Goal: Information Seeking & Learning: Learn about a topic

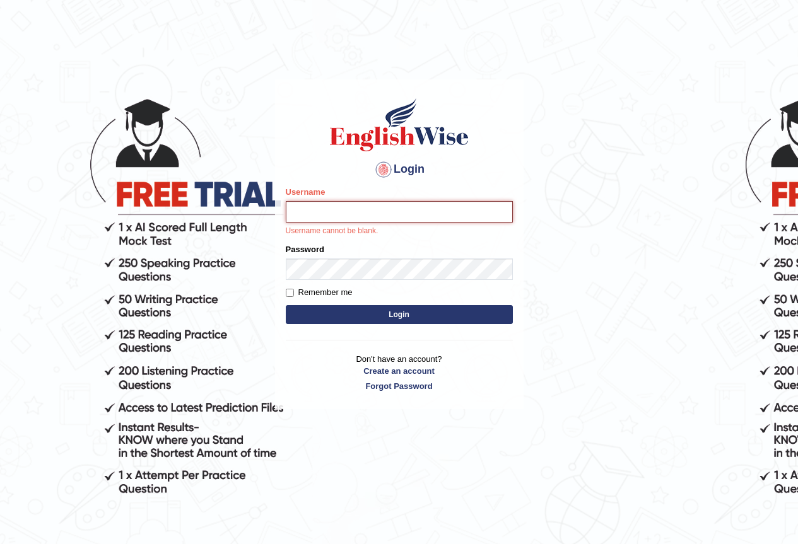
click at [323, 218] on input "Username" at bounding box center [399, 211] width 227 height 21
type input "hirokaM"
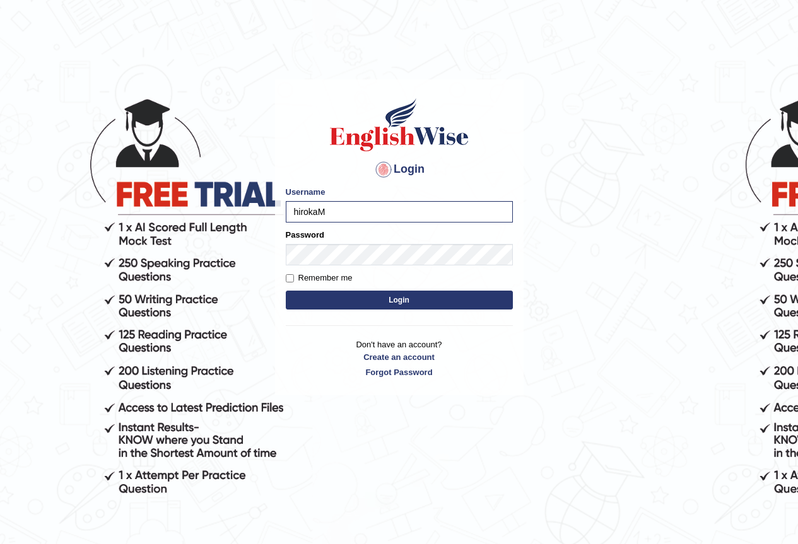
click at [366, 300] on button "Login" at bounding box center [399, 300] width 227 height 19
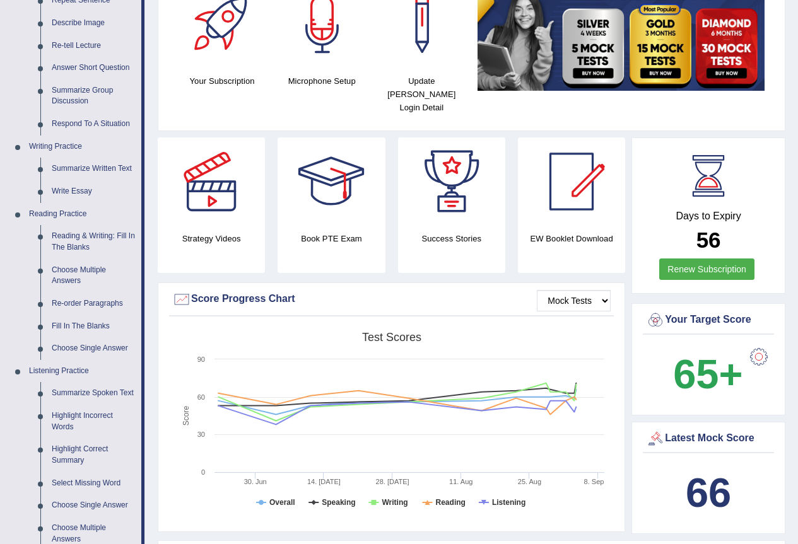
scroll to position [126, 0]
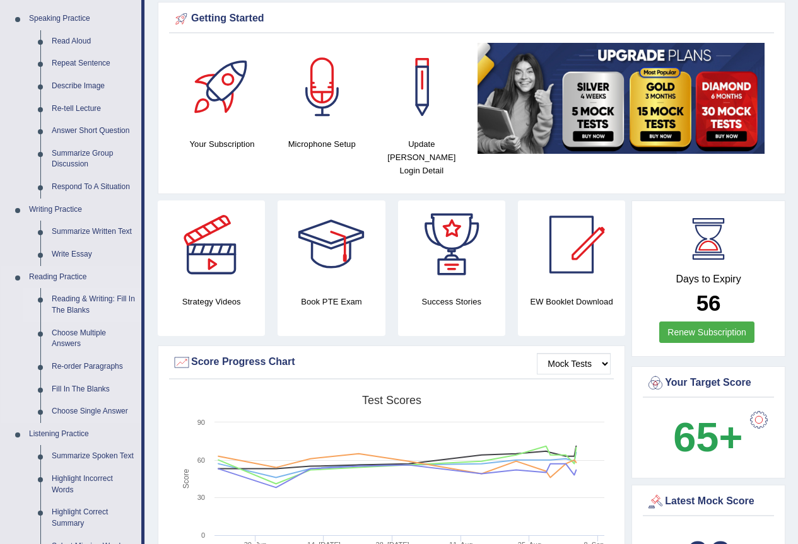
click at [76, 296] on link "Reading & Writing: Fill In The Blanks" at bounding box center [93, 304] width 95 height 33
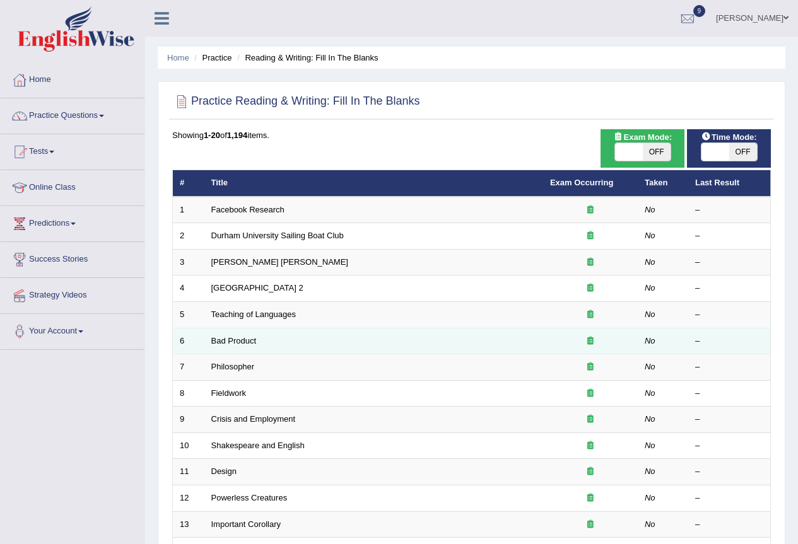
scroll to position [189, 0]
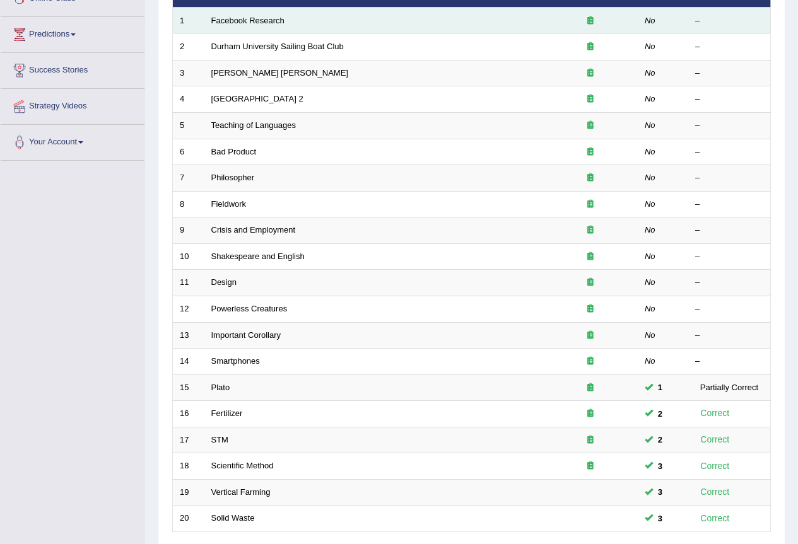
click at [262, 15] on td "Facebook Research" at bounding box center [373, 21] width 339 height 26
click at [262, 21] on link "Facebook Research" at bounding box center [247, 20] width 73 height 9
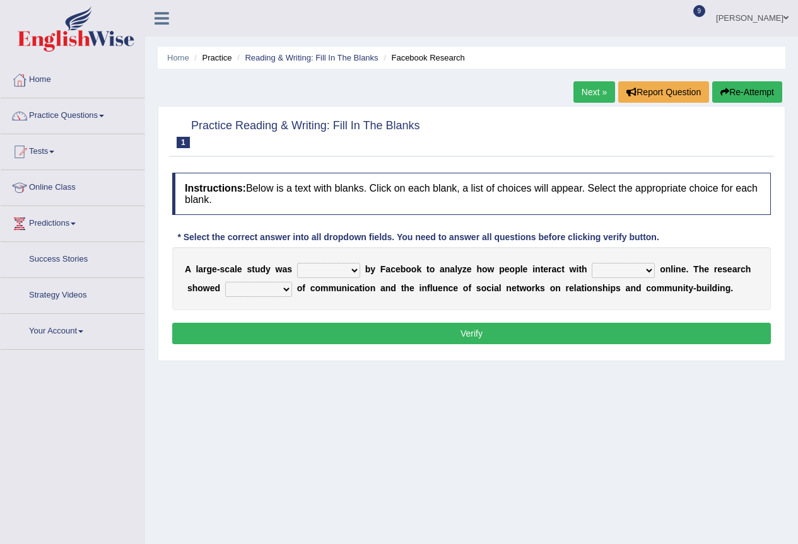
drag, startPoint x: 0, startPoint y: 0, endPoint x: 340, endPoint y: 260, distance: 428.3
click at [343, 264] on select "surveyed had asked made" at bounding box center [328, 270] width 63 height 15
select select "made"
click at [297, 263] on select "surveyed had asked made" at bounding box center [328, 270] width 63 height 15
click at [624, 274] on select "together all each other another" at bounding box center [623, 270] width 63 height 15
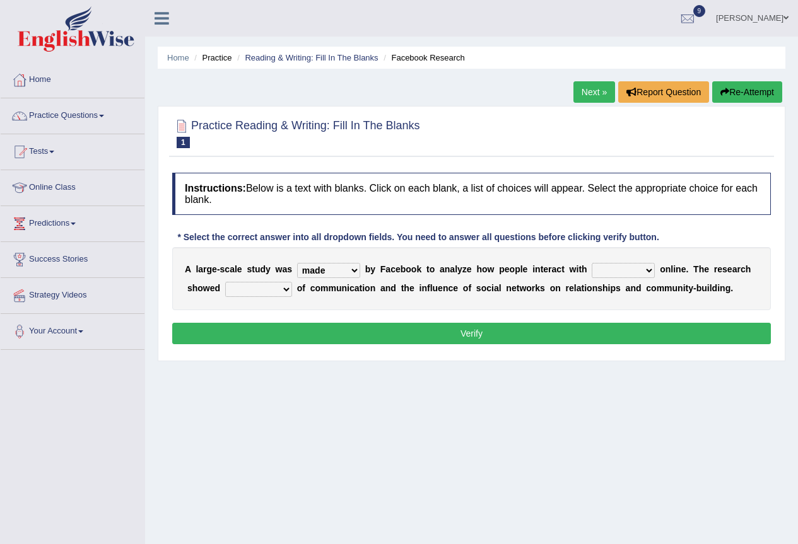
select select "each other"
click at [592, 263] on select "together all each other another" at bounding box center [623, 270] width 63 height 15
click at [254, 290] on select "advantages standards fellowships patterns" at bounding box center [258, 289] width 67 height 15
select select "patterns"
click at [225, 282] on select "advantages standards fellowships patterns" at bounding box center [258, 289] width 67 height 15
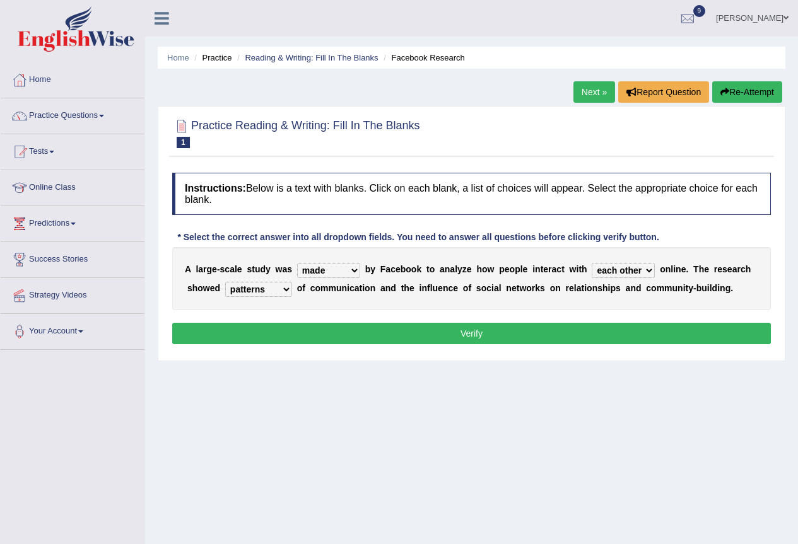
click at [473, 335] on button "Verify" at bounding box center [471, 333] width 599 height 21
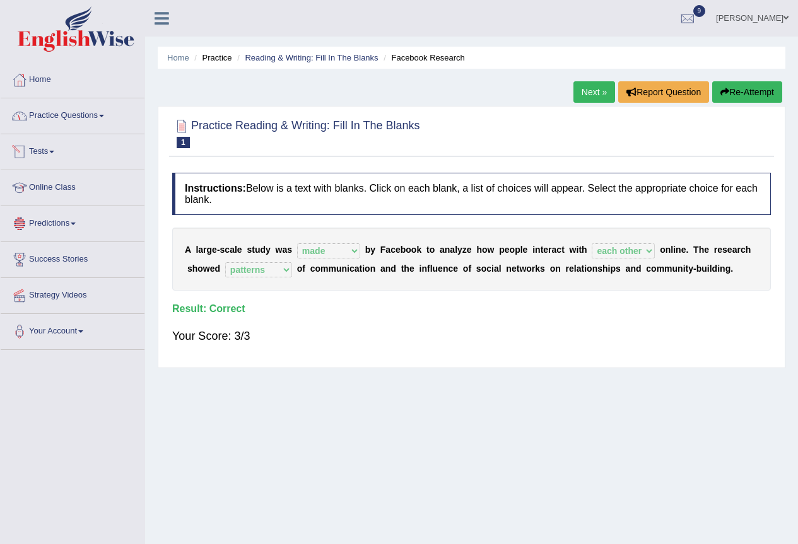
click at [60, 122] on link "Practice Questions" at bounding box center [73, 114] width 144 height 32
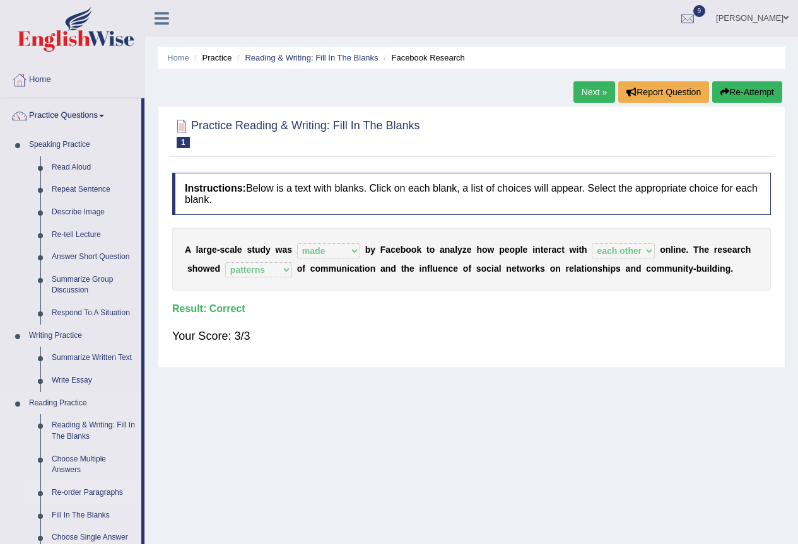
click at [95, 496] on link "Re-order Paragraphs" at bounding box center [93, 493] width 95 height 23
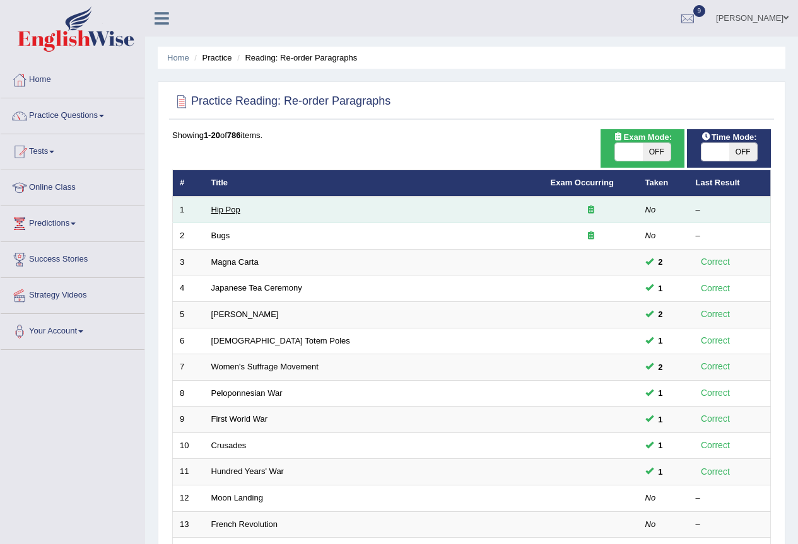
click at [222, 209] on link "Hip Pop" at bounding box center [225, 209] width 29 height 9
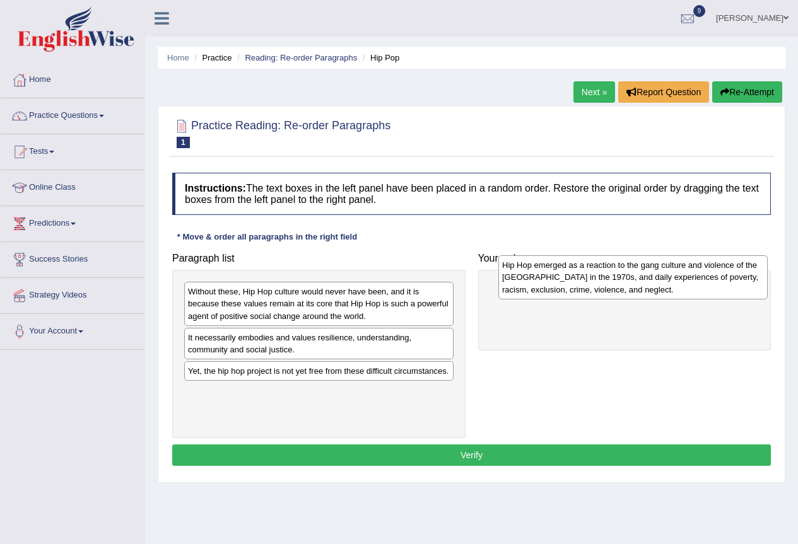
drag, startPoint x: 272, startPoint y: 315, endPoint x: 587, endPoint y: 288, distance: 315.8
click at [587, 288] on div "Hip Hop emerged as a reaction to the gang culture and violence of the [GEOGRAPH…" at bounding box center [632, 277] width 269 height 44
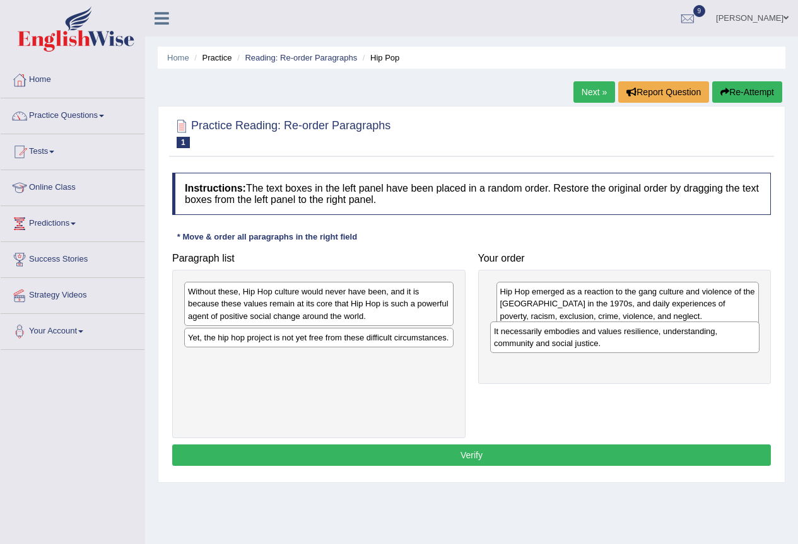
drag, startPoint x: 236, startPoint y: 351, endPoint x: 542, endPoint y: 345, distance: 306.0
click at [542, 345] on div "It necessarily embodies and values resilience, understanding, community and soc…" at bounding box center [624, 338] width 269 height 32
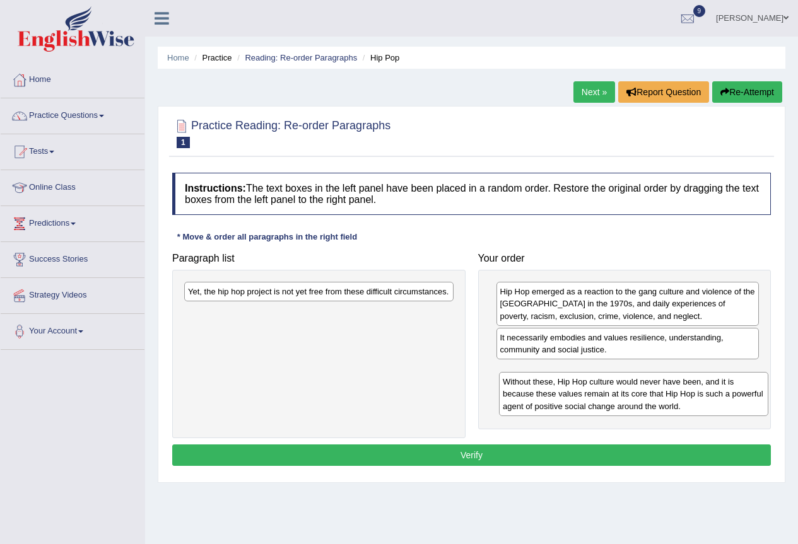
drag, startPoint x: 272, startPoint y: 294, endPoint x: 587, endPoint y: 378, distance: 325.7
click at [587, 379] on div "Without these, Hip Hop culture would never have been, and it is because these v…" at bounding box center [633, 394] width 269 height 44
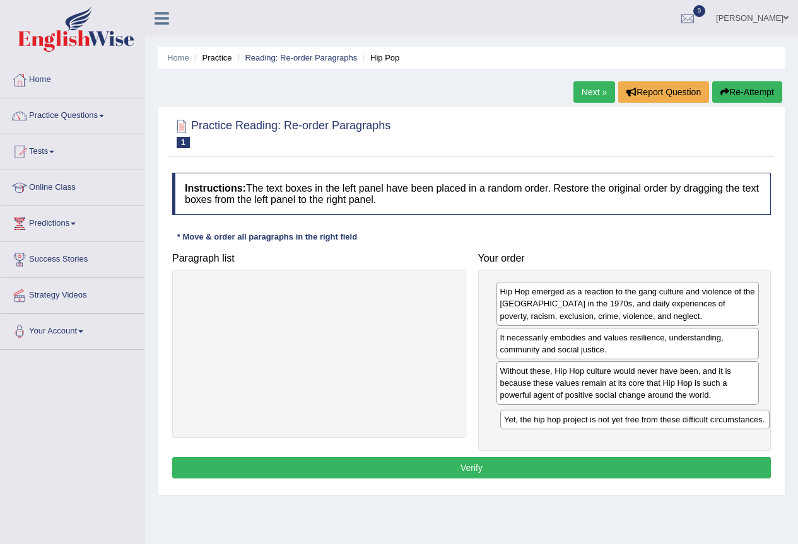
drag, startPoint x: 228, startPoint y: 296, endPoint x: 544, endPoint y: 424, distance: 340.9
click at [544, 424] on div "Yet, the hip hop project is not yet free from these difficult circumstances." at bounding box center [634, 420] width 269 height 20
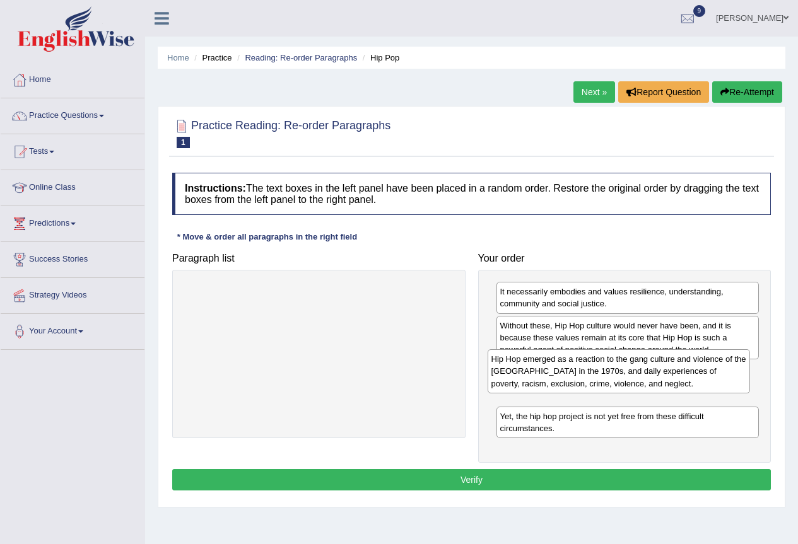
drag, startPoint x: 637, startPoint y: 315, endPoint x: 628, endPoint y: 382, distance: 68.1
click at [628, 382] on div "Hip Hop emerged as a reaction to the gang culture and violence of the [GEOGRAPH…" at bounding box center [619, 371] width 263 height 44
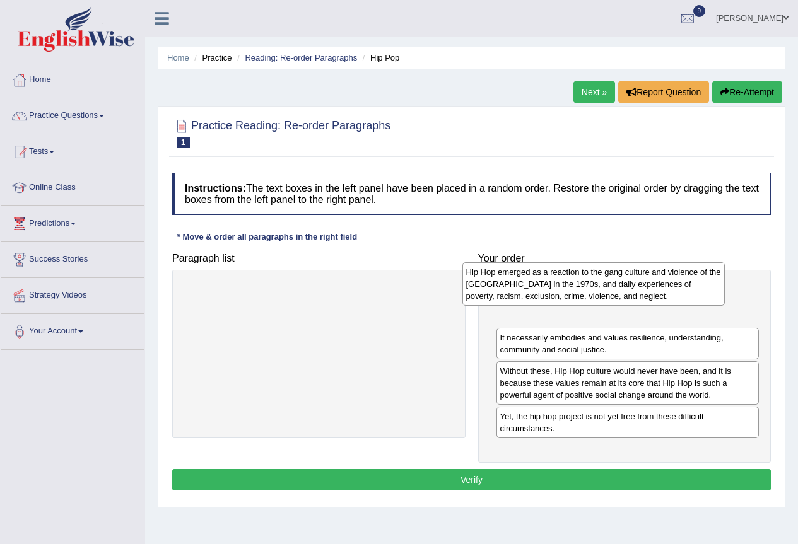
drag, startPoint x: 592, startPoint y: 387, endPoint x: 560, endPoint y: 293, distance: 98.5
click at [560, 293] on div "Hip Hop emerged as a reaction to the gang culture and violence of the [GEOGRAPH…" at bounding box center [593, 284] width 263 height 44
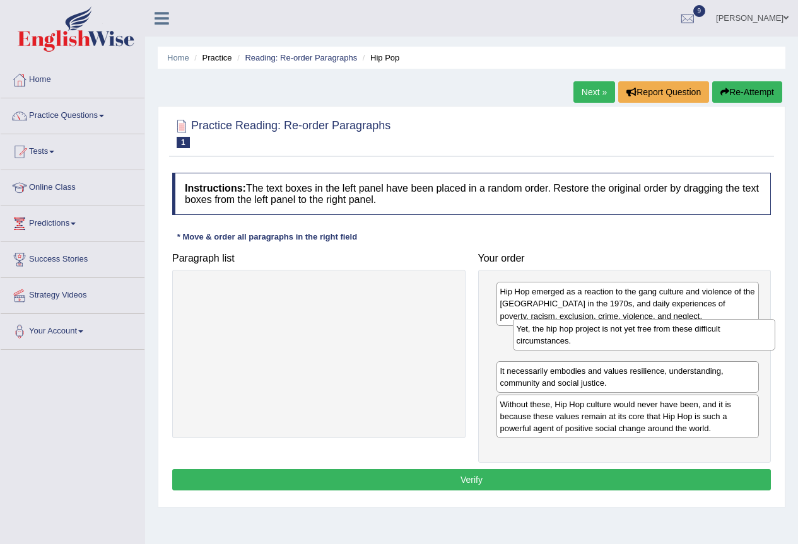
drag, startPoint x: 566, startPoint y: 424, endPoint x: 583, endPoint y: 336, distance: 89.2
click at [583, 336] on div "Yet, the hip hop project is not yet free from these difficult circumstances." at bounding box center [644, 335] width 263 height 32
drag, startPoint x: 458, startPoint y: 479, endPoint x: 464, endPoint y: 476, distance: 7.1
click at [459, 479] on button "Verify" at bounding box center [471, 479] width 599 height 21
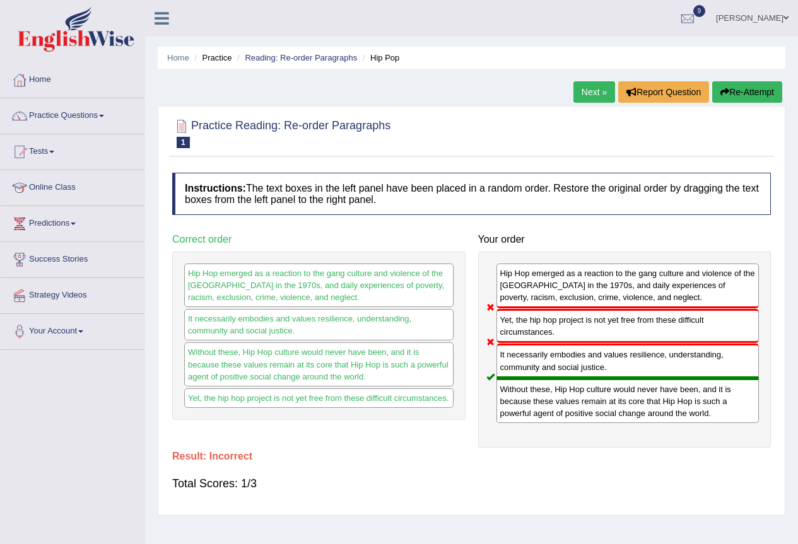
click at [770, 91] on button "Re-Attempt" at bounding box center [747, 91] width 70 height 21
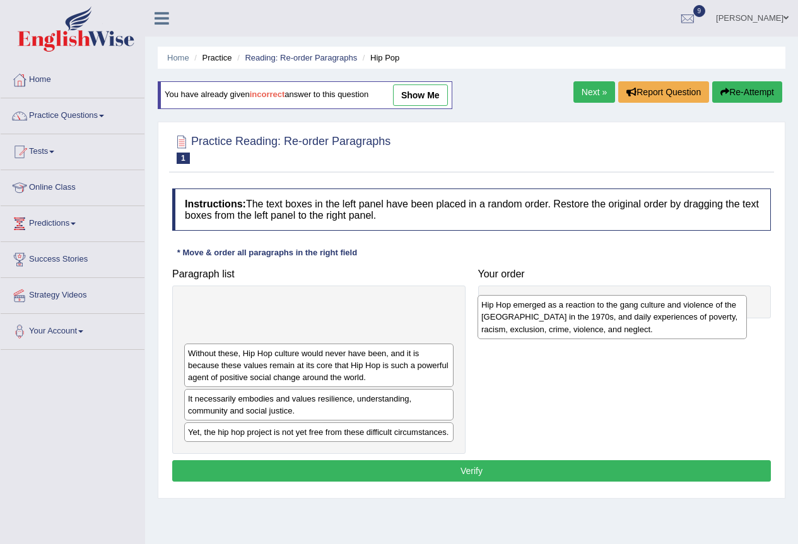
drag, startPoint x: 280, startPoint y: 327, endPoint x: 573, endPoint y: 325, distance: 293.3
click at [573, 325] on div "Hip Hop emerged as a reaction to the gang culture and violence of the South Bro…" at bounding box center [611, 317] width 269 height 44
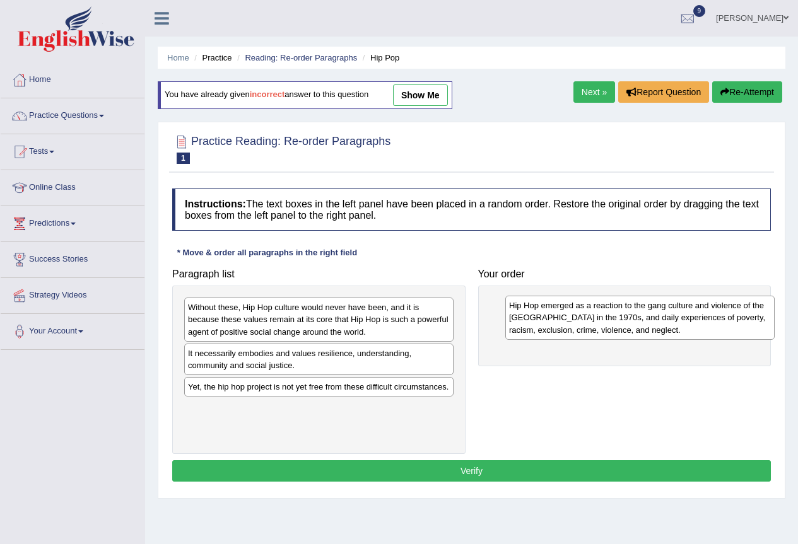
drag, startPoint x: 312, startPoint y: 336, endPoint x: 623, endPoint y: 322, distance: 311.2
click at [633, 333] on div "Hip Hop emerged as a reaction to the gang culture and violence of the South Bro…" at bounding box center [639, 318] width 269 height 44
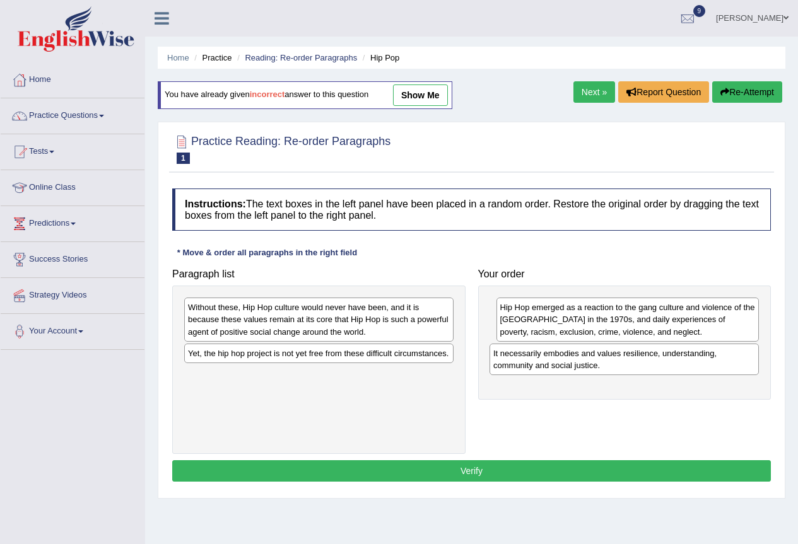
drag, startPoint x: 226, startPoint y: 360, endPoint x: 532, endPoint y: 359, distance: 306.5
click at [532, 359] on div "It necessarily embodies and values resilience, understanding, community and soc…" at bounding box center [623, 360] width 269 height 32
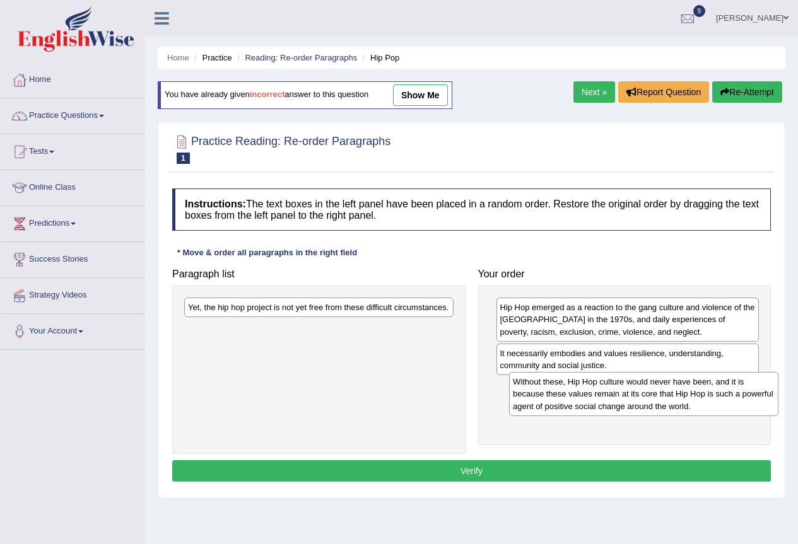
drag, startPoint x: 296, startPoint y: 329, endPoint x: 621, endPoint y: 404, distance: 333.2
click at [621, 404] on div "Without these, Hip Hop culture would never have been, and it is because these v…" at bounding box center [643, 394] width 269 height 44
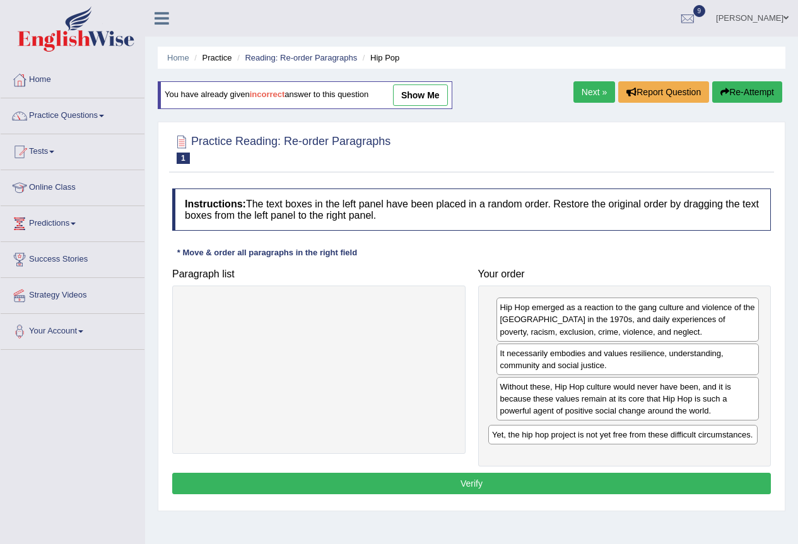
drag, startPoint x: 270, startPoint y: 312, endPoint x: 574, endPoint y: 438, distance: 328.9
click at [573, 439] on div "Yet, the hip hop project is not yet free from these difficult circumstances." at bounding box center [622, 435] width 269 height 20
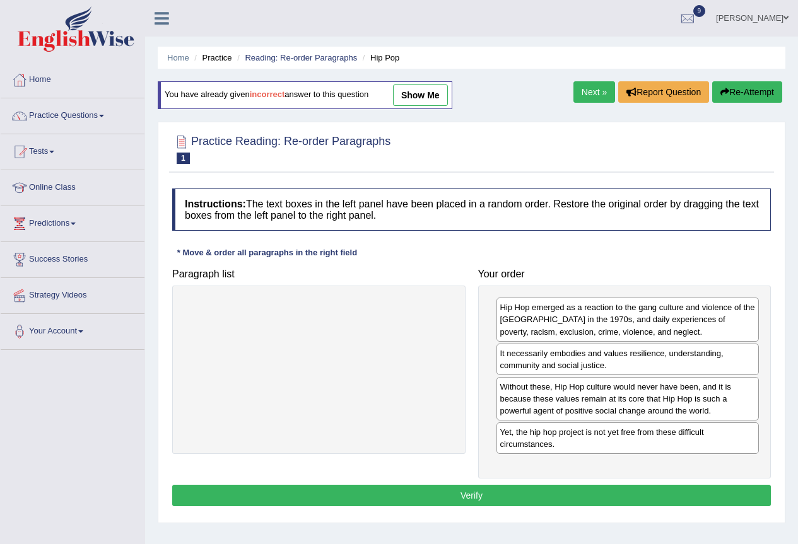
click at [465, 497] on button "Verify" at bounding box center [471, 495] width 599 height 21
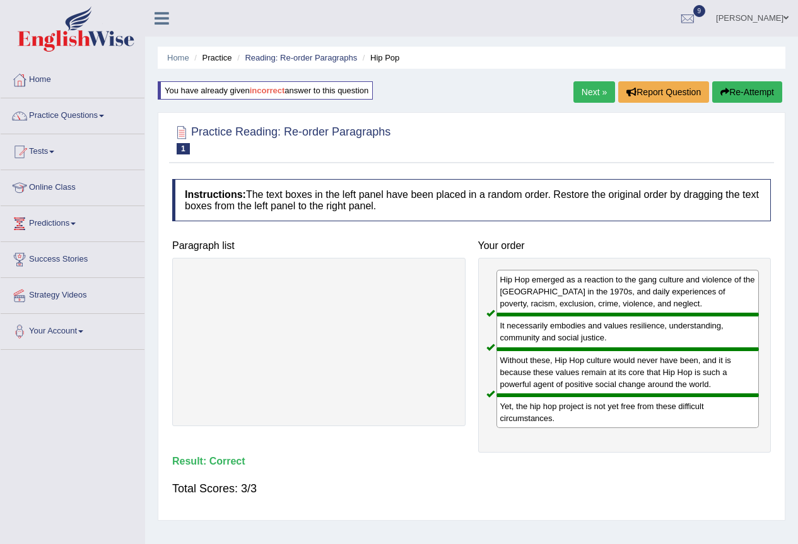
click at [755, 93] on button "Re-Attempt" at bounding box center [747, 91] width 70 height 21
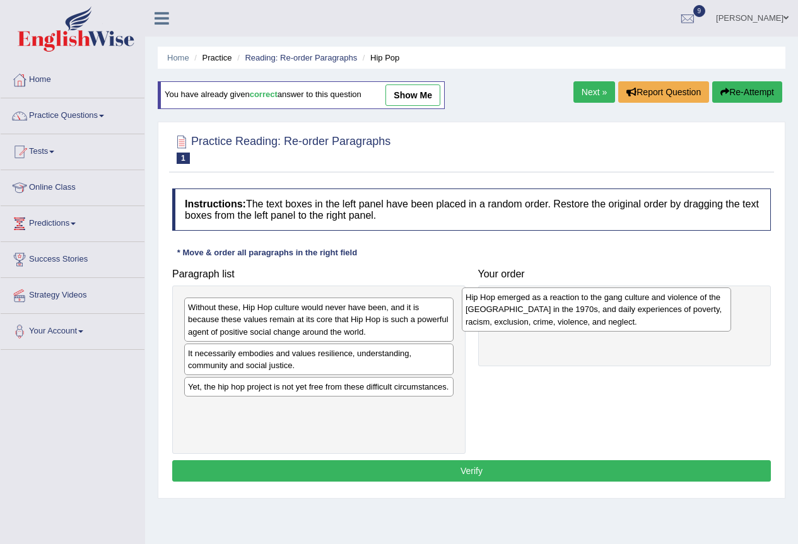
drag, startPoint x: 292, startPoint y: 333, endPoint x: 570, endPoint y: 323, distance: 277.7
click at [570, 323] on div "Hip Hop emerged as a reaction to the gang culture and violence of the [GEOGRAPH…" at bounding box center [596, 310] width 269 height 44
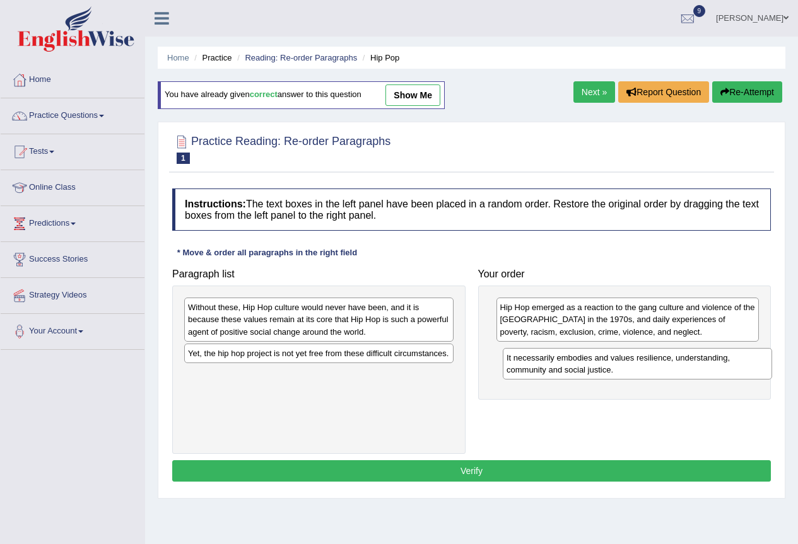
drag, startPoint x: 249, startPoint y: 364, endPoint x: 567, endPoint y: 368, distance: 318.5
click at [567, 368] on div "It necessarily embodies and values resilience, understanding, community and soc…" at bounding box center [637, 364] width 269 height 32
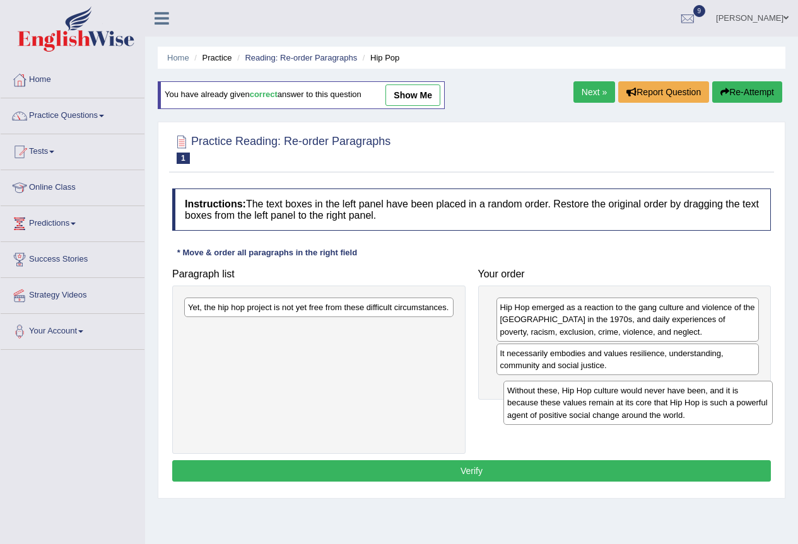
drag, startPoint x: 342, startPoint y: 321, endPoint x: 662, endPoint y: 404, distance: 329.8
click at [662, 404] on div "Without these, Hip Hop culture would never have been, and it is because these v…" at bounding box center [637, 403] width 269 height 44
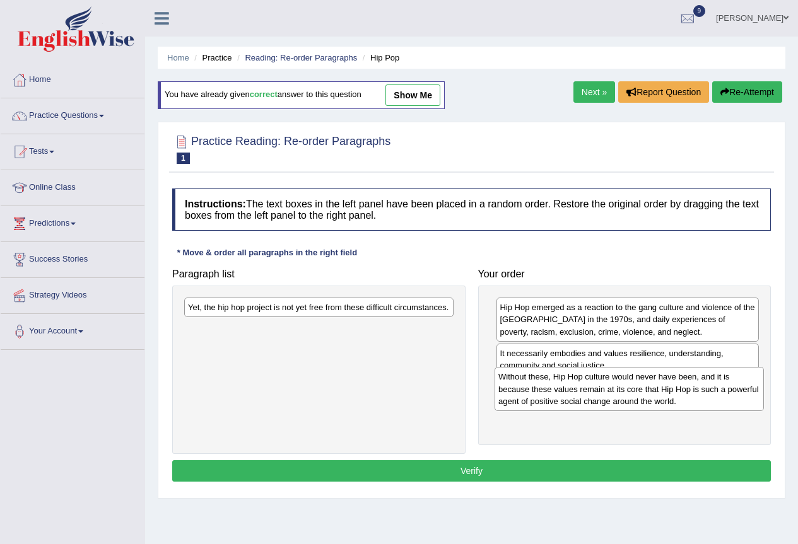
drag, startPoint x: 264, startPoint y: 344, endPoint x: 575, endPoint y: 389, distance: 313.5
click at [575, 390] on div "Without these, Hip Hop culture would never have been, and it is because these v…" at bounding box center [628, 389] width 269 height 44
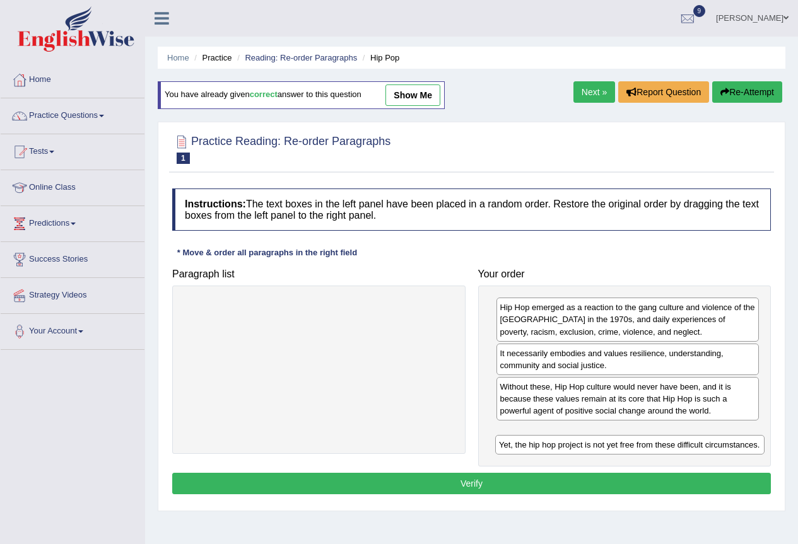
drag, startPoint x: 290, startPoint y: 313, endPoint x: 602, endPoint y: 440, distance: 337.0
click at [602, 440] on div "Yet, the hip hop project is not yet free from these difficult circumstances." at bounding box center [629, 445] width 269 height 20
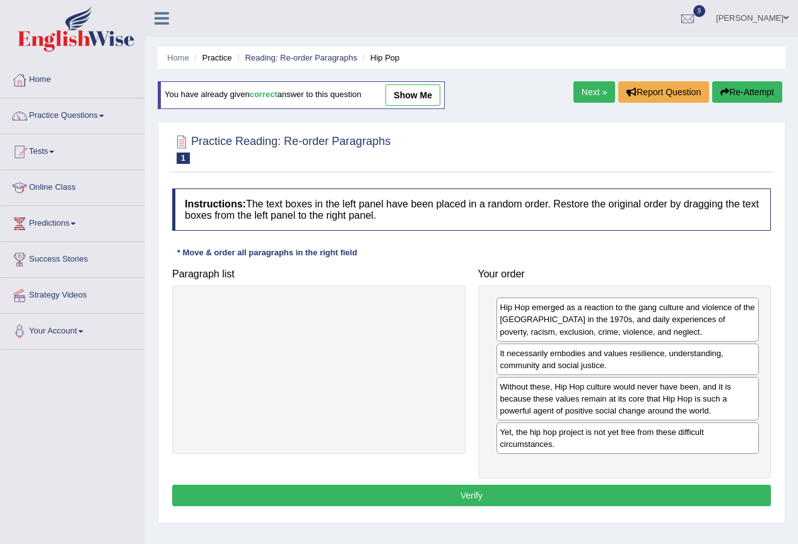
click at [391, 493] on button "Verify" at bounding box center [471, 495] width 599 height 21
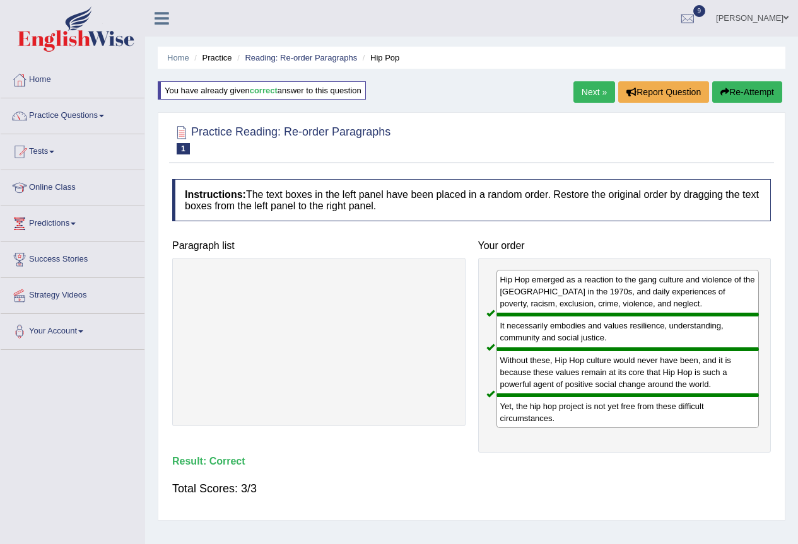
click at [720, 91] on icon "button" at bounding box center [724, 92] width 9 height 9
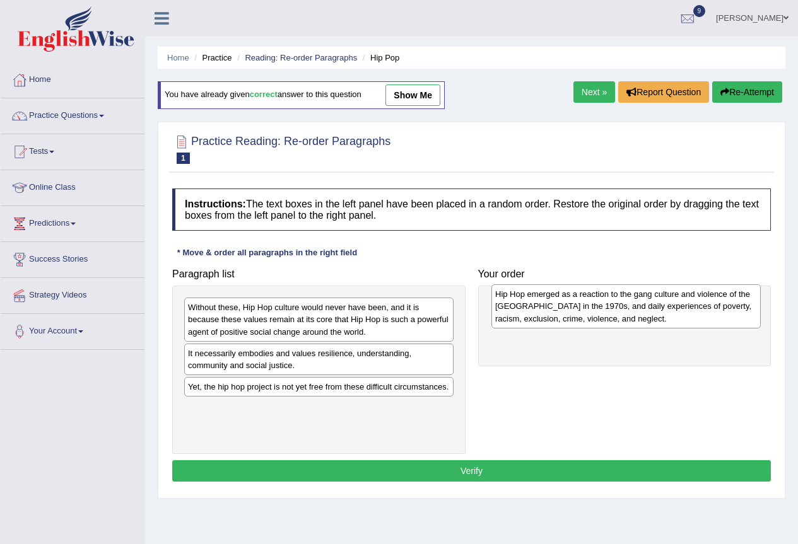
drag, startPoint x: 253, startPoint y: 327, endPoint x: 560, endPoint y: 314, distance: 307.4
click at [560, 314] on div "Hip Hop emerged as a reaction to the gang culture and violence of the [GEOGRAPH…" at bounding box center [625, 306] width 269 height 44
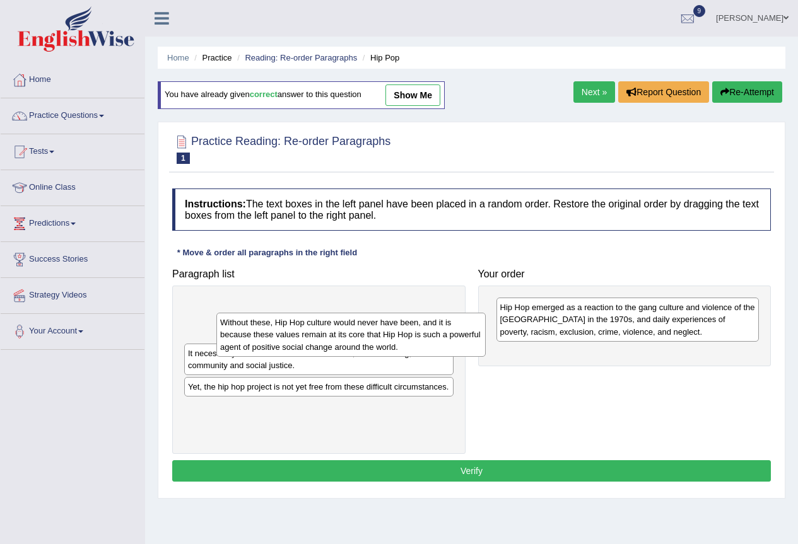
drag, startPoint x: 223, startPoint y: 331, endPoint x: 255, endPoint y: 331, distance: 32.2
click at [256, 332] on div "Without these, Hip Hop culture would never have been, and it is because these v…" at bounding box center [350, 335] width 269 height 44
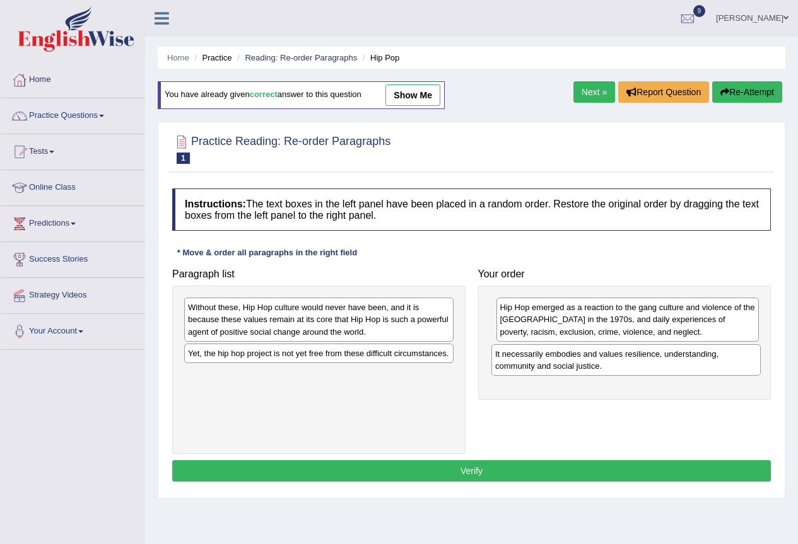
drag, startPoint x: 278, startPoint y: 373, endPoint x: 510, endPoint y: 368, distance: 232.8
click at [536, 373] on div "It necessarily embodies and values resilience, understanding, community and soc…" at bounding box center [625, 360] width 269 height 32
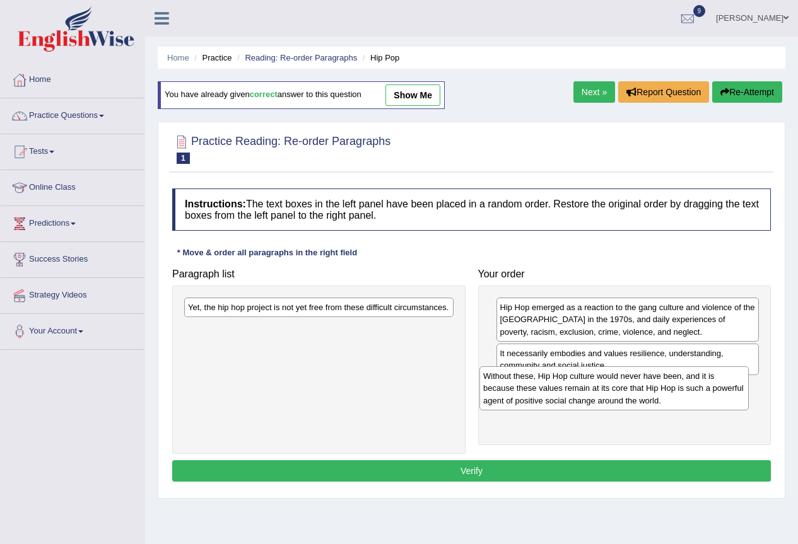
drag, startPoint x: 322, startPoint y: 315, endPoint x: 617, endPoint y: 383, distance: 303.1
click at [617, 383] on div "Without these, Hip Hop culture would never have been, and it is because these v…" at bounding box center [613, 388] width 269 height 44
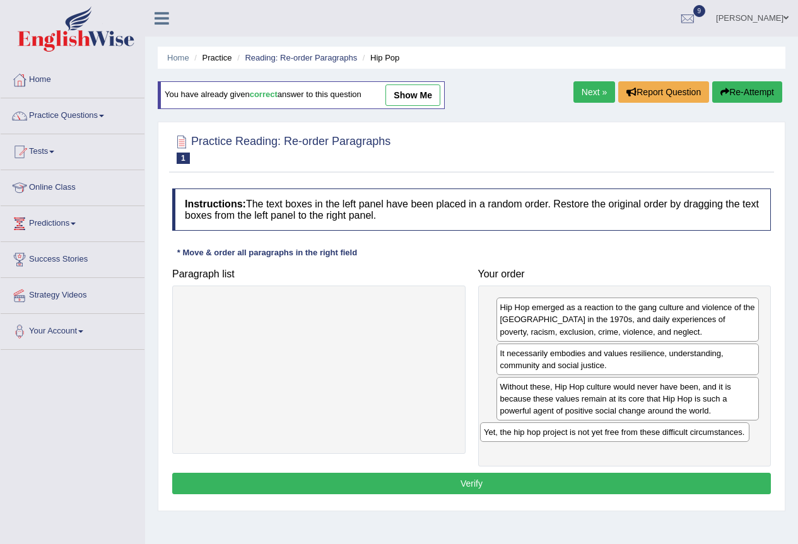
drag, startPoint x: 262, startPoint y: 310, endPoint x: 558, endPoint y: 435, distance: 321.1
click at [558, 435] on div "Yet, the hip hop project is not yet free from these difficult circumstances." at bounding box center [614, 433] width 269 height 20
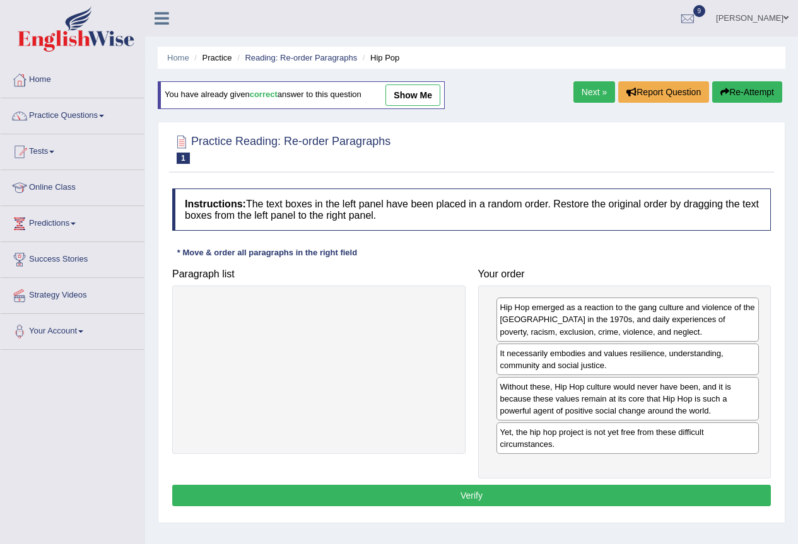
click at [455, 488] on button "Verify" at bounding box center [471, 495] width 599 height 21
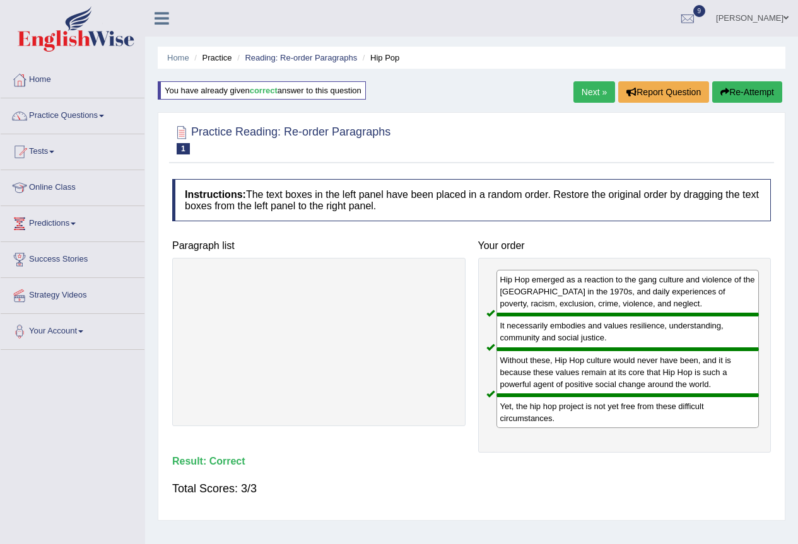
click at [595, 95] on link "Next »" at bounding box center [594, 91] width 42 height 21
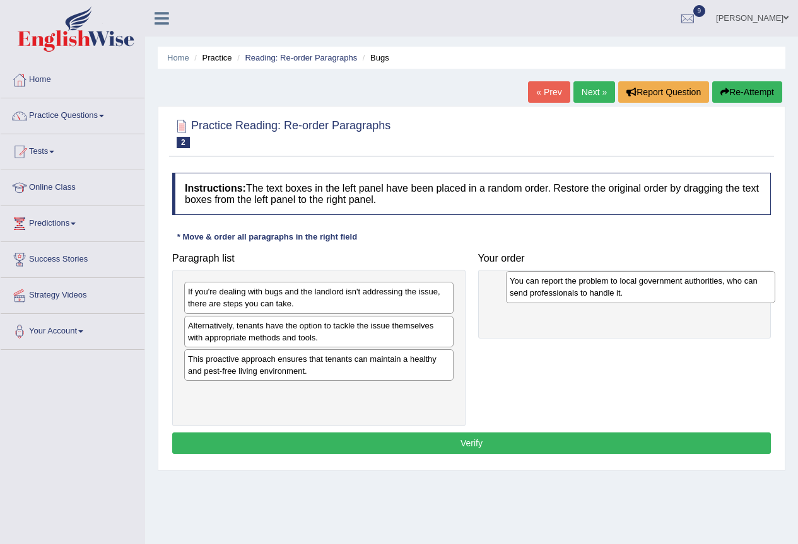
drag, startPoint x: 259, startPoint y: 301, endPoint x: 580, endPoint y: 291, distance: 321.8
click at [580, 291] on div "You can report the problem to local government authorities, who can send profes…" at bounding box center [640, 287] width 269 height 32
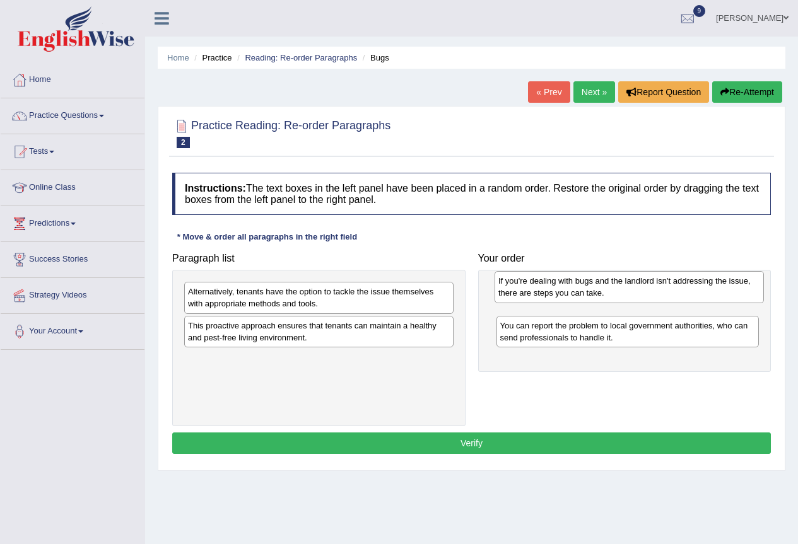
drag, startPoint x: 288, startPoint y: 303, endPoint x: 599, endPoint y: 292, distance: 310.5
click at [599, 292] on div "If you're dealing with bugs and the landlord isn't addressing the issue, there …" at bounding box center [628, 287] width 269 height 32
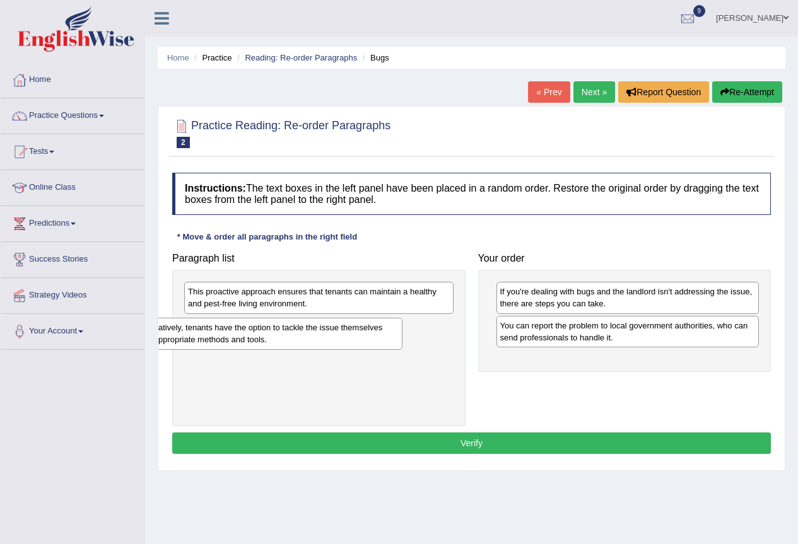
drag, startPoint x: 224, startPoint y: 308, endPoint x: 173, endPoint y: 343, distance: 62.1
click at [173, 343] on div "Alternatively, tenants have the option to tackle the issue themselves with appr…" at bounding box center [267, 334] width 269 height 32
click at [288, 300] on div "This proactive approach ensures that tenants can maintain a healthy and pest-fr…" at bounding box center [318, 298] width 269 height 32
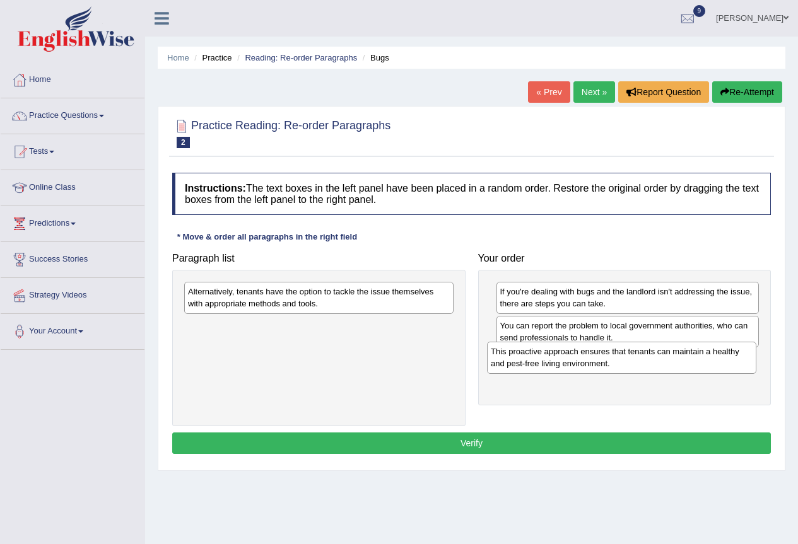
drag, startPoint x: 302, startPoint y: 297, endPoint x: 605, endPoint y: 357, distance: 308.6
click at [605, 357] on div "This proactive approach ensures that tenants can maintain a healthy and pest-fr…" at bounding box center [621, 358] width 269 height 32
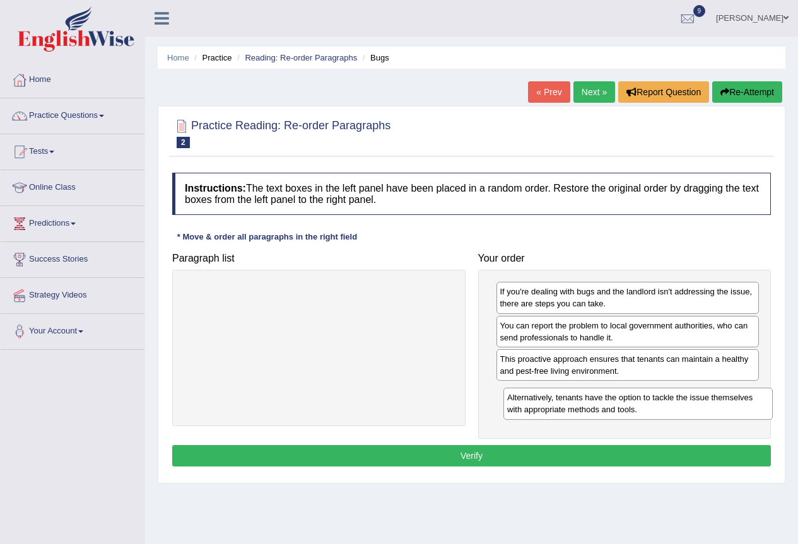
drag, startPoint x: 231, startPoint y: 304, endPoint x: 551, endPoint y: 410, distance: 336.3
click at [551, 410] on div "Alternatively, tenants have the option to tackle the issue themselves with appr…" at bounding box center [637, 404] width 269 height 32
click at [448, 448] on button "Verify" at bounding box center [471, 455] width 599 height 21
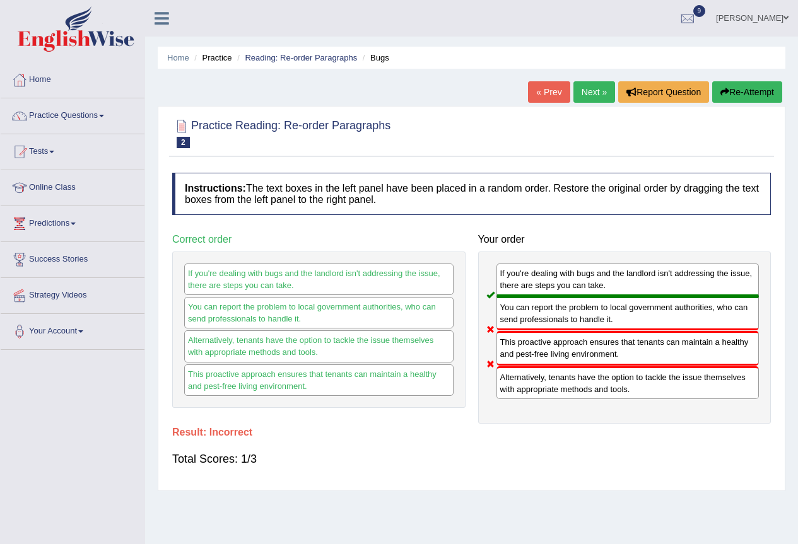
click at [762, 91] on button "Re-Attempt" at bounding box center [747, 91] width 70 height 21
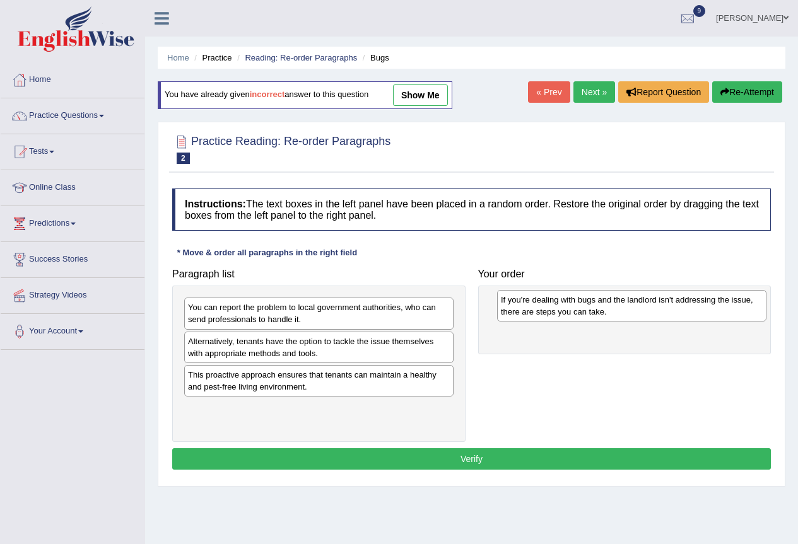
drag, startPoint x: 247, startPoint y: 353, endPoint x: 556, endPoint y: 310, distance: 312.1
click at [556, 310] on div "If you're dealing with bugs and the landlord isn't addressing the issue, there …" at bounding box center [631, 306] width 269 height 32
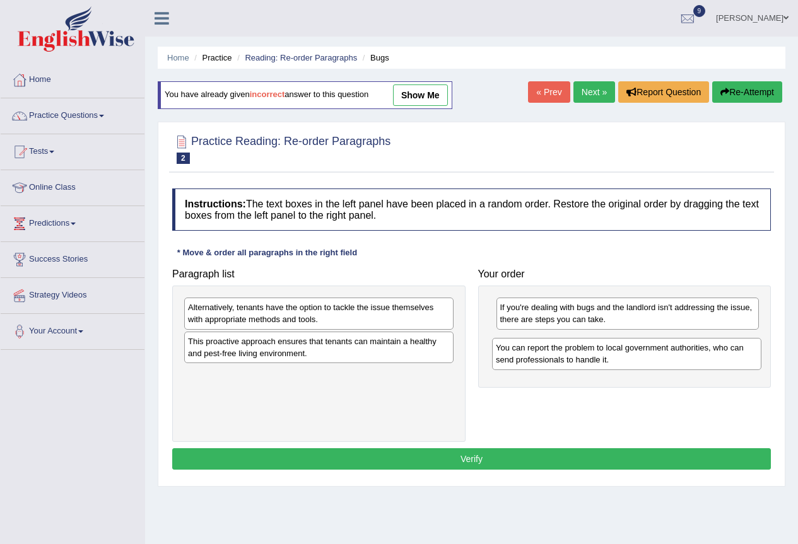
drag, startPoint x: 213, startPoint y: 313, endPoint x: 520, endPoint y: 353, distance: 310.4
click at [520, 353] on div "You can report the problem to local government authorities, who can send profes…" at bounding box center [626, 354] width 269 height 32
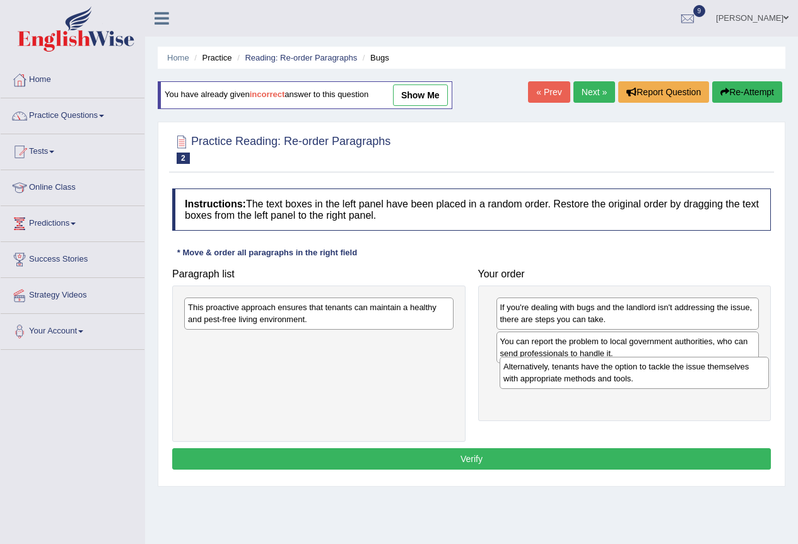
drag, startPoint x: 249, startPoint y: 325, endPoint x: 564, endPoint y: 385, distance: 320.9
click at [564, 385] on div "Alternatively, tenants have the option to tackle the issue themselves with appr…" at bounding box center [634, 373] width 269 height 32
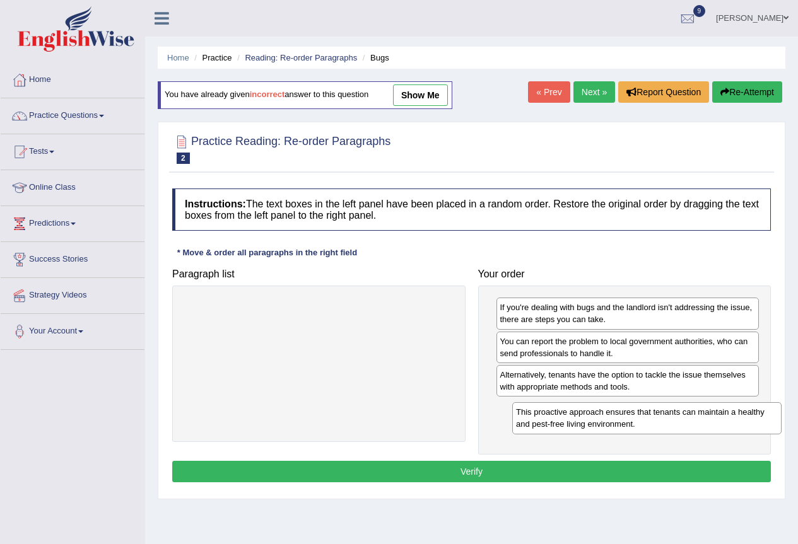
drag, startPoint x: 301, startPoint y: 324, endPoint x: 629, endPoint y: 428, distance: 344.3
click at [629, 428] on div "This proactive approach ensures that tenants can maintain a healthy and pest-fr…" at bounding box center [646, 418] width 269 height 32
click at [457, 477] on button "Verify" at bounding box center [471, 471] width 599 height 21
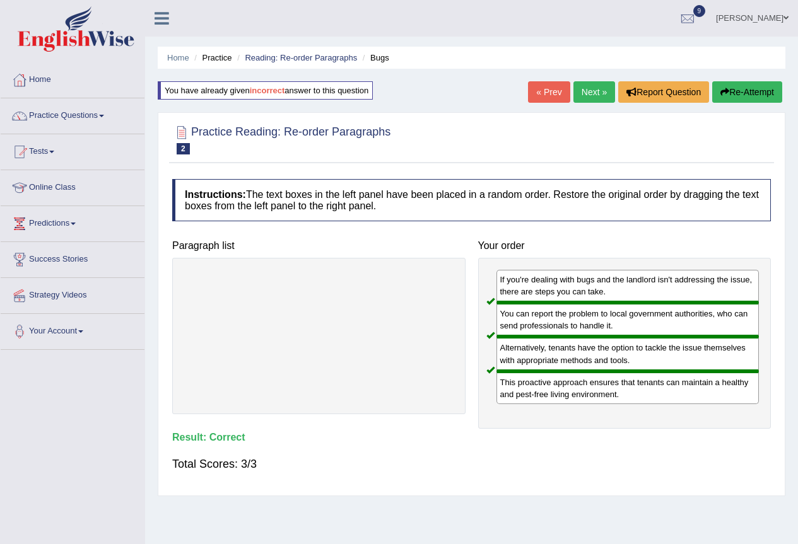
click at [762, 98] on button "Re-Attempt" at bounding box center [747, 91] width 70 height 21
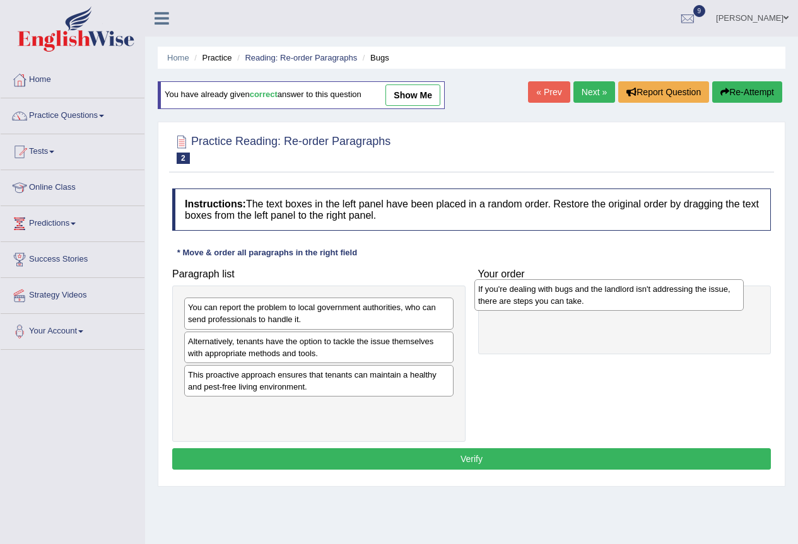
drag, startPoint x: 247, startPoint y: 356, endPoint x: 537, endPoint y: 304, distance: 294.8
click at [537, 304] on div "If you're dealing with bugs and the landlord isn't addressing the issue, there …" at bounding box center [608, 295] width 269 height 32
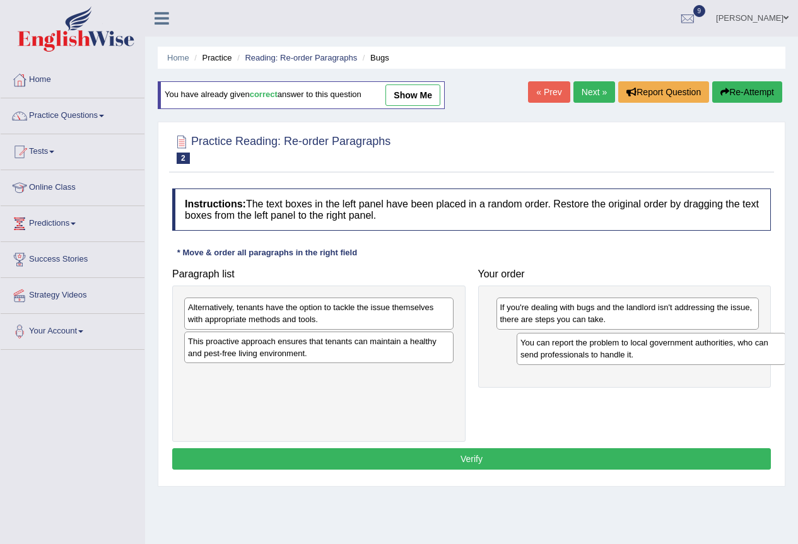
drag, startPoint x: 292, startPoint y: 317, endPoint x: 624, endPoint y: 352, distance: 334.3
click at [624, 352] on div "You can report the problem to local government authorities, who can send profes…" at bounding box center [651, 349] width 269 height 32
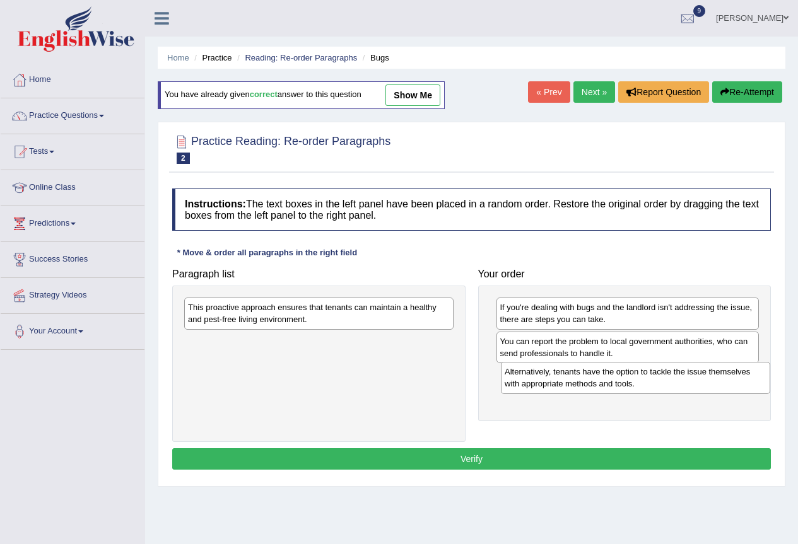
drag, startPoint x: 302, startPoint y: 310, endPoint x: 619, endPoint y: 375, distance: 323.1
click at [619, 375] on div "Alternatively, tenants have the option to tackle the issue themselves with appr…" at bounding box center [635, 378] width 269 height 32
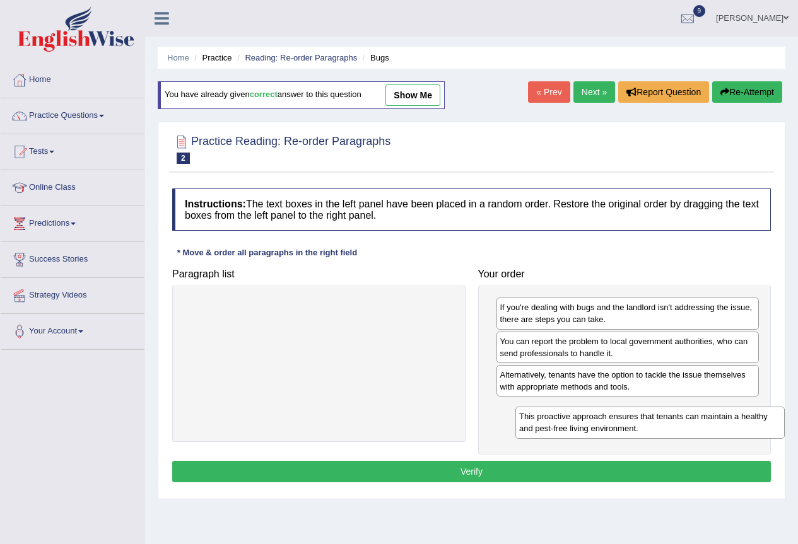
drag, startPoint x: 312, startPoint y: 312, endPoint x: 643, endPoint y: 421, distance: 348.0
click at [643, 421] on div "This proactive approach ensures that tenants can maintain a healthy and pest-fr…" at bounding box center [649, 423] width 269 height 32
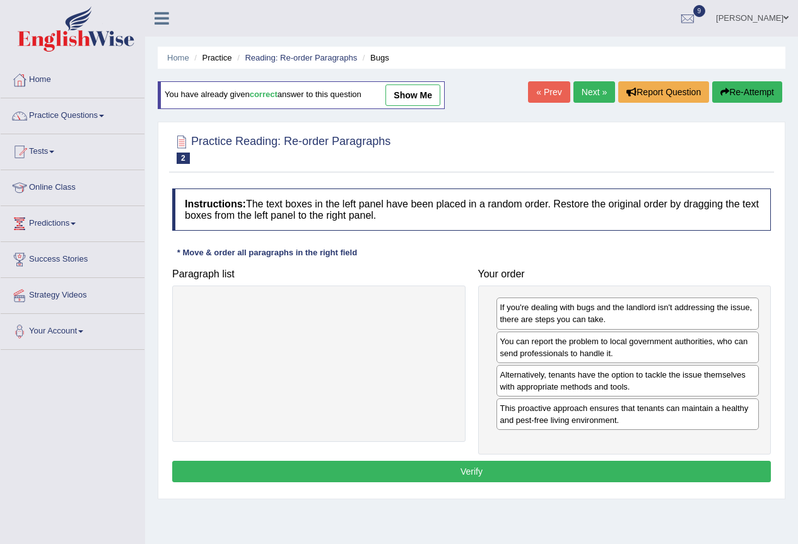
click at [514, 469] on button "Verify" at bounding box center [471, 471] width 599 height 21
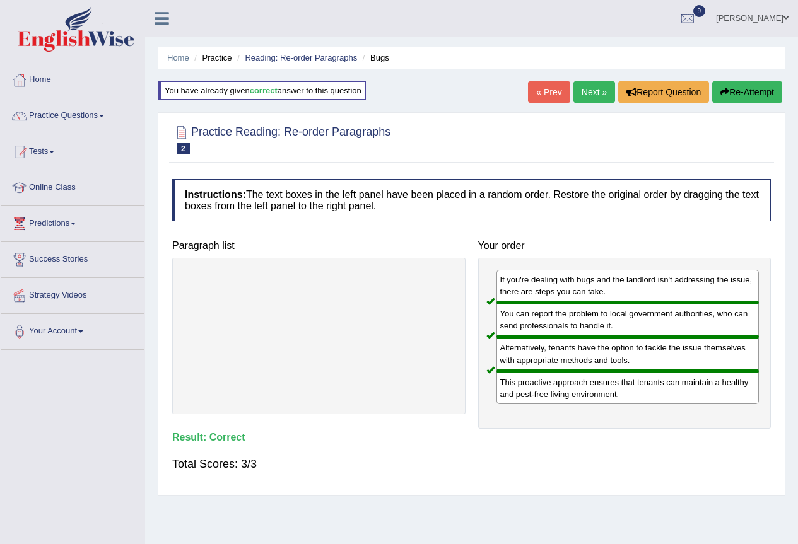
click at [580, 91] on link "Next »" at bounding box center [594, 91] width 42 height 21
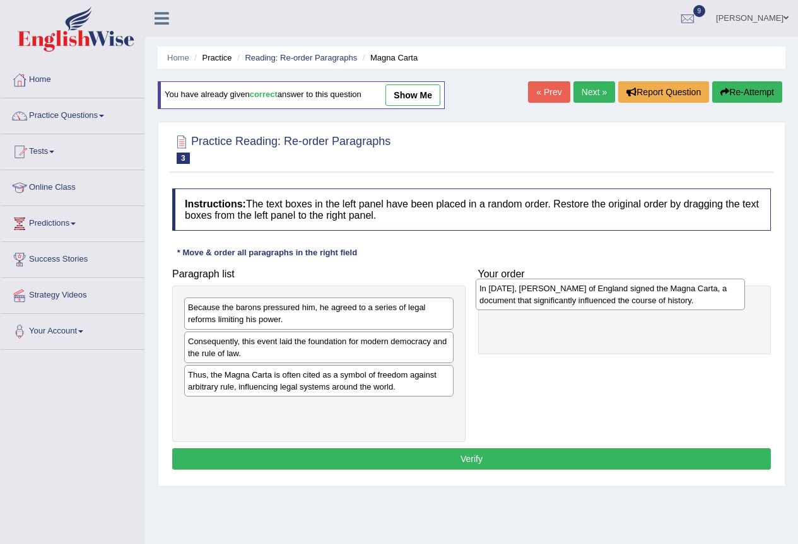
drag, startPoint x: 255, startPoint y: 352, endPoint x: 547, endPoint y: 299, distance: 296.2
click at [547, 299] on div "In [DATE], [PERSON_NAME] of England signed the Magna Carta, a document that sig…" at bounding box center [610, 295] width 269 height 32
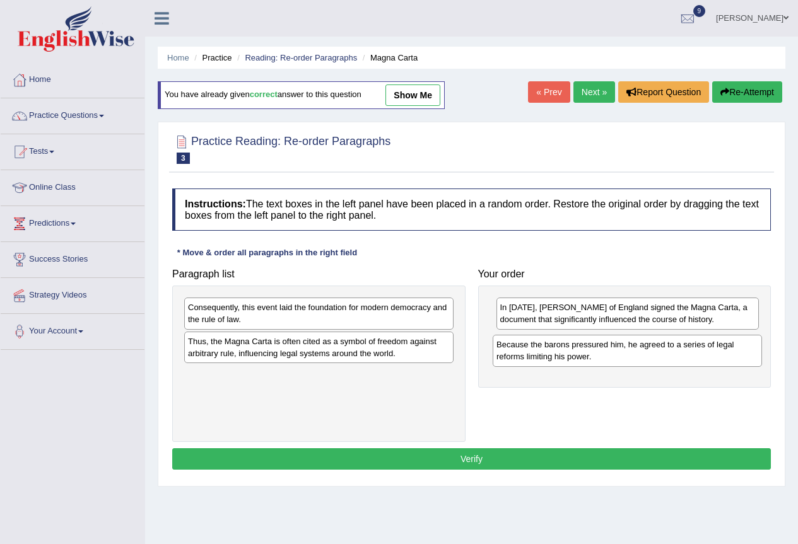
drag, startPoint x: 267, startPoint y: 323, endPoint x: 576, endPoint y: 360, distance: 310.7
click at [576, 360] on div "Because the barons pressured him, he agreed to a series of legal reforms limiti…" at bounding box center [627, 351] width 269 height 32
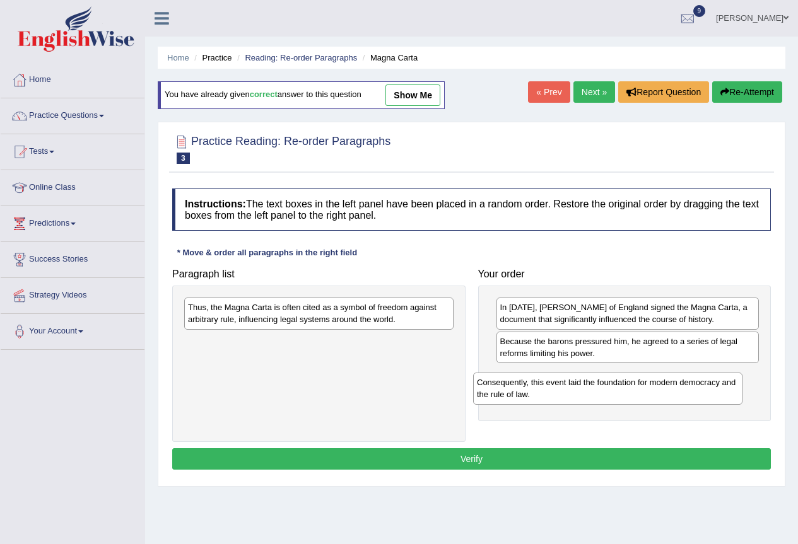
drag, startPoint x: 303, startPoint y: 322, endPoint x: 594, endPoint y: 392, distance: 299.7
click at [594, 392] on div "Consequently, this event laid the foundation for modern democracy and the rule …" at bounding box center [607, 389] width 269 height 32
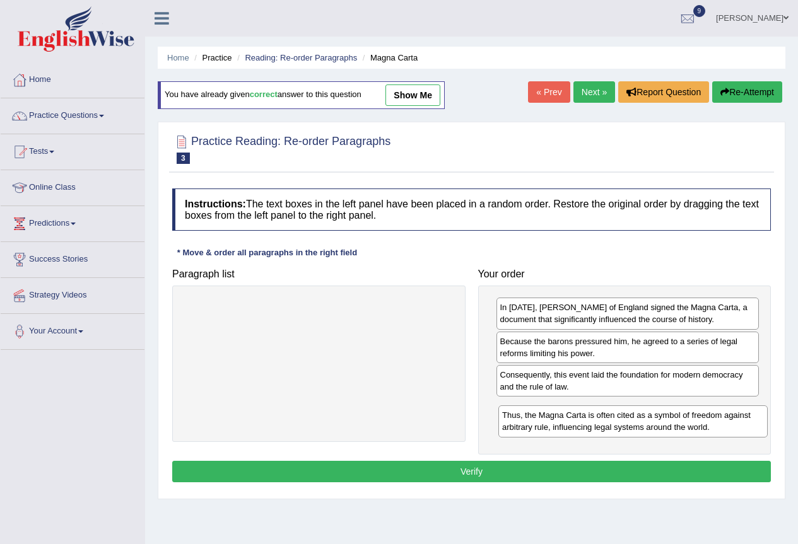
drag, startPoint x: 312, startPoint y: 314, endPoint x: 621, endPoint y: 417, distance: 326.3
click at [621, 417] on div "Thus, the Magna Carta is often cited as a symbol of freedom against arbitrary r…" at bounding box center [632, 422] width 269 height 32
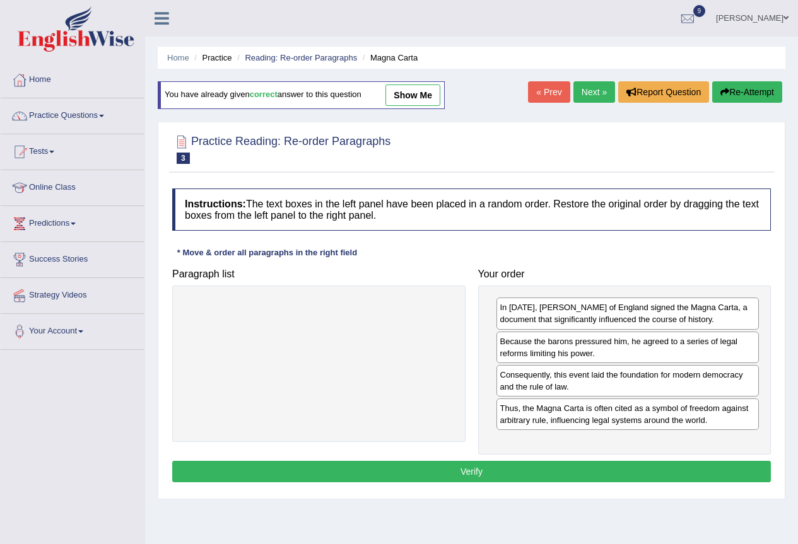
click at [501, 471] on button "Verify" at bounding box center [471, 471] width 599 height 21
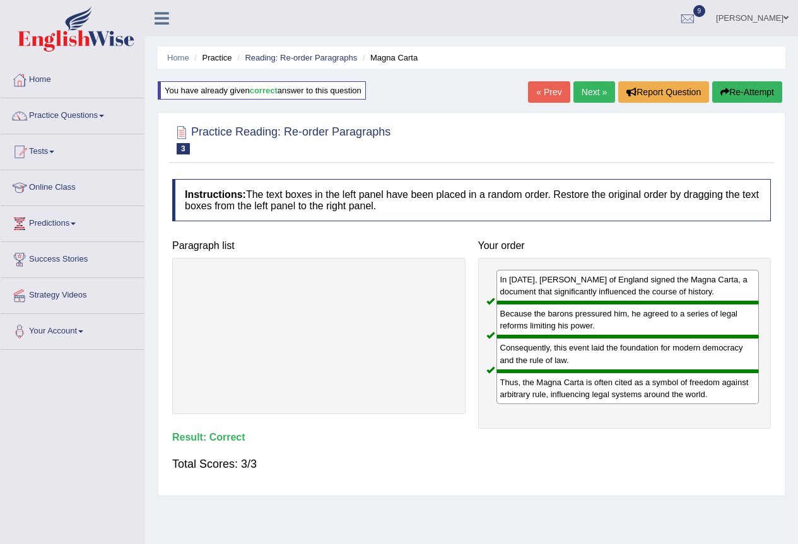
click at [588, 90] on link "Next »" at bounding box center [594, 91] width 42 height 21
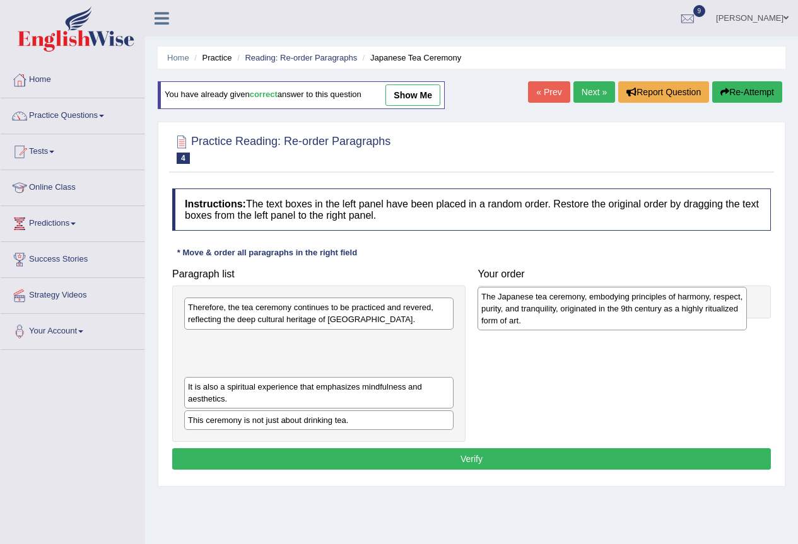
drag, startPoint x: 302, startPoint y: 366, endPoint x: 595, endPoint y: 322, distance: 296.7
click at [595, 322] on div "The Japanese tea ceremony, embodying principles of harmony, respect, purity, an…" at bounding box center [611, 309] width 269 height 44
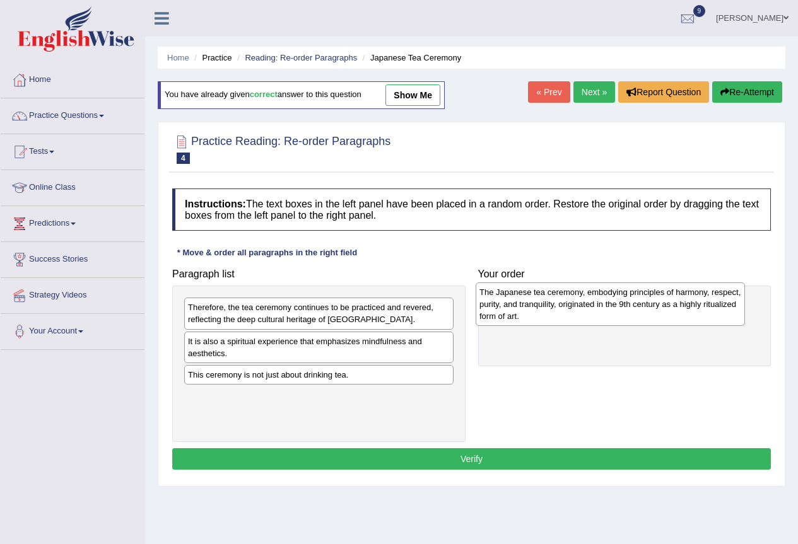
drag, startPoint x: 326, startPoint y: 364, endPoint x: 617, endPoint y: 315, distance: 295.5
click at [617, 315] on div "The Japanese tea ceremony, embodying principles of harmony, respect, purity, an…" at bounding box center [610, 305] width 269 height 44
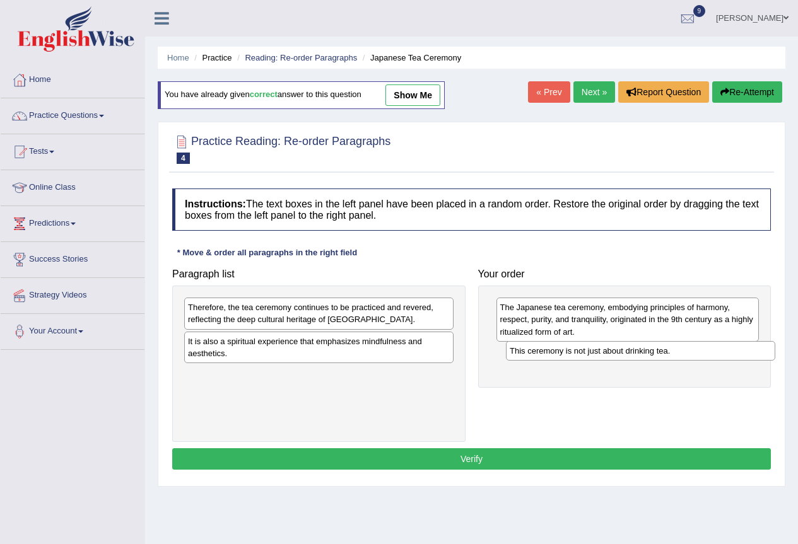
drag, startPoint x: 269, startPoint y: 379, endPoint x: 590, endPoint y: 355, distance: 322.6
click at [590, 355] on div "This ceremony is not just about drinking tea." at bounding box center [640, 351] width 269 height 20
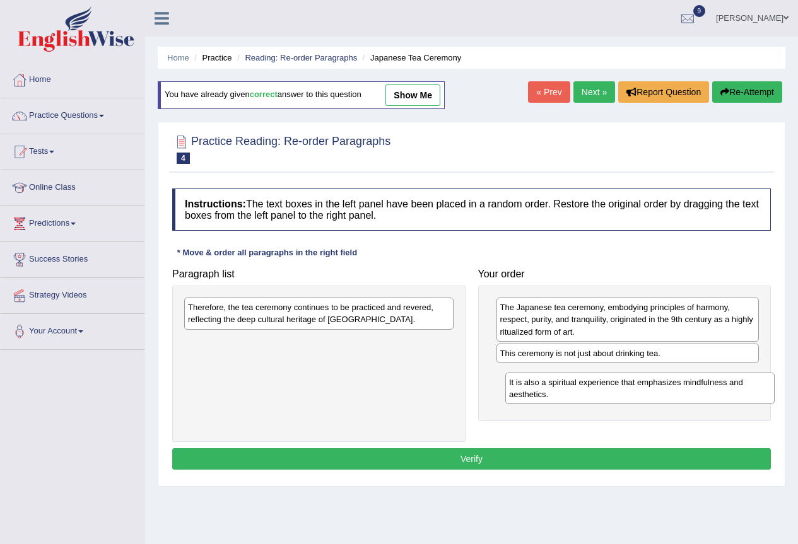
drag, startPoint x: 274, startPoint y: 353, endPoint x: 595, endPoint y: 394, distance: 323.6
click at [595, 394] on div "It is also a spiritual experience that emphasizes mindfulness and aesthetics." at bounding box center [639, 389] width 269 height 32
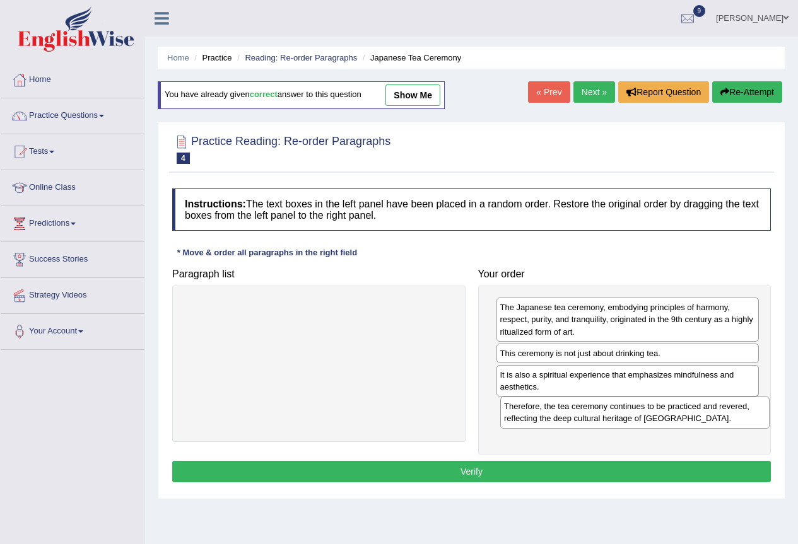
drag, startPoint x: 317, startPoint y: 308, endPoint x: 633, endPoint y: 407, distance: 331.1
click at [633, 407] on div "Therefore, the tea ceremony continues to be practiced and revered, reflecting t…" at bounding box center [634, 413] width 269 height 32
click at [458, 467] on button "Verify" at bounding box center [471, 471] width 599 height 21
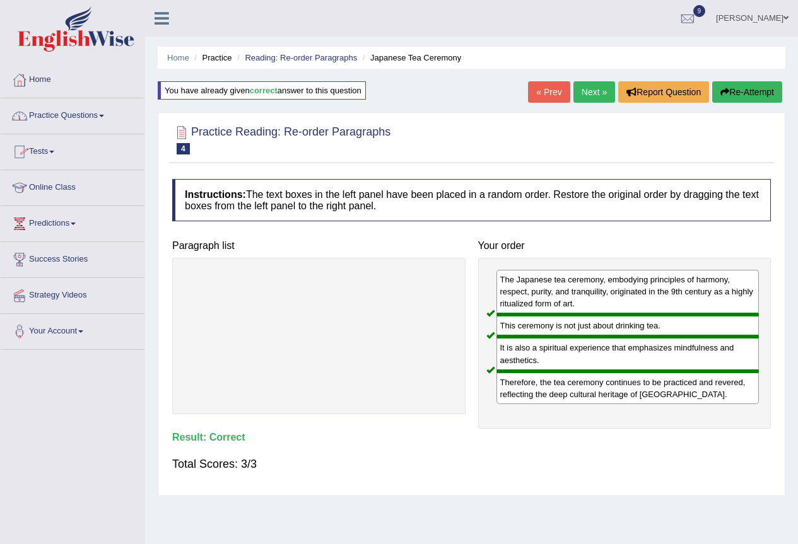
click at [74, 115] on link "Practice Questions" at bounding box center [73, 114] width 144 height 32
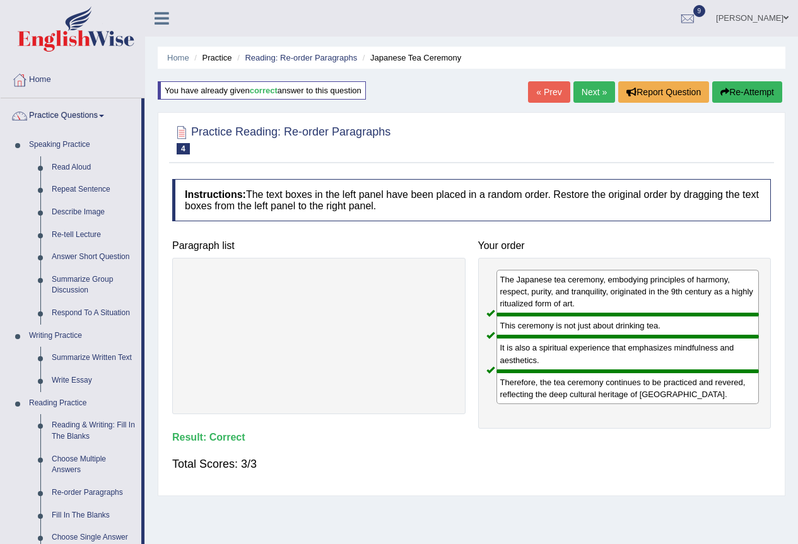
click at [596, 87] on link "Next »" at bounding box center [594, 91] width 42 height 21
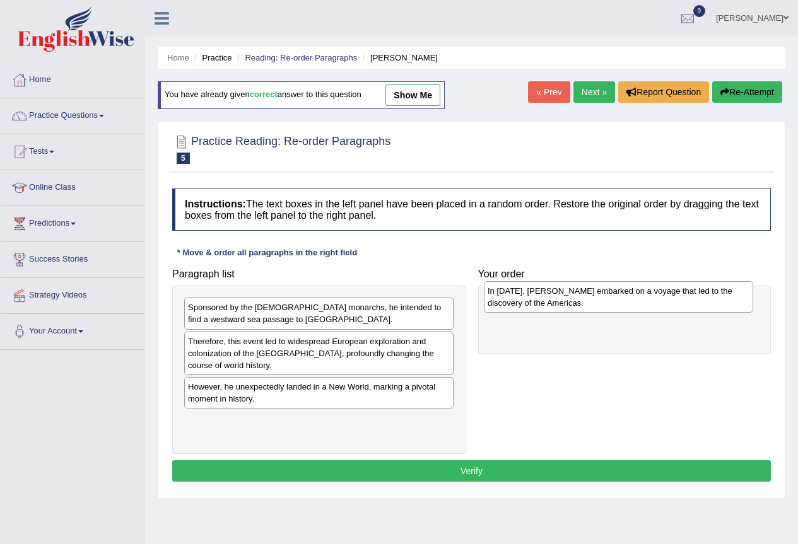
drag, startPoint x: 305, startPoint y: 438, endPoint x: 605, endPoint y: 308, distance: 326.3
click at [605, 308] on div "In [DATE], [PERSON_NAME] embarked on a voyage that led to the discovery of the …" at bounding box center [618, 297] width 269 height 32
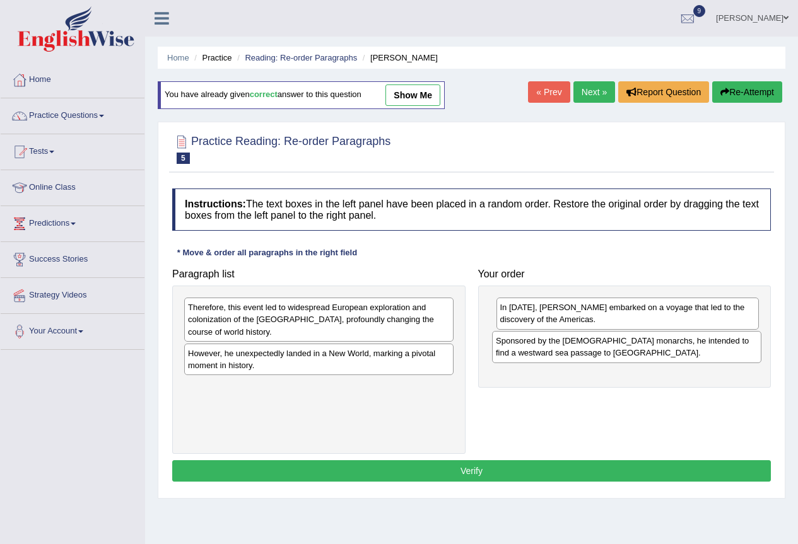
drag, startPoint x: 274, startPoint y: 320, endPoint x: 582, endPoint y: 353, distance: 309.6
click at [582, 353] on div "Sponsored by the [DEMOGRAPHIC_DATA] monarchs, he intended to find a westward se…" at bounding box center [626, 347] width 269 height 32
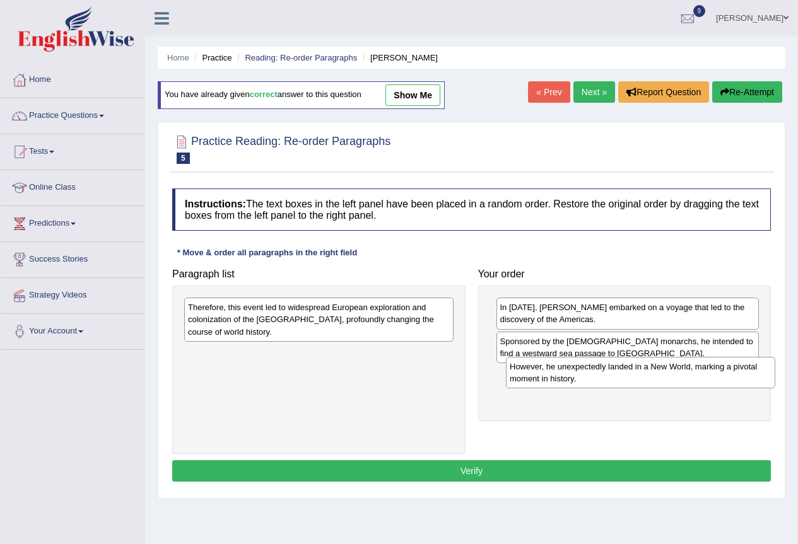
drag, startPoint x: 242, startPoint y: 361, endPoint x: 563, endPoint y: 374, distance: 321.9
click at [563, 374] on div "However, he unexpectedly landed in a New World, marking a pivotal moment in his…" at bounding box center [640, 373] width 269 height 32
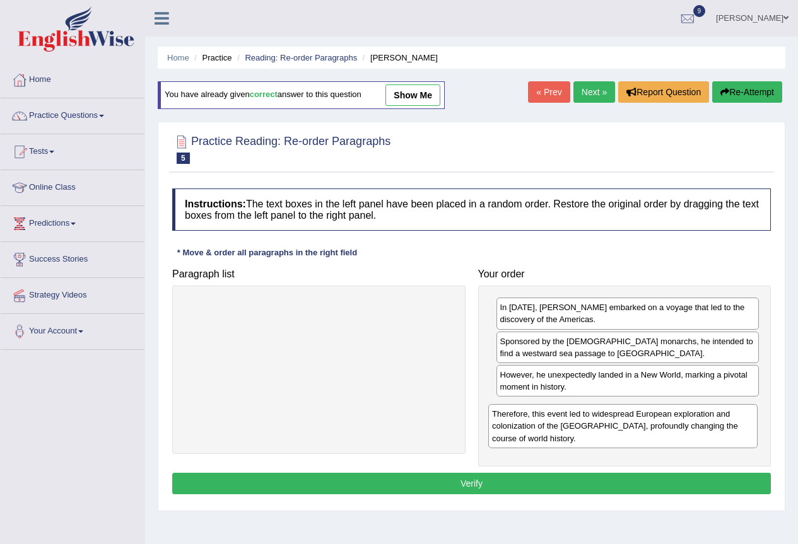
drag, startPoint x: 310, startPoint y: 323, endPoint x: 614, endPoint y: 430, distance: 322.2
click at [614, 430] on div "Therefore, this event led to widespread European exploration and colonization o…" at bounding box center [622, 426] width 269 height 44
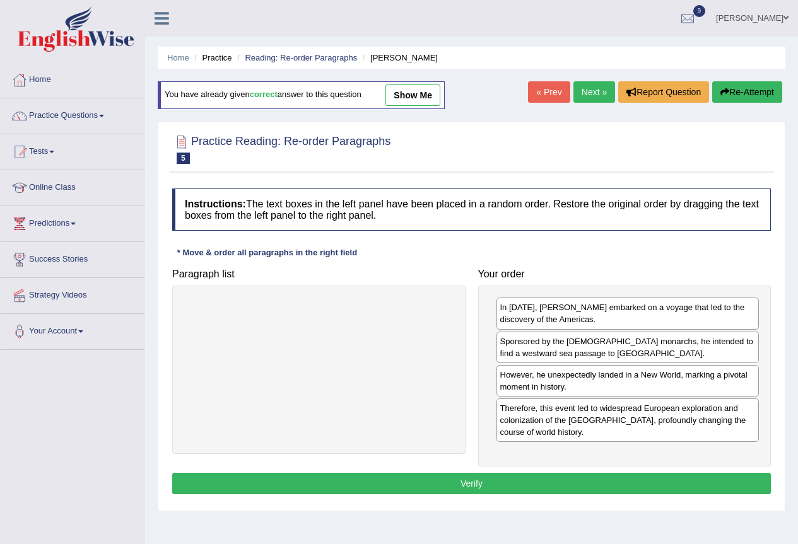
click at [447, 484] on button "Verify" at bounding box center [471, 483] width 599 height 21
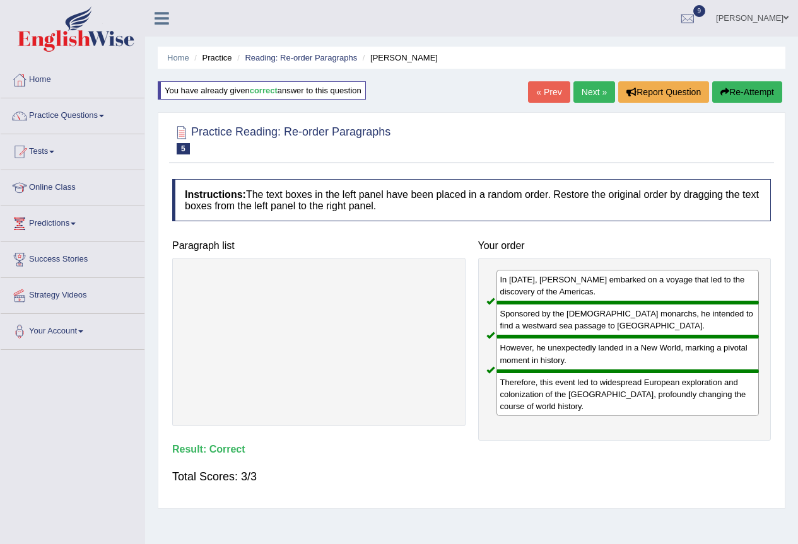
click at [209, 56] on li "Practice" at bounding box center [211, 58] width 40 height 12
click at [589, 88] on link "Next »" at bounding box center [594, 91] width 42 height 21
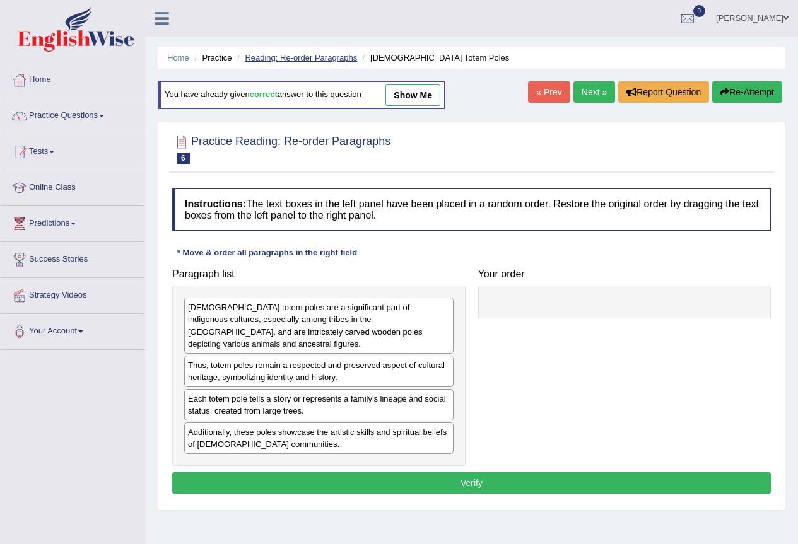
click at [313, 58] on link "Reading: Re-order Paragraphs" at bounding box center [301, 57] width 112 height 9
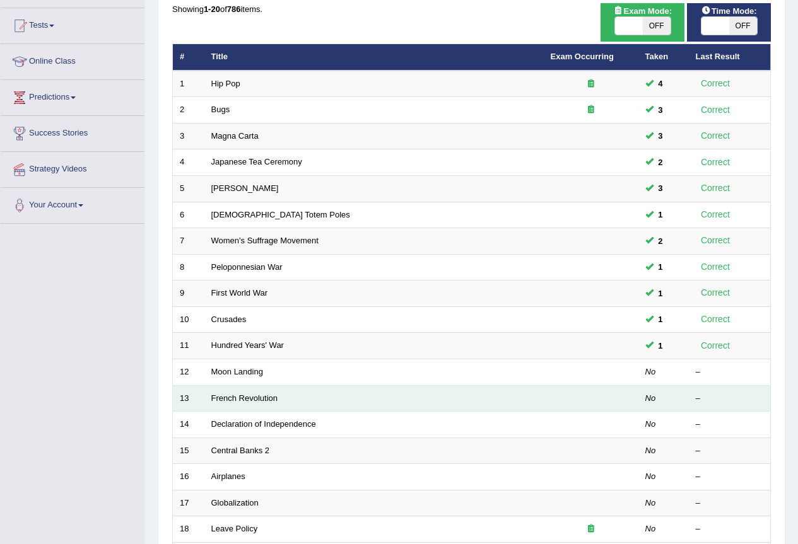
scroll to position [252, 0]
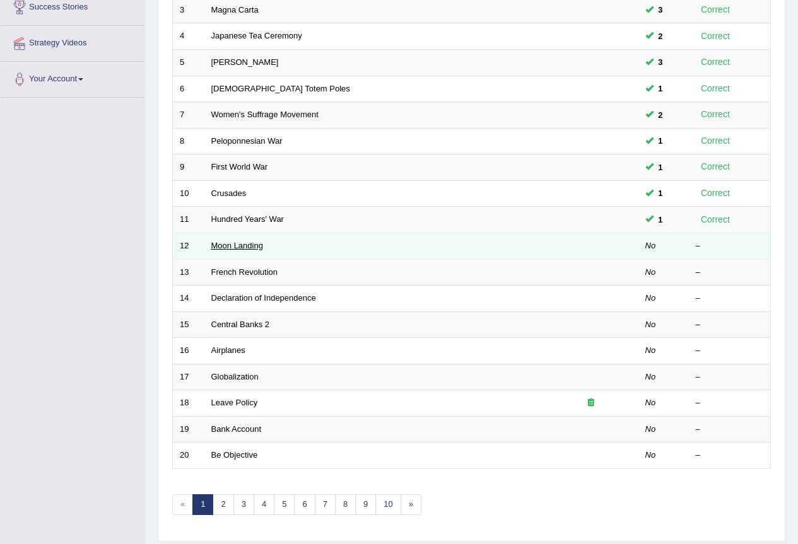
click at [246, 249] on link "Moon Landing" at bounding box center [237, 245] width 52 height 9
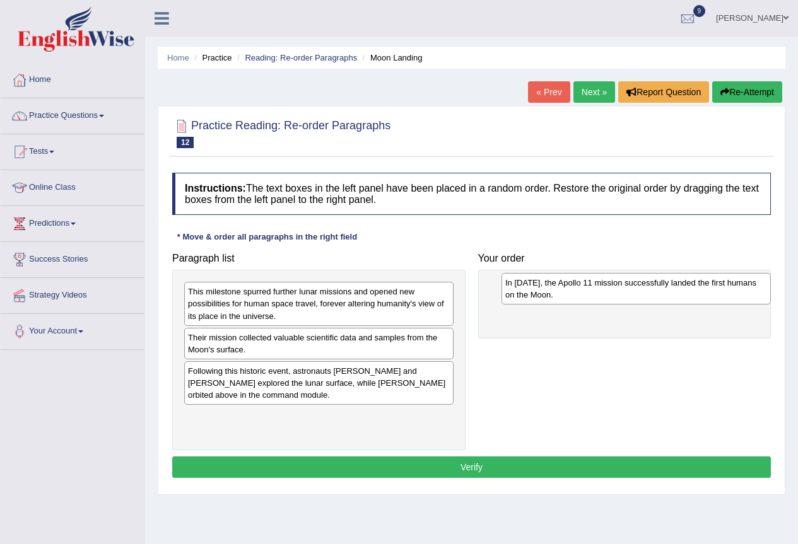
drag, startPoint x: 287, startPoint y: 387, endPoint x: 604, endPoint y: 299, distance: 329.3
click at [604, 299] on div "In 1969, the Apollo 11 mission successfully landed the first humans on the Moon." at bounding box center [635, 289] width 269 height 32
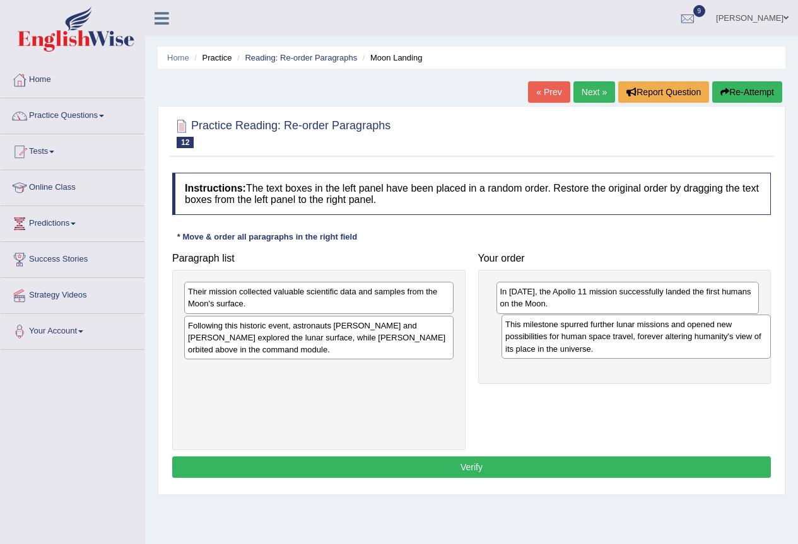
drag, startPoint x: 300, startPoint y: 309, endPoint x: 617, endPoint y: 342, distance: 318.9
click at [617, 342] on div "This milestone spurred further lunar missions and opened new possibilities for …" at bounding box center [635, 337] width 269 height 44
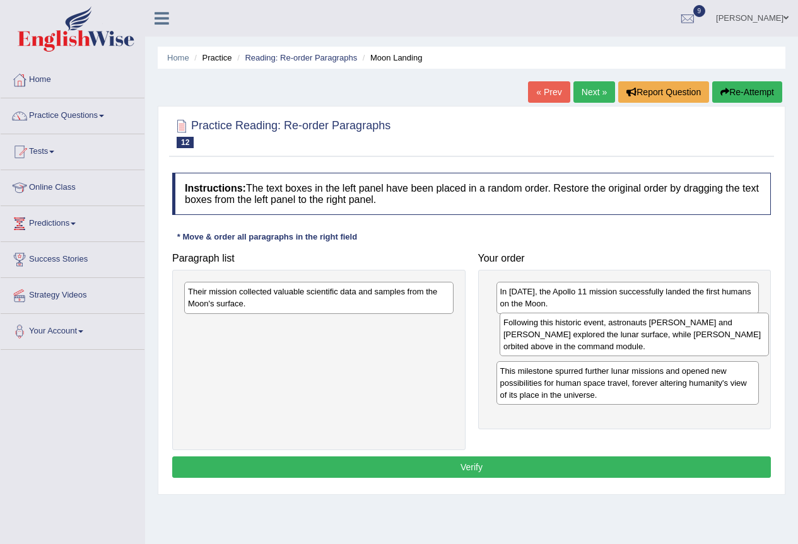
drag, startPoint x: 262, startPoint y: 349, endPoint x: 577, endPoint y: 346, distance: 315.4
click at [577, 346] on div "Following this historic event, astronauts Neil Armstrong and Buzz Aldrin explor…" at bounding box center [634, 335] width 269 height 44
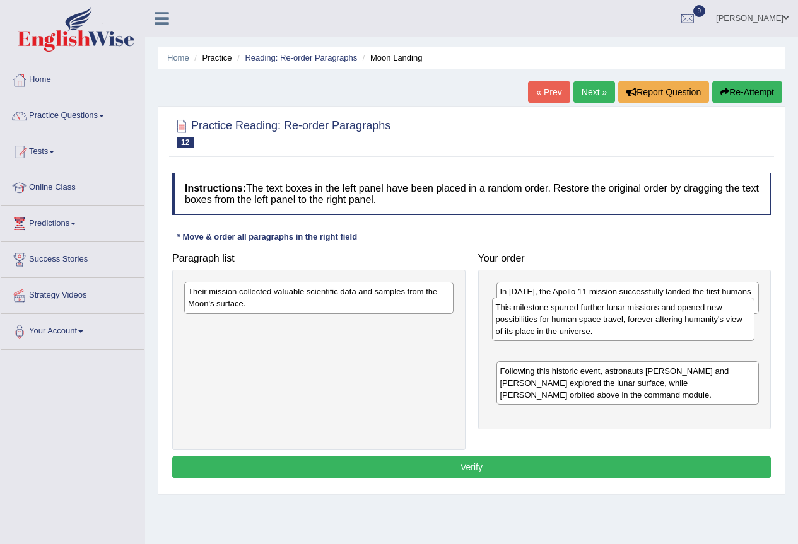
drag, startPoint x: 594, startPoint y: 399, endPoint x: 590, endPoint y: 336, distance: 63.9
click at [590, 336] on div "This milestone spurred further lunar missions and opened new possibilities for …" at bounding box center [623, 320] width 263 height 44
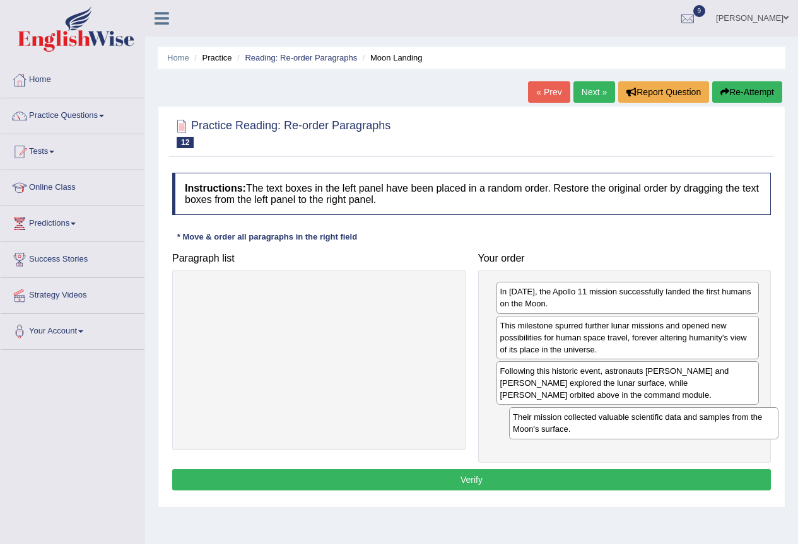
drag, startPoint x: 289, startPoint y: 307, endPoint x: 614, endPoint y: 432, distance: 348.2
click at [614, 432] on div "Their mission collected valuable scientific data and samples from the Moon's su…" at bounding box center [643, 423] width 269 height 32
click at [455, 476] on button "Verify" at bounding box center [471, 479] width 599 height 21
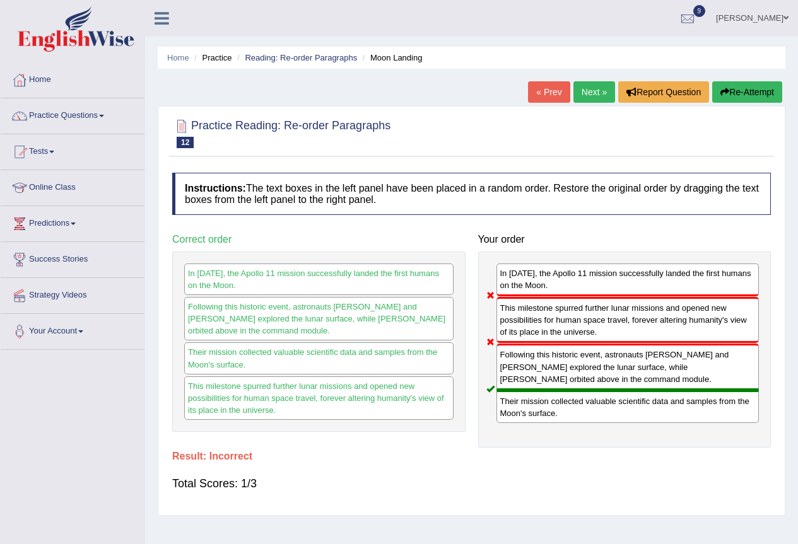
click at [751, 90] on button "Re-Attempt" at bounding box center [747, 91] width 70 height 21
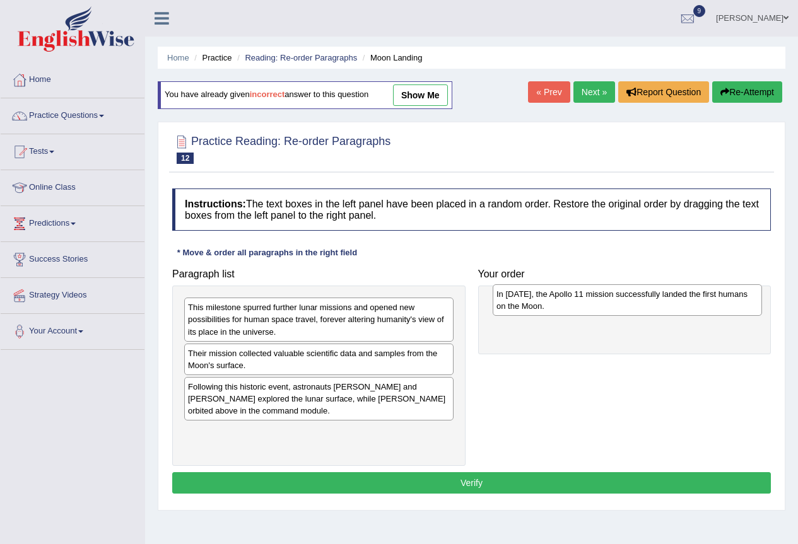
drag, startPoint x: 246, startPoint y: 404, endPoint x: 554, endPoint y: 311, distance: 322.1
click at [554, 311] on div "In [DATE], the Apollo 11 mission successfully landed the first humans on the Mo…" at bounding box center [627, 300] width 269 height 32
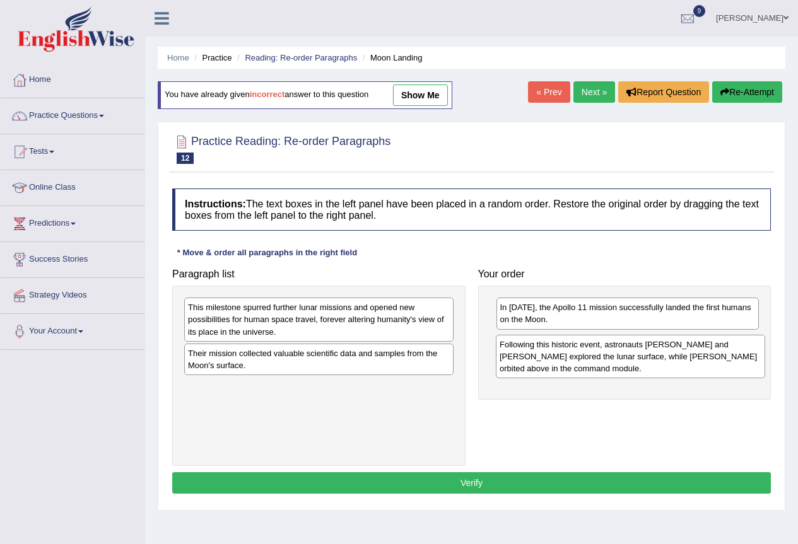
drag, startPoint x: 274, startPoint y: 403, endPoint x: 585, endPoint y: 361, distance: 314.4
click at [585, 361] on div "Following this historic event, astronauts [PERSON_NAME] and [PERSON_NAME] explo…" at bounding box center [630, 357] width 269 height 44
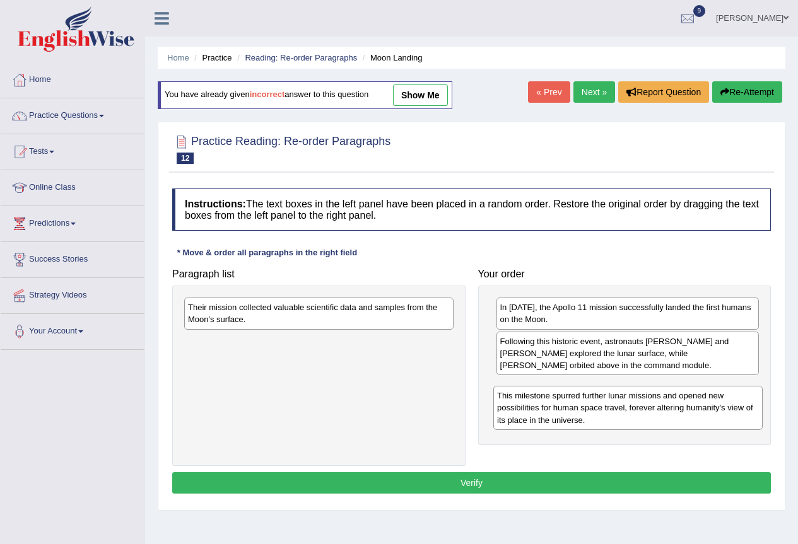
drag, startPoint x: 320, startPoint y: 320, endPoint x: 632, endPoint y: 412, distance: 325.1
click at [632, 412] on div "This milestone spurred further lunar missions and opened new possibilities for …" at bounding box center [627, 408] width 269 height 44
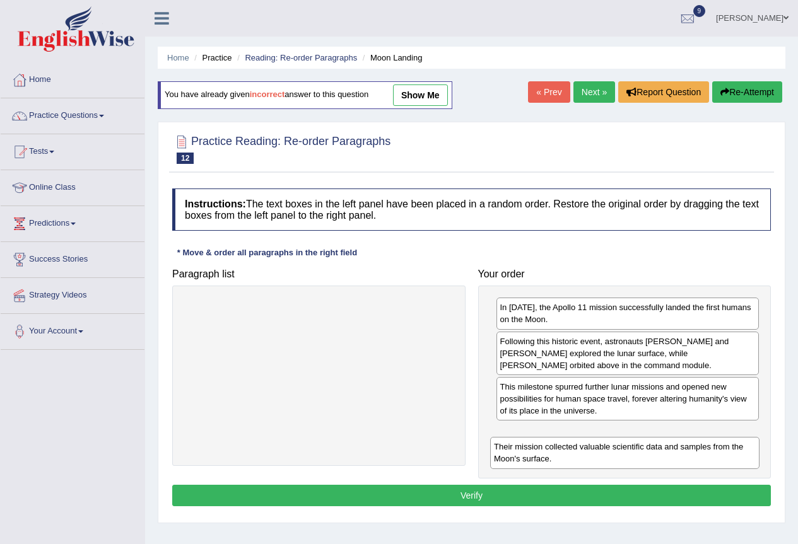
drag, startPoint x: 303, startPoint y: 319, endPoint x: 602, endPoint y: 457, distance: 329.9
click at [612, 459] on div "Their mission collected valuable scientific data and samples from the Moon's su…" at bounding box center [624, 453] width 269 height 32
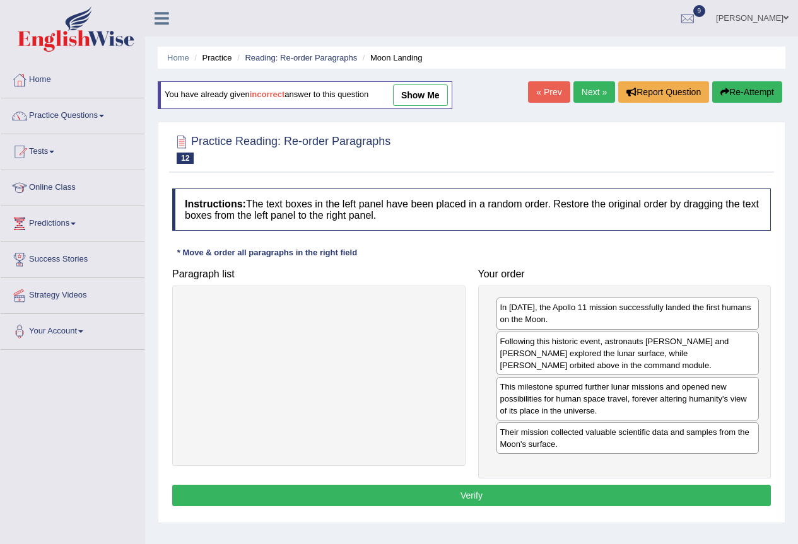
click at [477, 488] on button "Verify" at bounding box center [471, 495] width 599 height 21
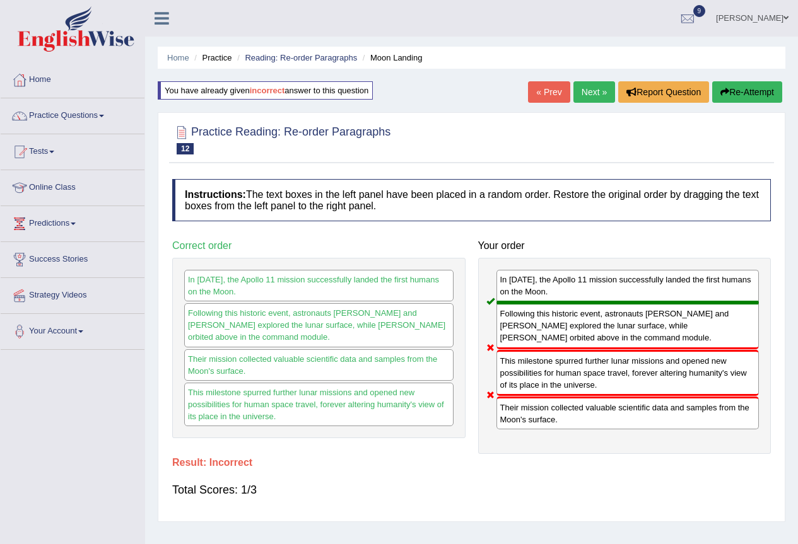
click at [762, 95] on button "Re-Attempt" at bounding box center [747, 91] width 70 height 21
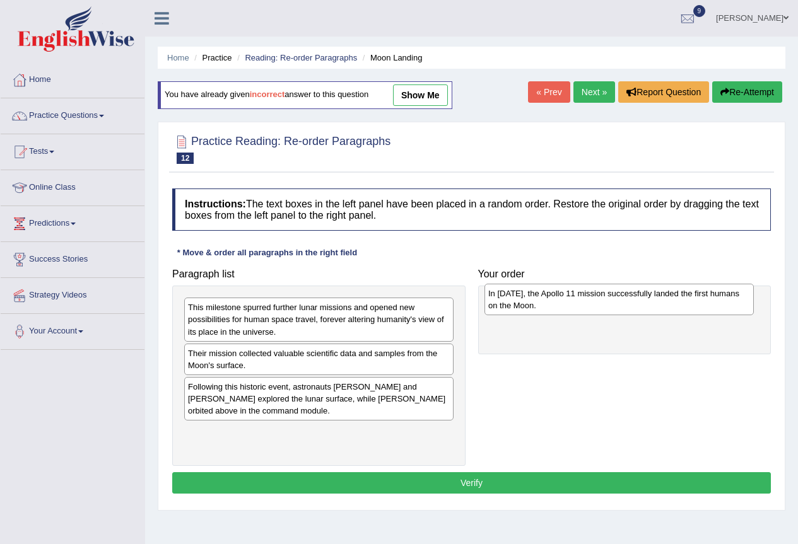
drag, startPoint x: 247, startPoint y: 400, endPoint x: 547, endPoint y: 307, distance: 314.4
click at [547, 307] on div "In [DATE], the Apollo 11 mission successfully landed the first humans on the Mo…" at bounding box center [618, 300] width 269 height 32
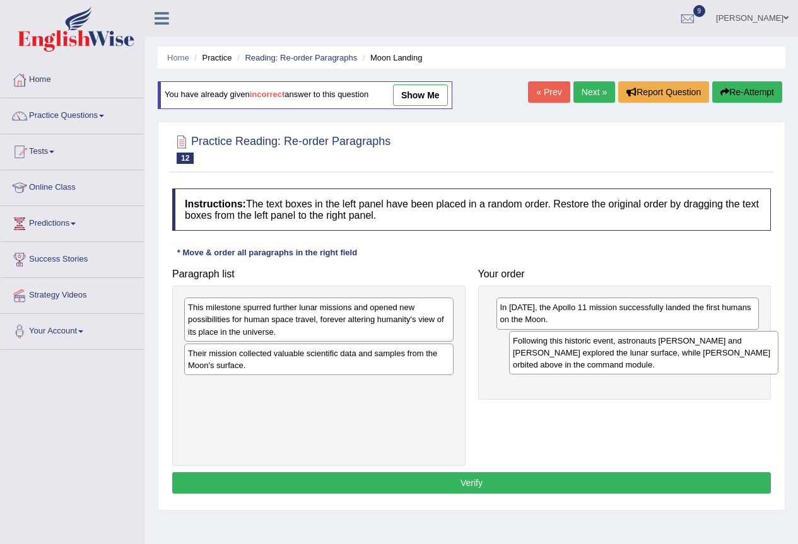
drag, startPoint x: 382, startPoint y: 404, endPoint x: 706, endPoint y: 358, distance: 328.1
click at [706, 358] on div "Following this historic event, astronauts [PERSON_NAME] and [PERSON_NAME] explo…" at bounding box center [643, 353] width 269 height 44
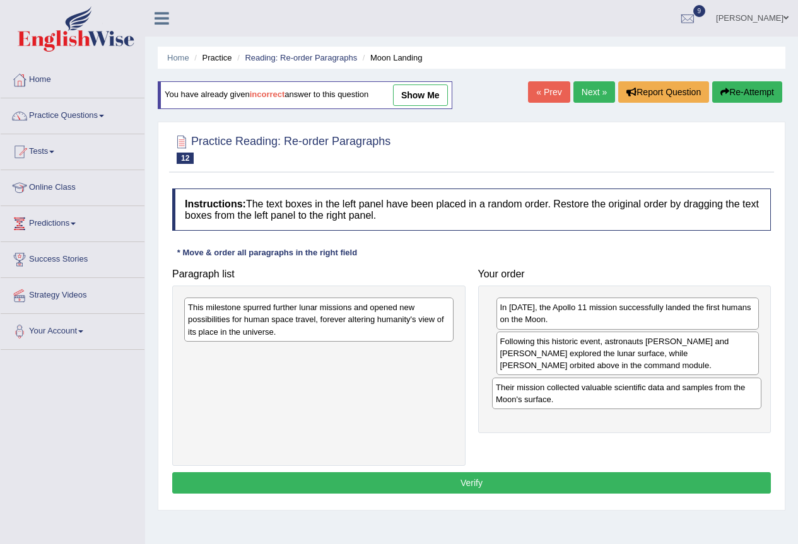
drag, startPoint x: 240, startPoint y: 366, endPoint x: 548, endPoint y: 401, distance: 309.7
click at [548, 401] on div "Their mission collected valuable scientific data and samples from the Moon's su…" at bounding box center [626, 394] width 269 height 32
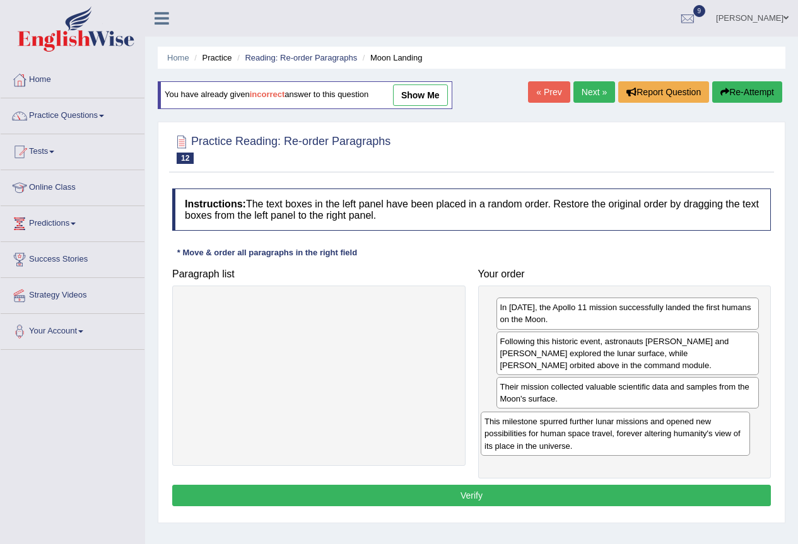
drag, startPoint x: 259, startPoint y: 334, endPoint x: 555, endPoint y: 448, distance: 317.7
click at [555, 448] on div "This milestone spurred further lunar missions and opened new possibilities for …" at bounding box center [615, 434] width 269 height 44
click at [467, 491] on button "Verify" at bounding box center [471, 495] width 599 height 21
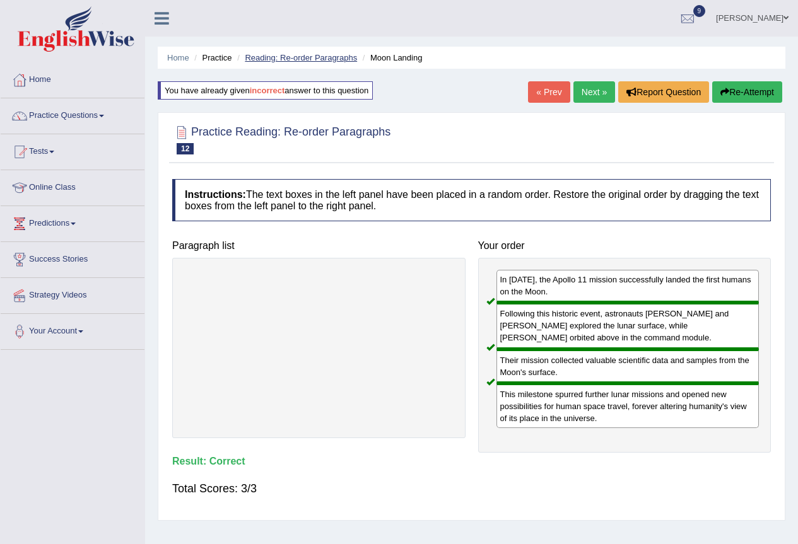
click at [313, 58] on link "Reading: Re-order Paragraphs" at bounding box center [301, 57] width 112 height 9
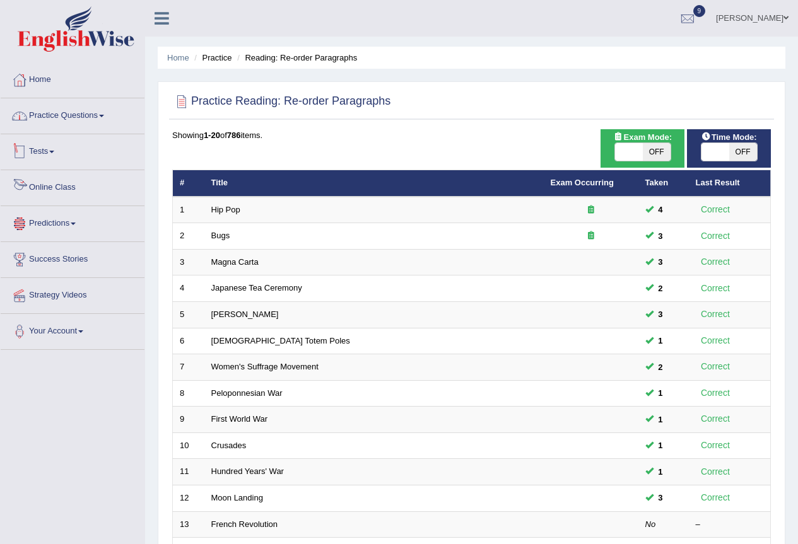
click at [85, 115] on link "Practice Questions" at bounding box center [73, 114] width 144 height 32
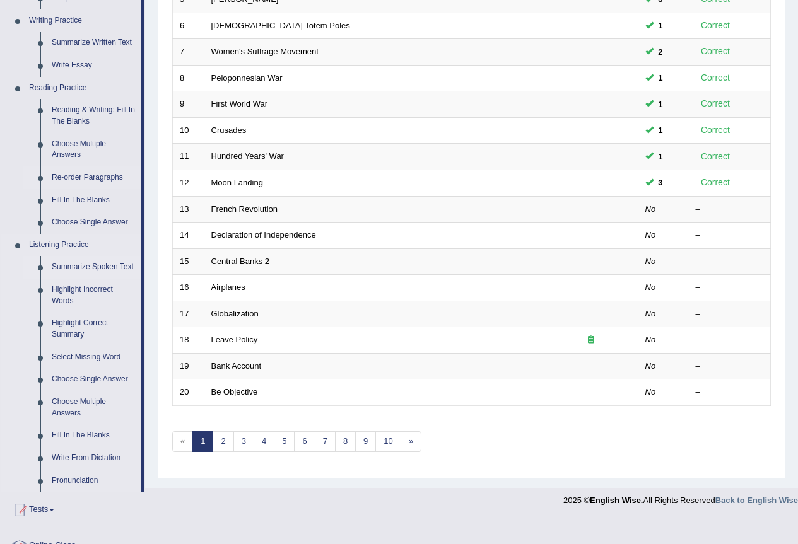
scroll to position [252, 0]
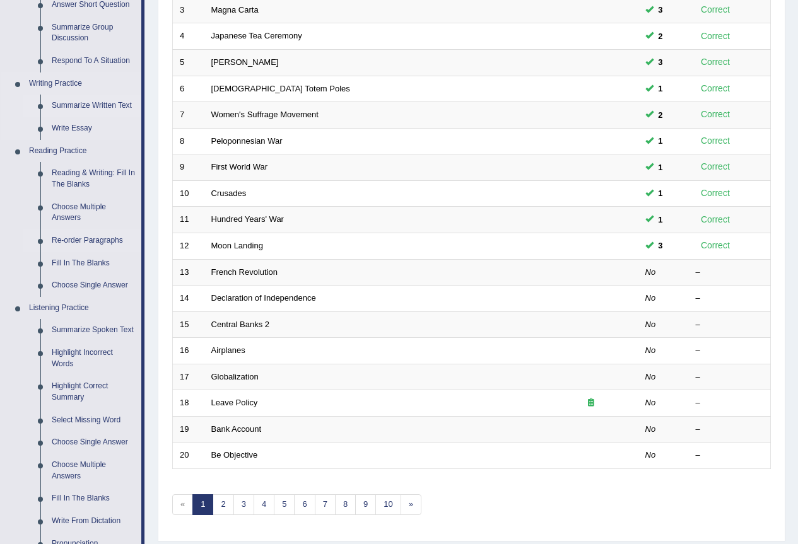
click at [112, 102] on link "Summarize Written Text" at bounding box center [93, 106] width 95 height 23
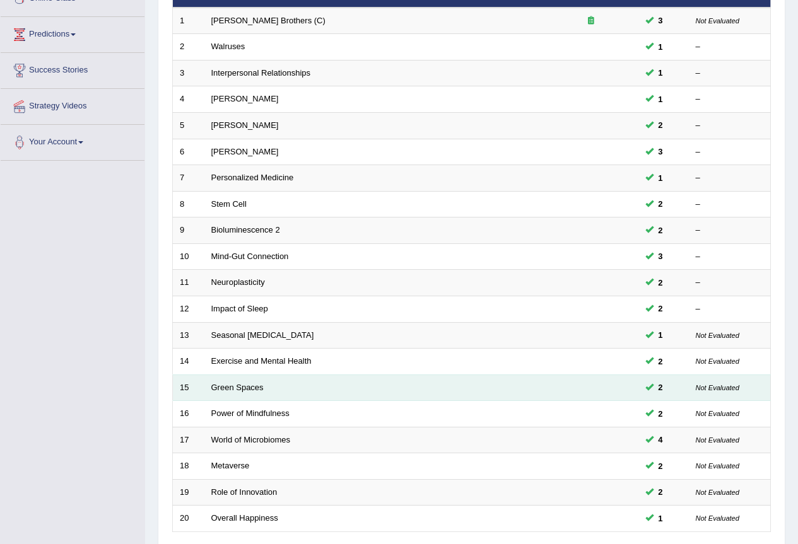
scroll to position [291, 0]
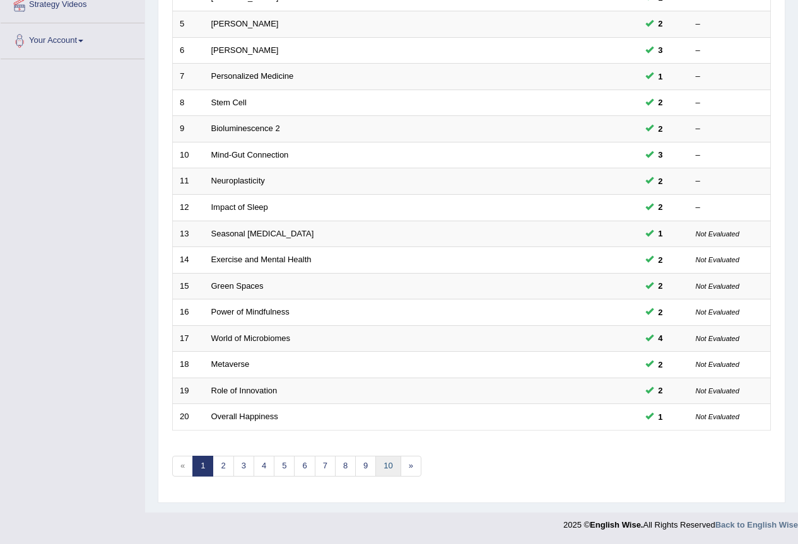
click at [391, 462] on link "10" at bounding box center [387, 466] width 25 height 21
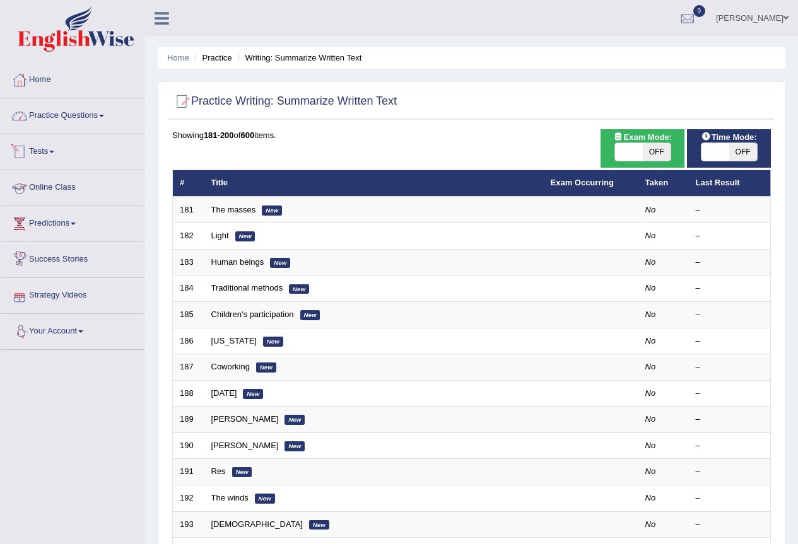
click at [91, 112] on link "Practice Questions" at bounding box center [73, 114] width 144 height 32
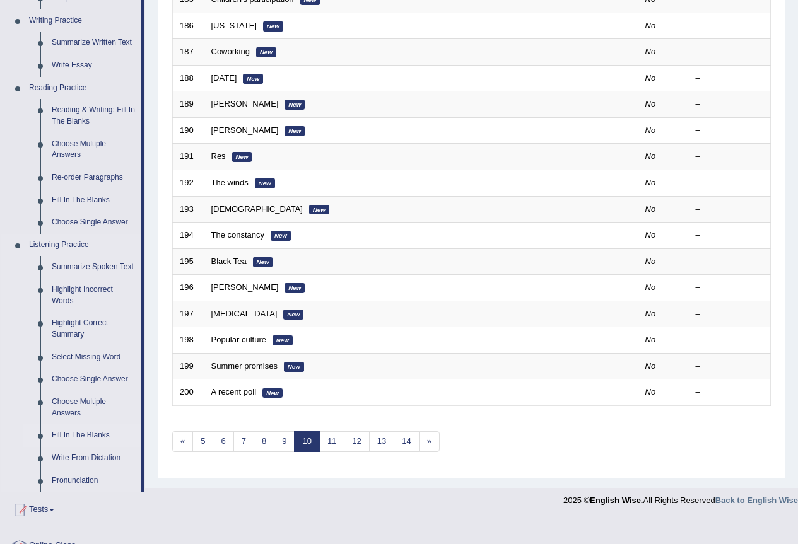
scroll to position [252, 0]
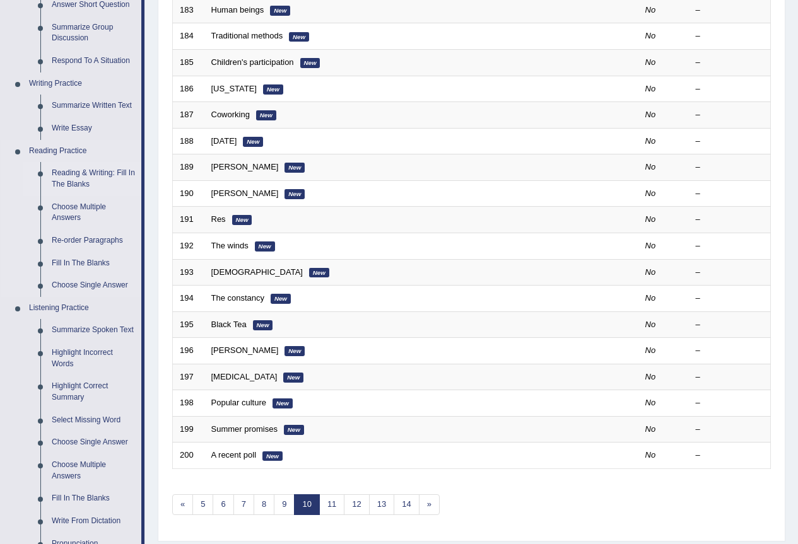
click at [100, 172] on link "Reading & Writing: Fill In The Blanks" at bounding box center [93, 178] width 95 height 33
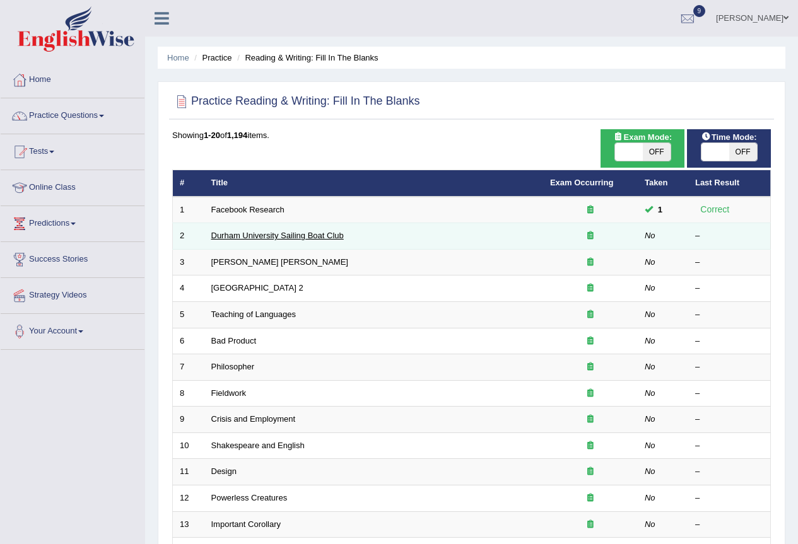
click at [227, 240] on link "Durham University Sailing Boat Club" at bounding box center [277, 235] width 132 height 9
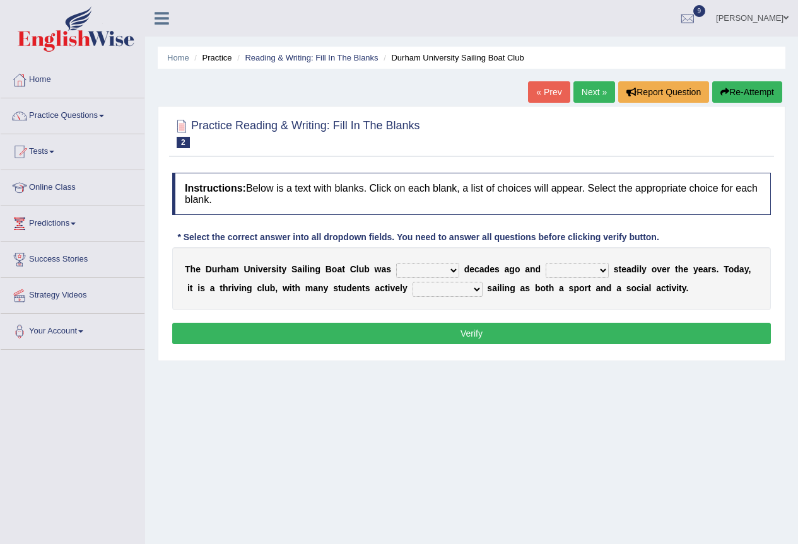
click at [441, 272] on select "found fund founded find" at bounding box center [427, 270] width 63 height 15
select select "founded"
click at [396, 263] on select "found fund founded find" at bounding box center [427, 270] width 63 height 15
click at [592, 274] on select "grow growing has grown grown" at bounding box center [577, 270] width 63 height 15
select select "has grown"
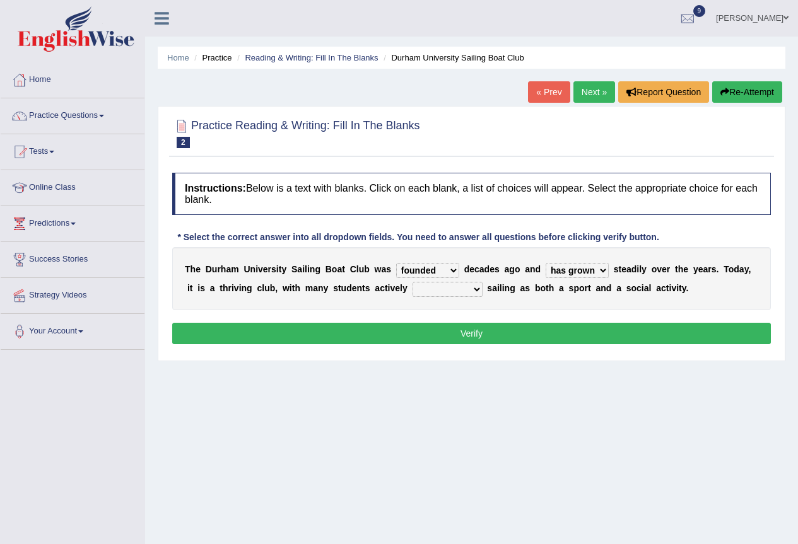
click at [546, 263] on select "grow growing has grown grown" at bounding box center [577, 270] width 63 height 15
click at [435, 292] on select "enjoy enjoyed are enjoying enjoying" at bounding box center [447, 289] width 70 height 15
select select "enjoying"
click at [412, 282] on select "enjoy enjoyed are enjoying enjoying" at bounding box center [447, 289] width 70 height 15
click at [517, 337] on button "Verify" at bounding box center [471, 333] width 599 height 21
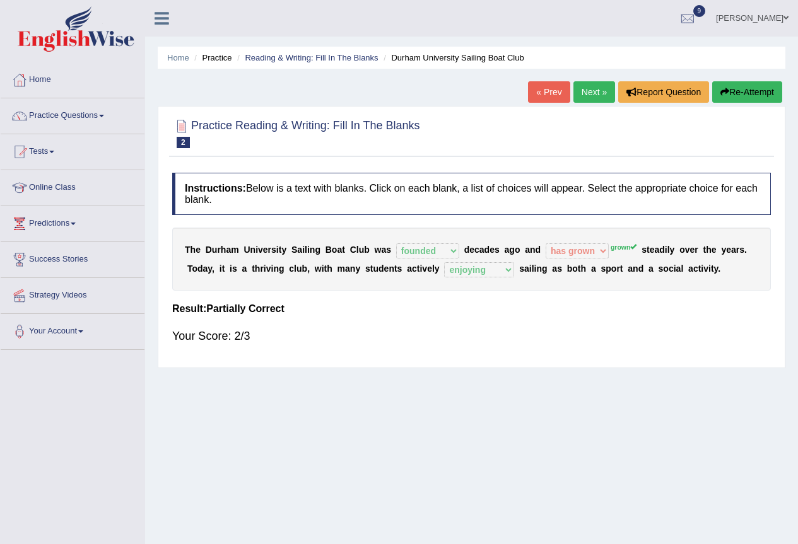
click at [581, 90] on link "Next »" at bounding box center [594, 91] width 42 height 21
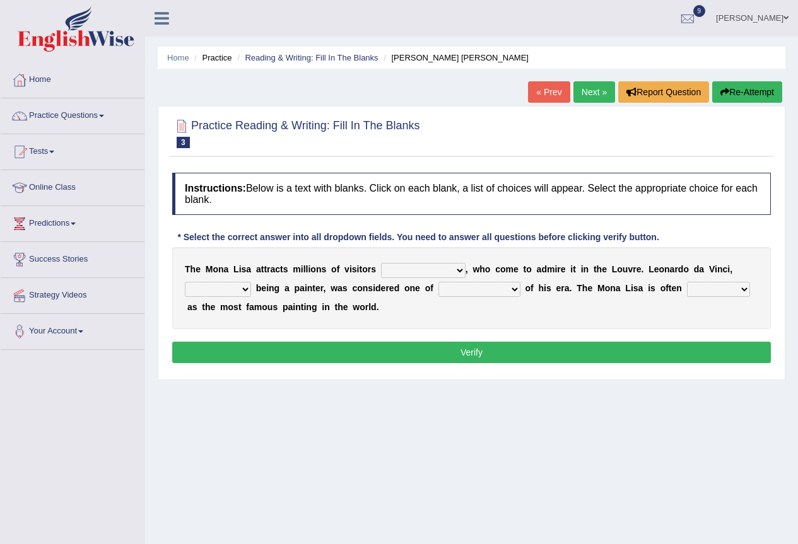
click at [411, 274] on select "around the year the all year all year round per year" at bounding box center [423, 270] width 85 height 15
select select "per year"
click at [381, 263] on select "around the year the all year all year round per year" at bounding box center [423, 270] width 85 height 15
click at [228, 291] on select "rather than as much as as well as as long as" at bounding box center [218, 289] width 66 height 15
select select "as well as"
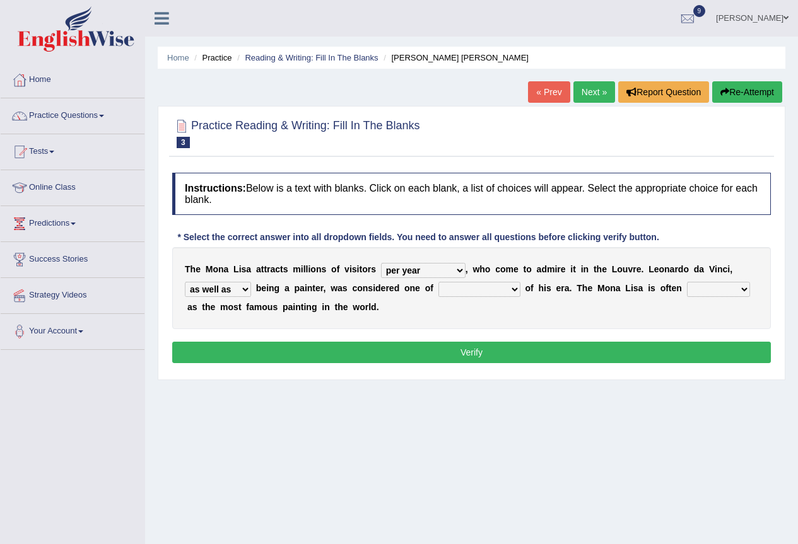
click at [185, 282] on select "rather than as much as as well as as long as" at bounding box center [218, 289] width 66 height 15
click at [467, 288] on select "better artists artist the better artist the best artists" at bounding box center [479, 289] width 82 height 15
select select "the best artists"
click at [438, 282] on select "better artists artist the better artist the best artists" at bounding box center [479, 289] width 82 height 15
click at [694, 286] on select "classified suggested predicted described" at bounding box center [718, 289] width 63 height 15
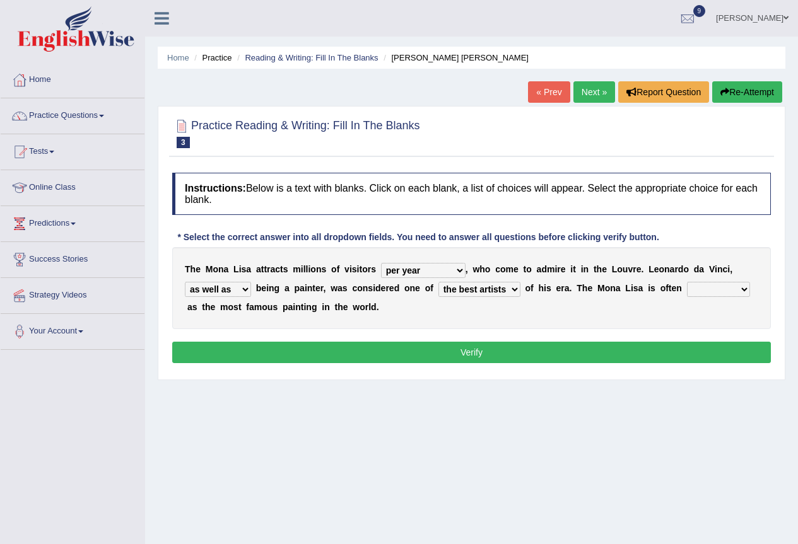
select select "described"
click at [687, 282] on select "classified suggested predicted described" at bounding box center [718, 289] width 63 height 15
click at [493, 354] on button "Verify" at bounding box center [471, 352] width 599 height 21
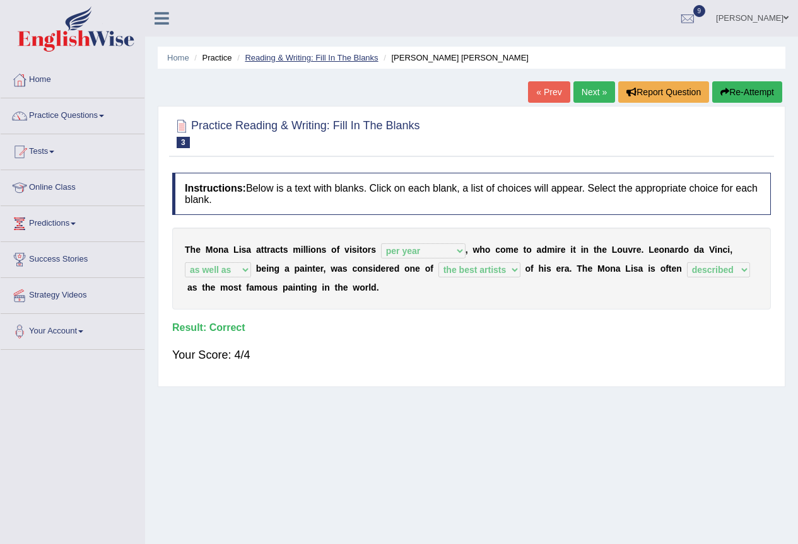
click at [290, 61] on link "Reading & Writing: Fill In The Blanks" at bounding box center [311, 57] width 133 height 9
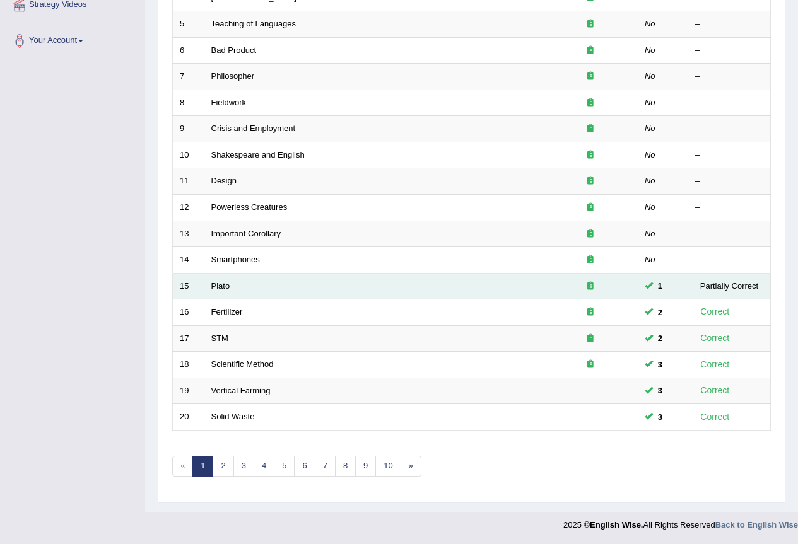
scroll to position [102, 0]
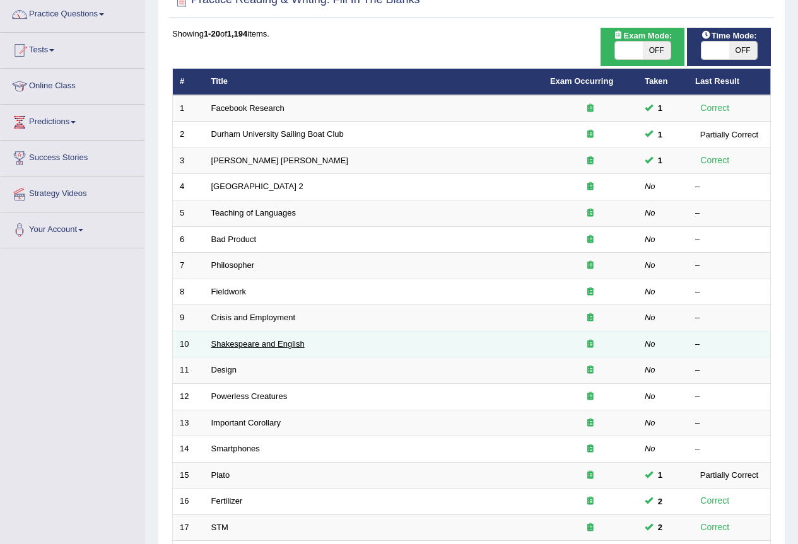
click at [243, 344] on link "Shakespeare and English" at bounding box center [257, 343] width 93 height 9
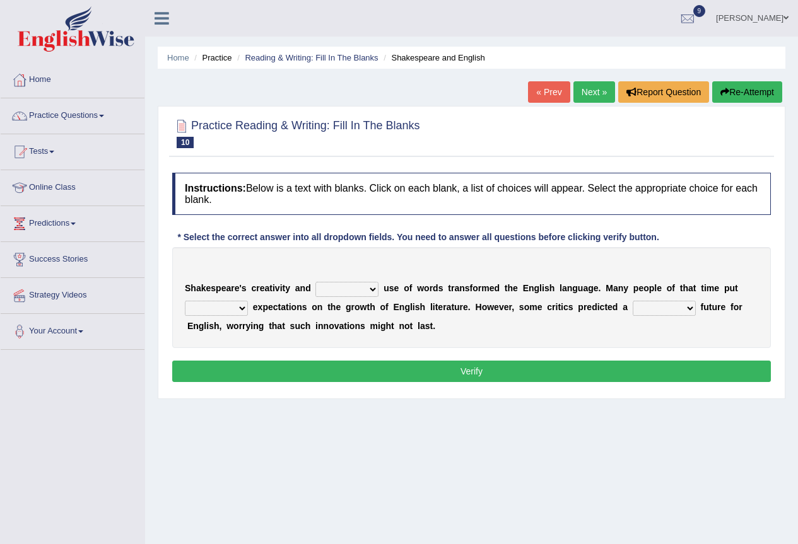
click at [341, 289] on select "idealized intensive fancied inventive" at bounding box center [346, 289] width 63 height 15
select select "idealized"
click at [315, 282] on select "idealized intensive fancied inventive" at bounding box center [346, 289] width 63 height 15
click at [209, 301] on select "wide much high more" at bounding box center [216, 308] width 63 height 15
select select "high"
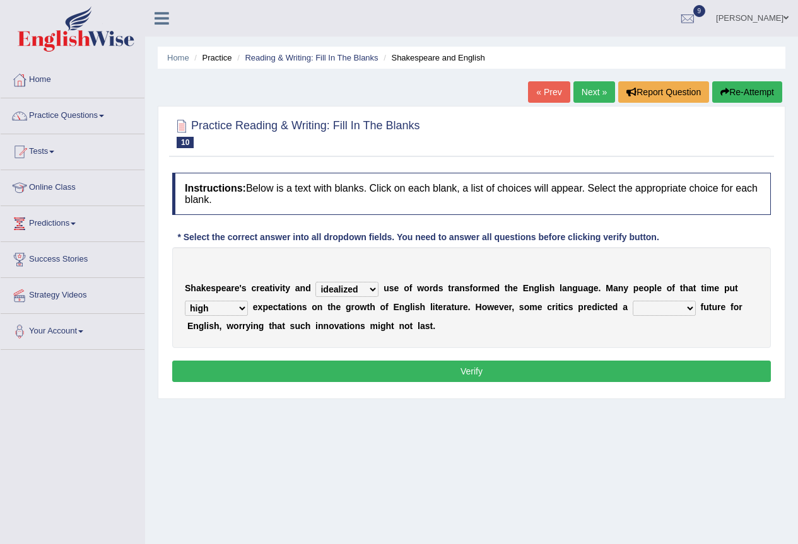
click at [185, 301] on select "wide much high more" at bounding box center [216, 308] width 63 height 15
click at [660, 308] on select "monetary promising irresistible daunting" at bounding box center [664, 308] width 63 height 15
select select "daunting"
click at [633, 301] on select "monetary promising irresistible daunting" at bounding box center [664, 308] width 63 height 15
click at [435, 368] on button "Verify" at bounding box center [471, 371] width 599 height 21
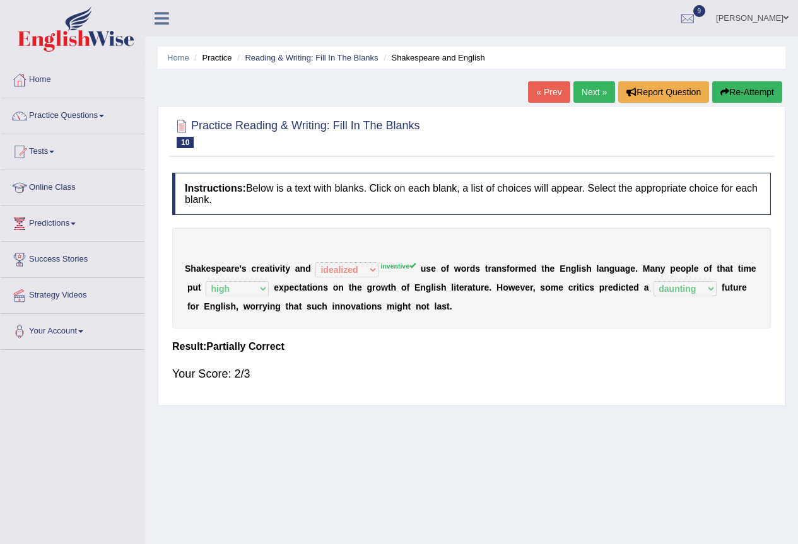
click at [731, 86] on button "Re-Attempt" at bounding box center [747, 91] width 70 height 21
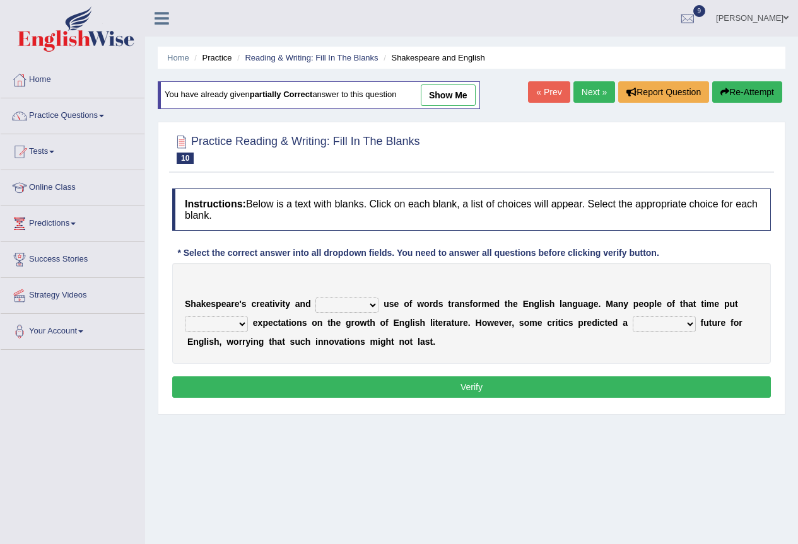
click at [345, 308] on select "idealized intensive fancied inventive" at bounding box center [346, 305] width 63 height 15
select select "inventive"
click at [315, 298] on select "idealized intensive fancied inventive" at bounding box center [346, 305] width 63 height 15
click at [199, 327] on select "wide much high more" at bounding box center [216, 324] width 63 height 15
click at [185, 317] on select "wide much high more" at bounding box center [216, 324] width 63 height 15
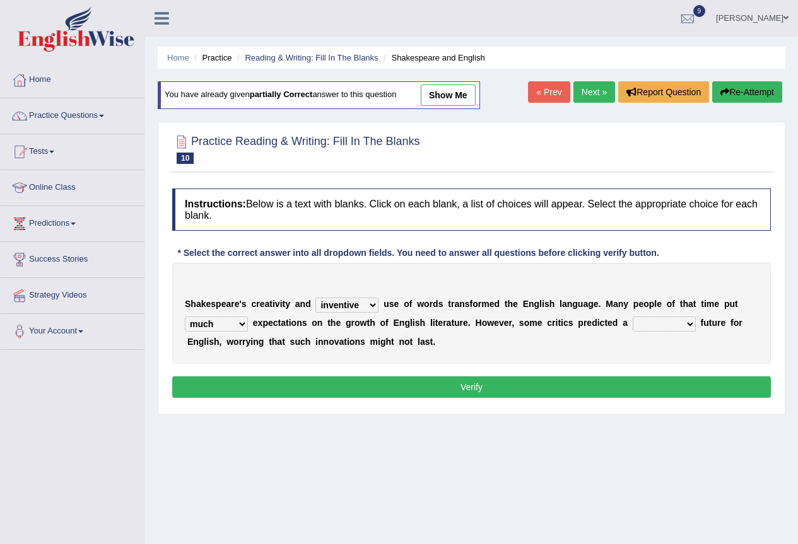
click at [217, 334] on div "S h a k e s p e a r e ' s c r e a t i v i t y a n d idealized intensive fancied…" at bounding box center [471, 313] width 599 height 101
click at [221, 325] on select "wide much high more" at bounding box center [216, 324] width 63 height 15
select select "high"
click at [185, 317] on select "wide much high more" at bounding box center [216, 324] width 63 height 15
click at [657, 326] on select "monetary promising irresistible daunting" at bounding box center [664, 324] width 63 height 15
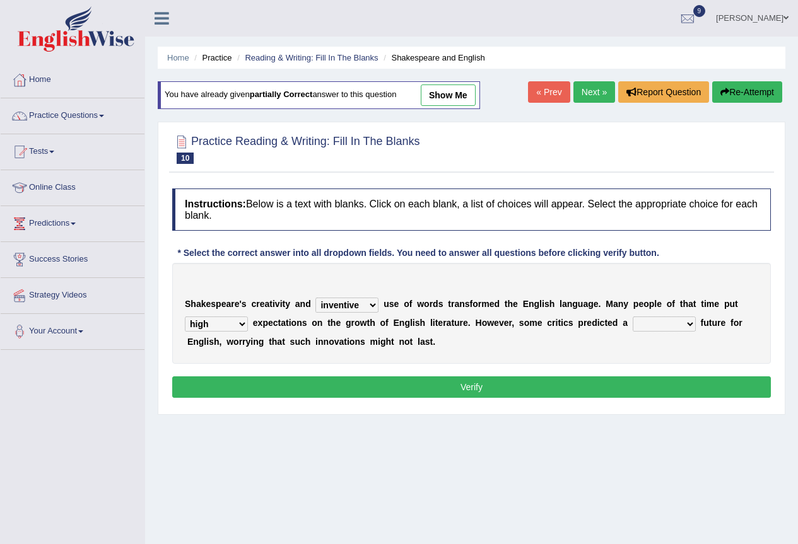
select select "daunting"
click at [633, 317] on select "monetary promising irresistible daunting" at bounding box center [664, 324] width 63 height 15
click at [462, 385] on button "Verify" at bounding box center [471, 387] width 599 height 21
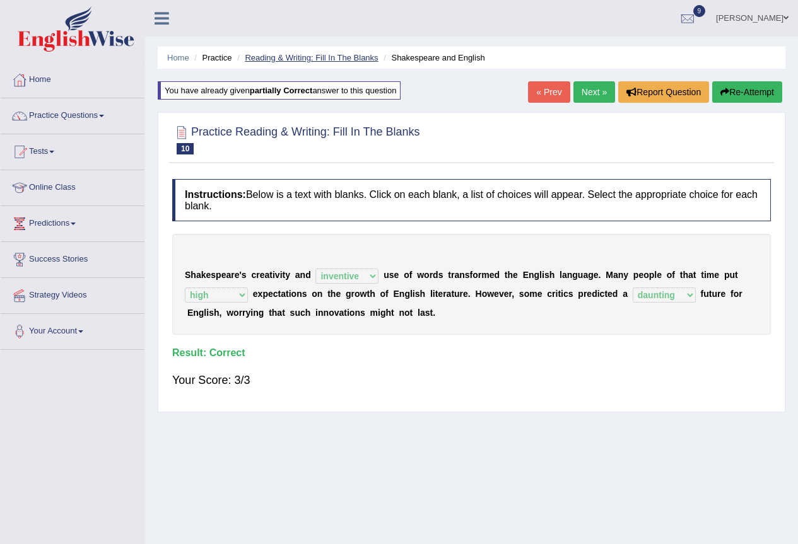
click at [333, 58] on link "Reading & Writing: Fill In The Blanks" at bounding box center [311, 57] width 133 height 9
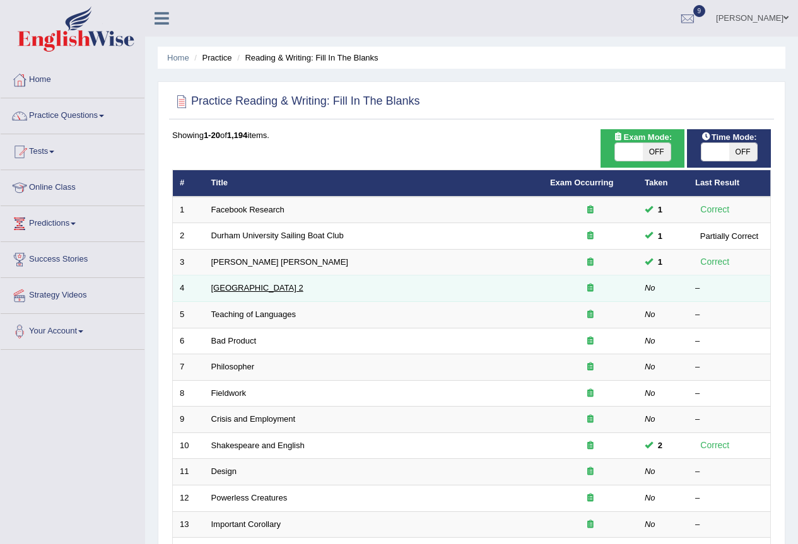
click at [268, 289] on link "[GEOGRAPHIC_DATA] 2" at bounding box center [257, 287] width 92 height 9
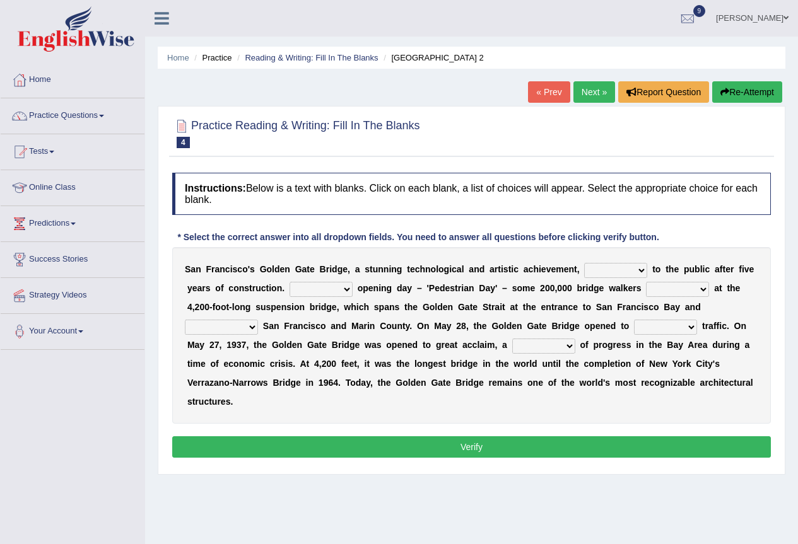
click at [592, 271] on select "opens closes appears equals" at bounding box center [615, 270] width 63 height 15
select select "opens"
click at [584, 263] on select "opens closes appears equals" at bounding box center [615, 270] width 63 height 15
click at [318, 297] on div "S a n F r a n c i s c o ' s G o l d e n G a t e B r i d g e , a s t u n n i n g…" at bounding box center [471, 335] width 599 height 177
click at [327, 284] on select "On During Since When" at bounding box center [321, 289] width 63 height 15
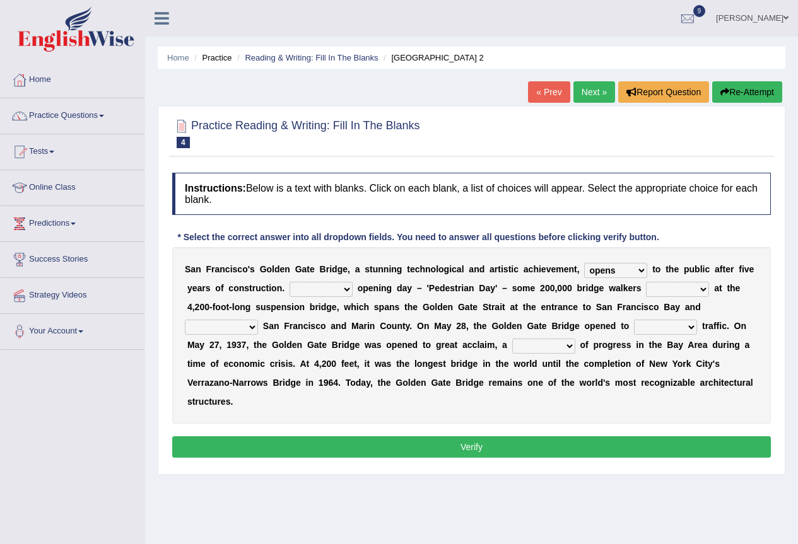
select select "On"
click at [290, 282] on select "On During Since When" at bounding box center [321, 289] width 63 height 15
click at [682, 288] on select "stationed looked marveled laughed" at bounding box center [677, 289] width 63 height 15
select select "looked"
click at [646, 282] on select "stationed looked marveled laughed" at bounding box center [677, 289] width 63 height 15
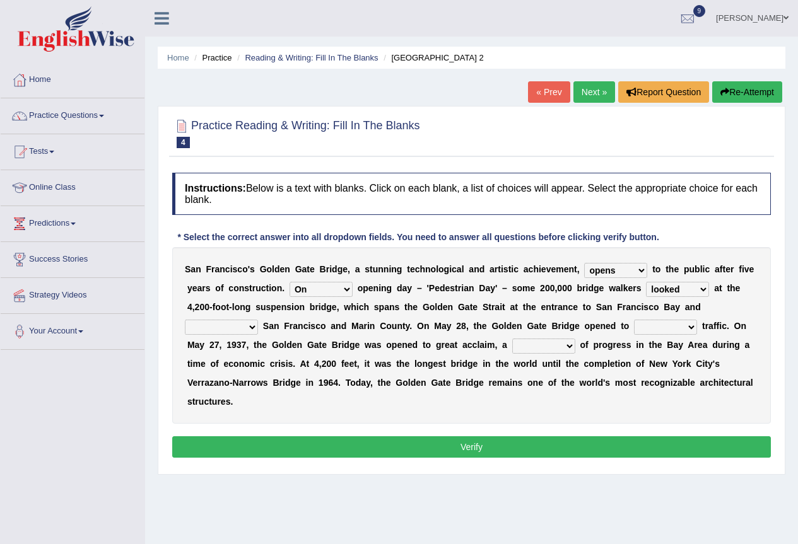
click at [238, 331] on select "separates connects channels differentiates" at bounding box center [221, 327] width 73 height 15
select select "connects"
click at [185, 320] on select "separates connects channels differentiates" at bounding box center [221, 327] width 73 height 15
click at [640, 327] on select "aquatic vehicular airborne watertight" at bounding box center [665, 327] width 63 height 15
select select "vehicular"
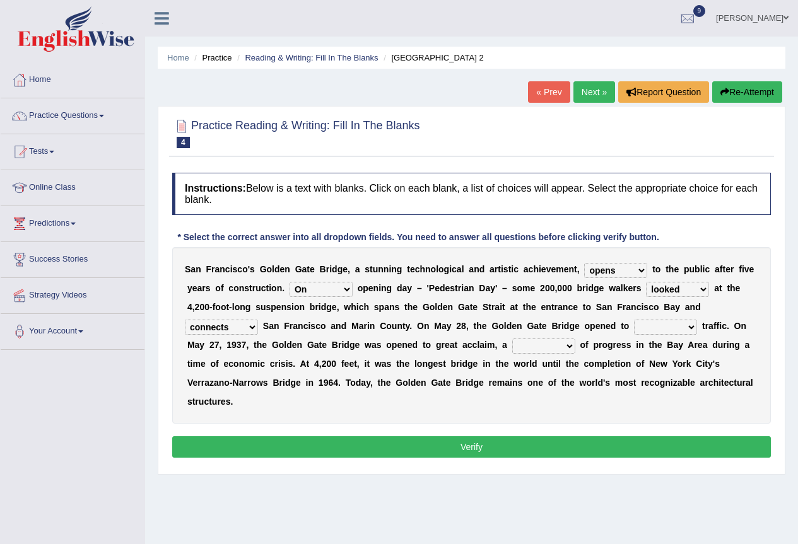
click at [634, 320] on select "aquatic vehicular airborne watertight" at bounding box center [665, 327] width 63 height 15
click at [674, 329] on select "aquatic vehicular airborne watertight" at bounding box center [665, 327] width 63 height 15
click at [541, 348] on select "denial symbol technique yield" at bounding box center [543, 346] width 63 height 15
select select "symbol"
click at [512, 339] on select "denial symbol technique yield" at bounding box center [543, 346] width 63 height 15
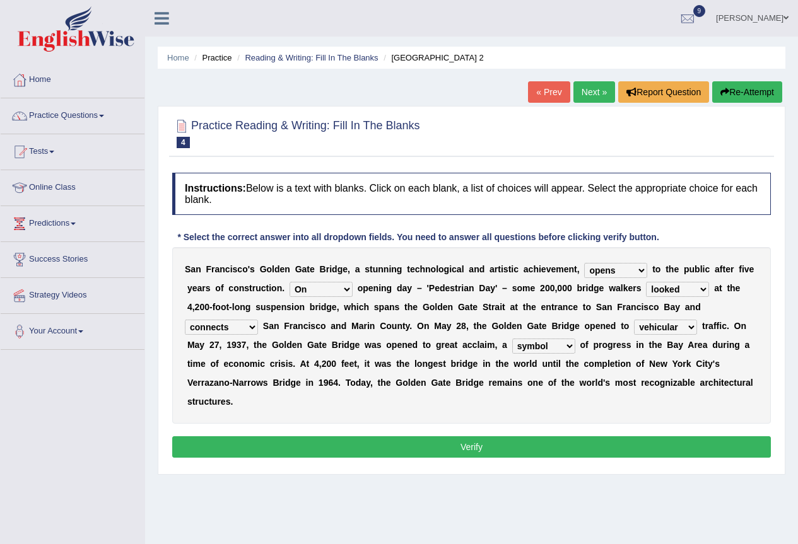
click at [542, 346] on select "denial symbol technique yield" at bounding box center [543, 346] width 63 height 15
click at [426, 402] on div "S a n F r a n c i s c o ' s G o l d e n G a t e B r i d g e , a s t u n n i n g…" at bounding box center [471, 335] width 599 height 177
click at [471, 452] on button "Verify" at bounding box center [471, 446] width 599 height 21
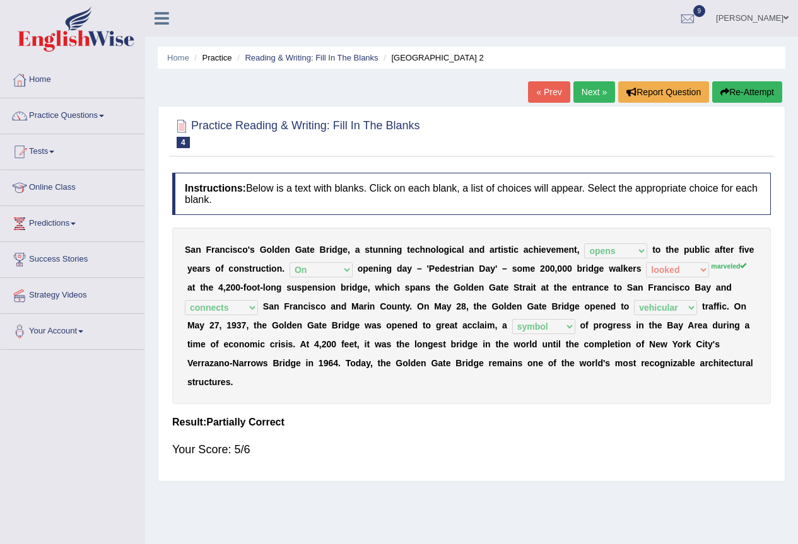
click at [748, 84] on button "Re-Attempt" at bounding box center [747, 91] width 70 height 21
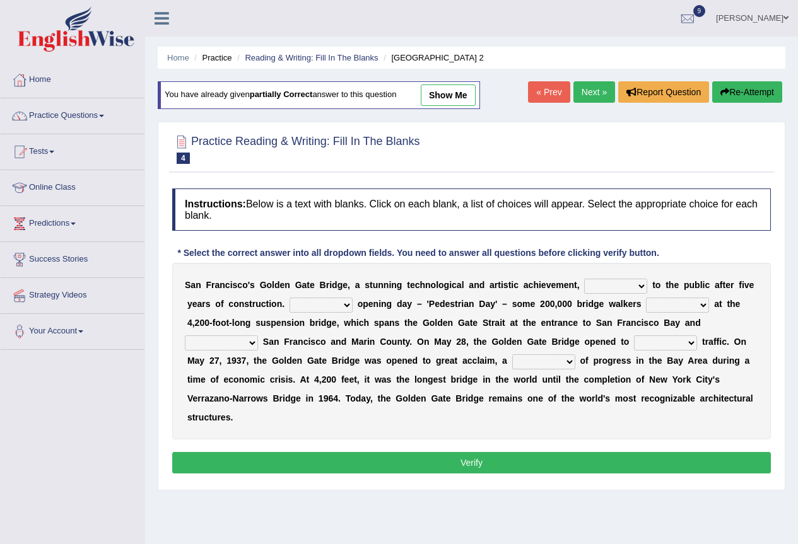
click at [600, 287] on select "opens closes appears equals" at bounding box center [615, 286] width 63 height 15
select select "opens"
click at [584, 279] on select "opens closes appears equals" at bounding box center [615, 286] width 63 height 15
click at [681, 305] on select "stationed looked marveled laughed" at bounding box center [677, 305] width 63 height 15
select select "marveled"
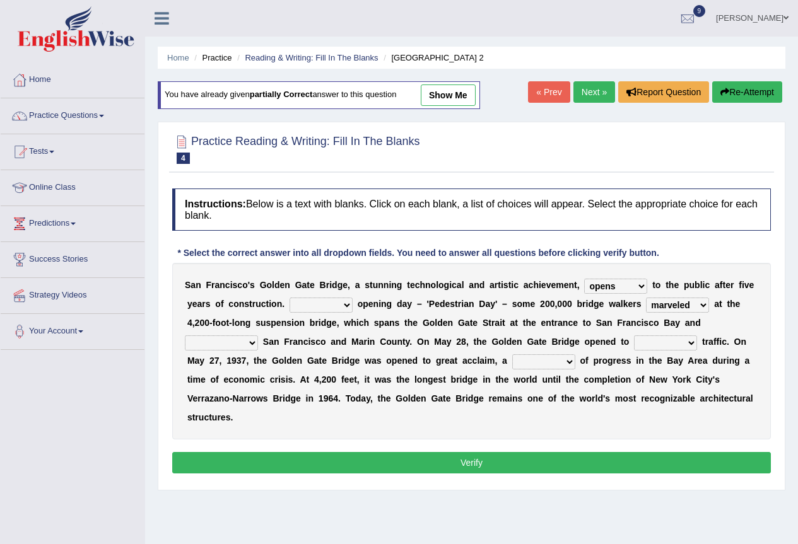
click at [646, 298] on select "stationed looked marveled laughed" at bounding box center [677, 305] width 63 height 15
click at [311, 307] on select "On During Since When" at bounding box center [321, 305] width 63 height 15
select select "On"
click at [290, 298] on select "On During Since When" at bounding box center [321, 305] width 63 height 15
click at [209, 343] on select "separates connects channels differentiates" at bounding box center [221, 343] width 73 height 15
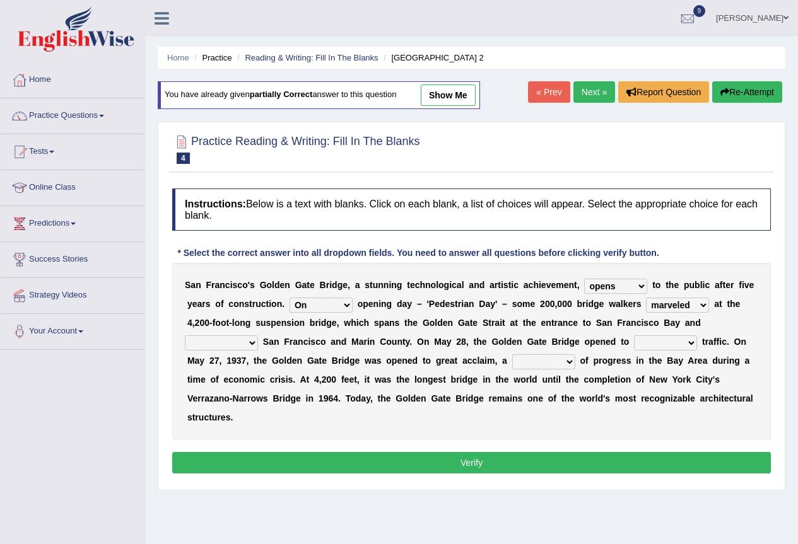
select select "connects"
click at [185, 336] on select "separates connects channels differentiates" at bounding box center [221, 343] width 73 height 15
click at [662, 344] on select "aquatic vehicular airborne watertight" at bounding box center [665, 343] width 63 height 15
select select "vehicular"
click at [634, 336] on select "aquatic vehicular airborne watertight" at bounding box center [665, 343] width 63 height 15
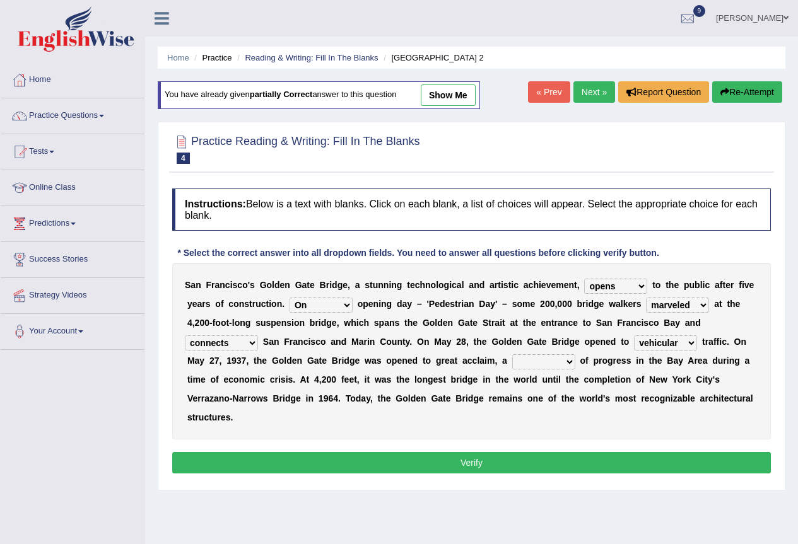
click at [530, 367] on select "denial symbol technique yield" at bounding box center [543, 361] width 63 height 15
select select "symbol"
click at [512, 354] on select "denial symbol technique yield" at bounding box center [543, 361] width 63 height 15
click at [423, 462] on button "Verify" at bounding box center [471, 462] width 599 height 21
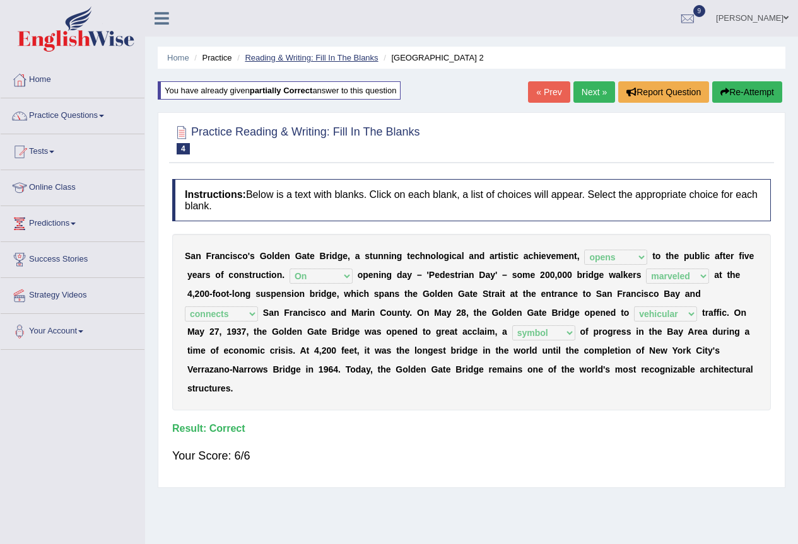
click at [318, 56] on link "Reading & Writing: Fill In The Blanks" at bounding box center [311, 57] width 133 height 9
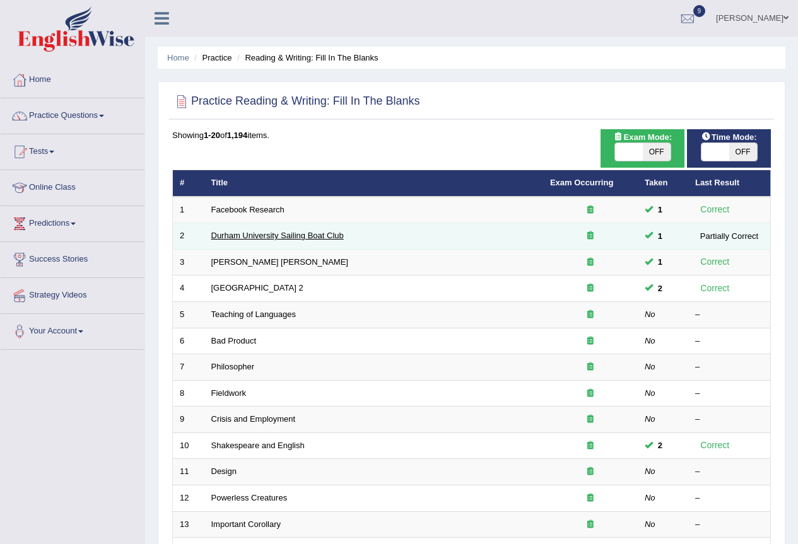
click at [256, 233] on link "Durham University Sailing Boat Club" at bounding box center [277, 235] width 132 height 9
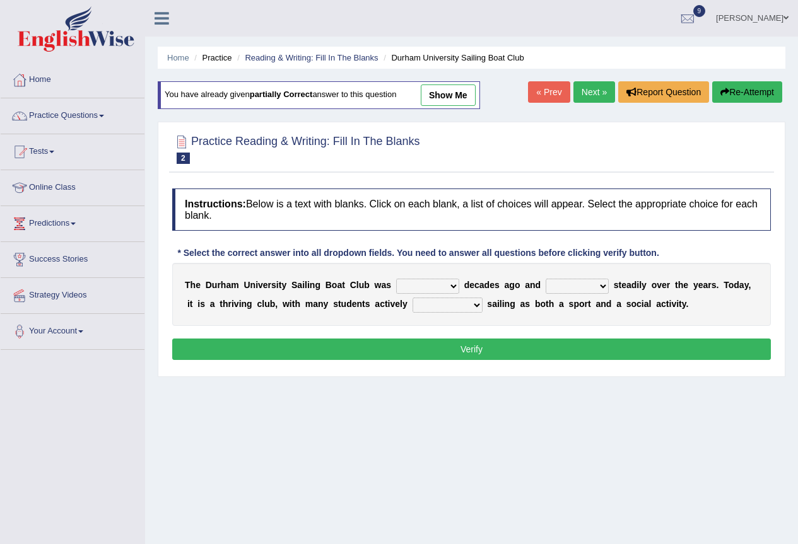
click at [443, 290] on select "found fund founded find" at bounding box center [427, 286] width 63 height 15
select select "founded"
click at [396, 279] on select "found fund founded find" at bounding box center [427, 286] width 63 height 15
click at [568, 287] on select "grow growing has grown grown" at bounding box center [577, 286] width 63 height 15
select select "has grown"
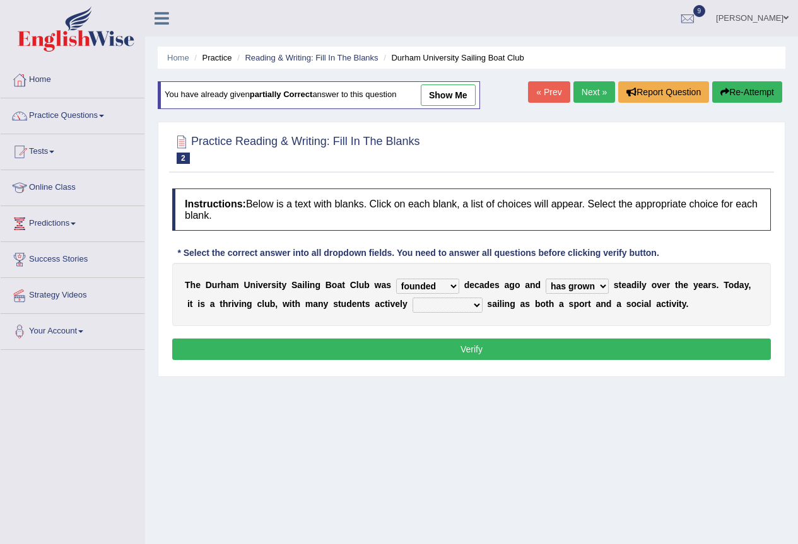
click at [546, 279] on select "grow growing has grown grown" at bounding box center [577, 286] width 63 height 15
click at [462, 305] on select "enjoy enjoyed are enjoying enjoying" at bounding box center [447, 305] width 70 height 15
select select "enjoying"
click at [412, 298] on select "enjoy enjoyed are enjoying enjoying" at bounding box center [447, 305] width 70 height 15
click at [430, 351] on button "Verify" at bounding box center [471, 349] width 599 height 21
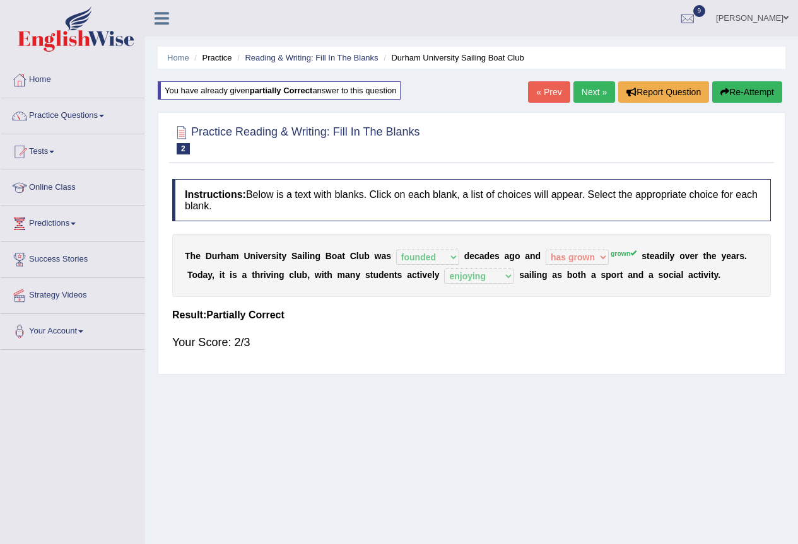
click at [47, 121] on link "Practice Questions" at bounding box center [73, 114] width 144 height 32
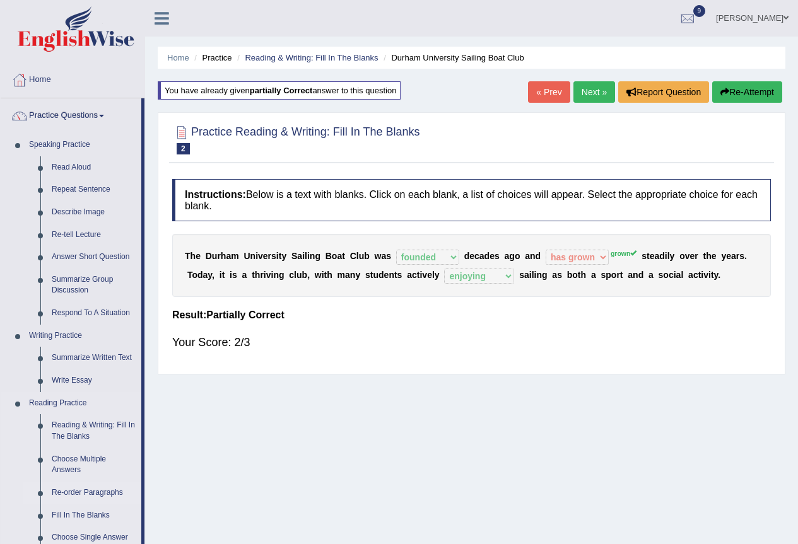
click at [75, 497] on link "Re-order Paragraphs" at bounding box center [93, 493] width 95 height 23
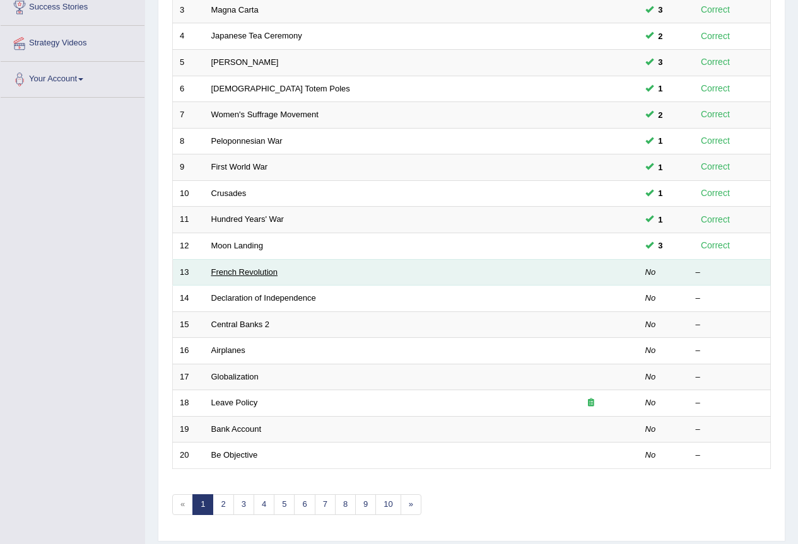
click at [263, 269] on link "French Revolution" at bounding box center [244, 271] width 67 height 9
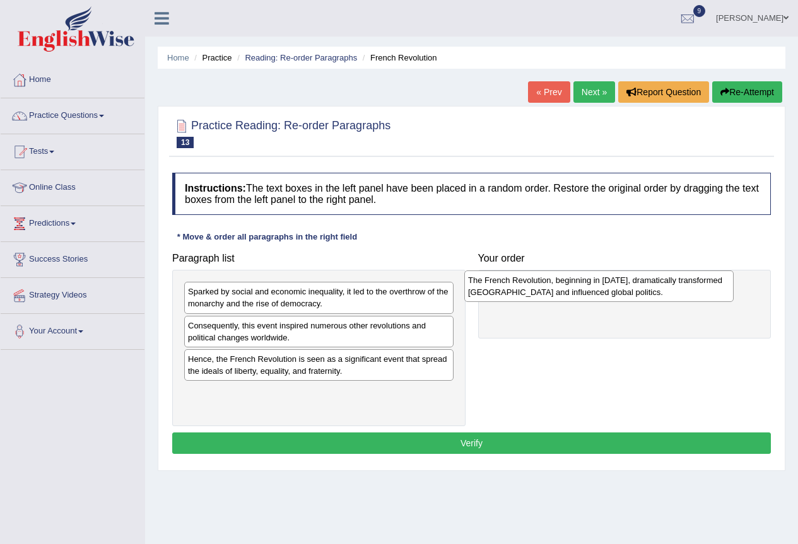
drag, startPoint x: 213, startPoint y: 339, endPoint x: 493, endPoint y: 293, distance: 283.7
click at [493, 293] on div "The French Revolution, beginning in [DATE], dramatically transformed [GEOGRAPHI…" at bounding box center [598, 287] width 269 height 32
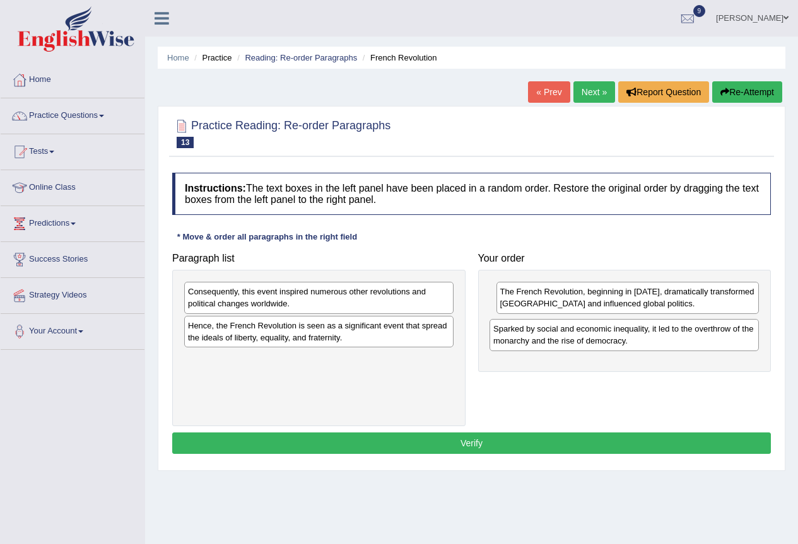
drag, startPoint x: 255, startPoint y: 306, endPoint x: 560, endPoint y: 343, distance: 307.5
click at [560, 343] on div "Sparked by social and economic inequality, it led to the overthrow of the monar…" at bounding box center [623, 335] width 269 height 32
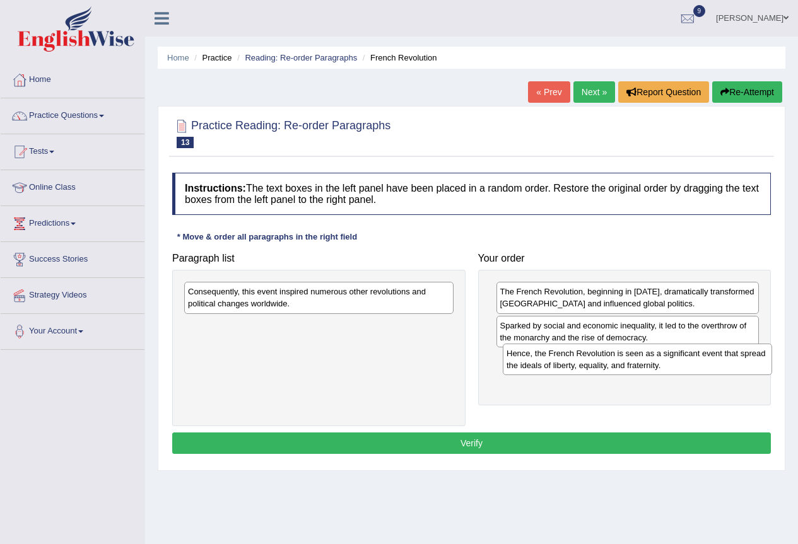
drag, startPoint x: 241, startPoint y: 340, endPoint x: 559, endPoint y: 368, distance: 319.7
click at [559, 368] on div "Hence, the French Revolution is seen as a significant event that spread the ide…" at bounding box center [637, 360] width 269 height 32
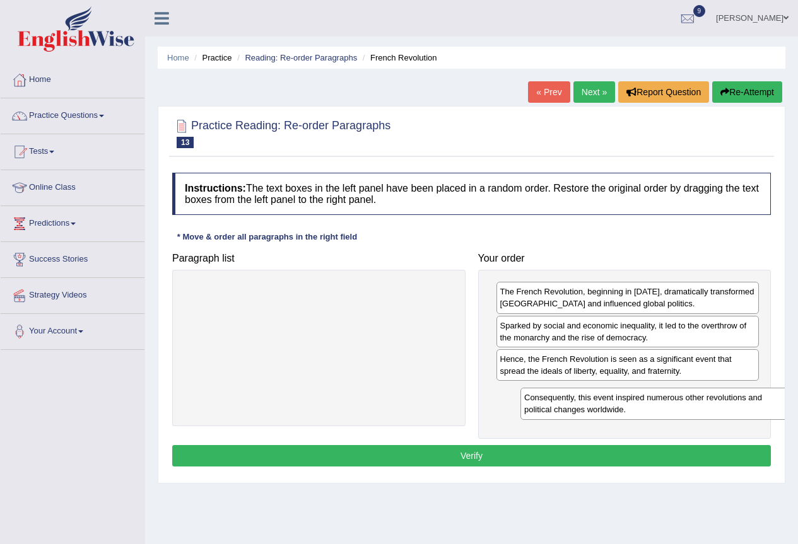
drag, startPoint x: 267, startPoint y: 301, endPoint x: 604, endPoint y: 407, distance: 352.5
click at [604, 407] on div "Consequently, this event inspired numerous other revolutions and political chan…" at bounding box center [654, 404] width 269 height 32
click at [492, 460] on button "Verify" at bounding box center [471, 455] width 599 height 21
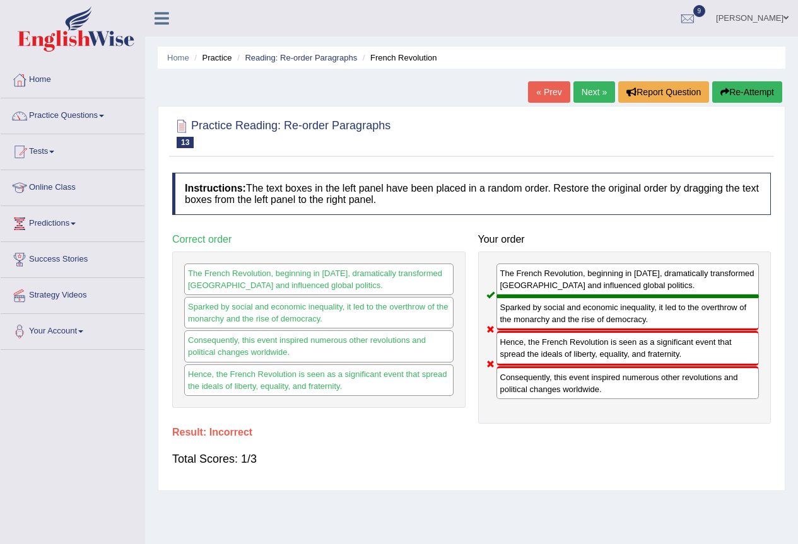
drag, startPoint x: 767, startPoint y: 86, endPoint x: 725, endPoint y: 88, distance: 41.7
click at [765, 86] on button "Re-Attempt" at bounding box center [747, 91] width 70 height 21
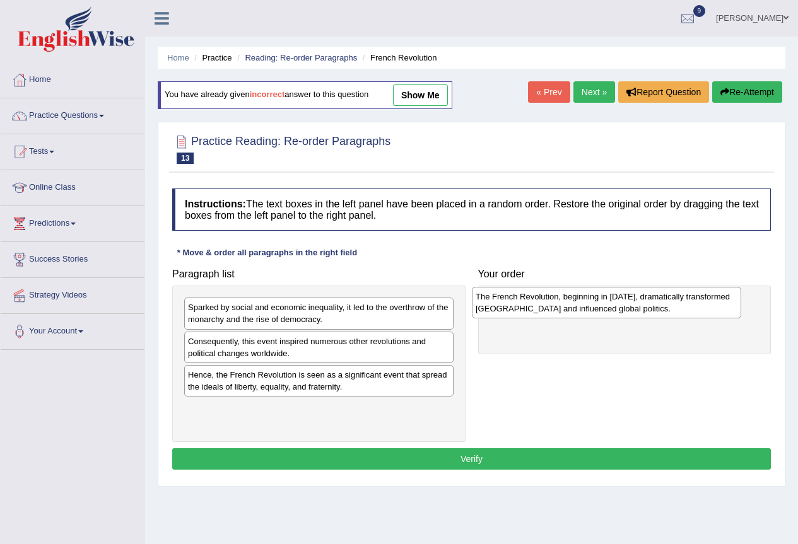
drag, startPoint x: 275, startPoint y: 349, endPoint x: 565, endPoint y: 304, distance: 293.6
click at [565, 304] on div "The French Revolution, beginning in 1789, dramatically transformed France and i…" at bounding box center [606, 303] width 269 height 32
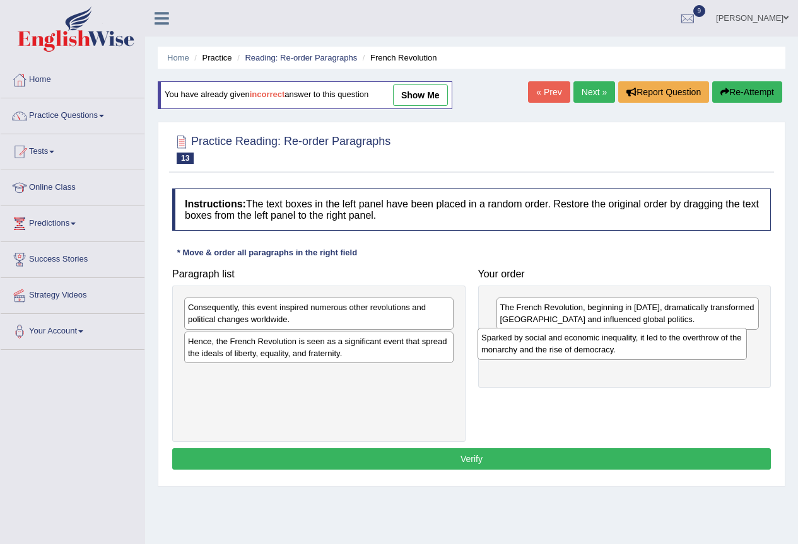
drag, startPoint x: 313, startPoint y: 325, endPoint x: 607, endPoint y: 356, distance: 294.8
click at [607, 356] on div "Sparked by social and economic inequality, it led to the overthrow of the monar…" at bounding box center [611, 344] width 269 height 32
click at [246, 348] on div "Hence, the French Revolution is seen as a significant event that spread the ide…" at bounding box center [318, 348] width 269 height 32
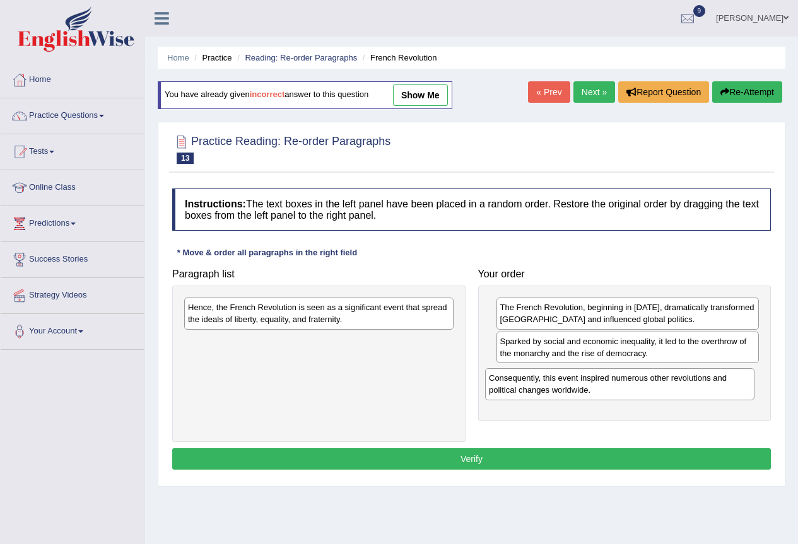
drag, startPoint x: 265, startPoint y: 322, endPoint x: 573, endPoint y: 394, distance: 315.9
click at [573, 394] on div "Consequently, this event inspired numerous other revolutions and political chan…" at bounding box center [619, 384] width 269 height 32
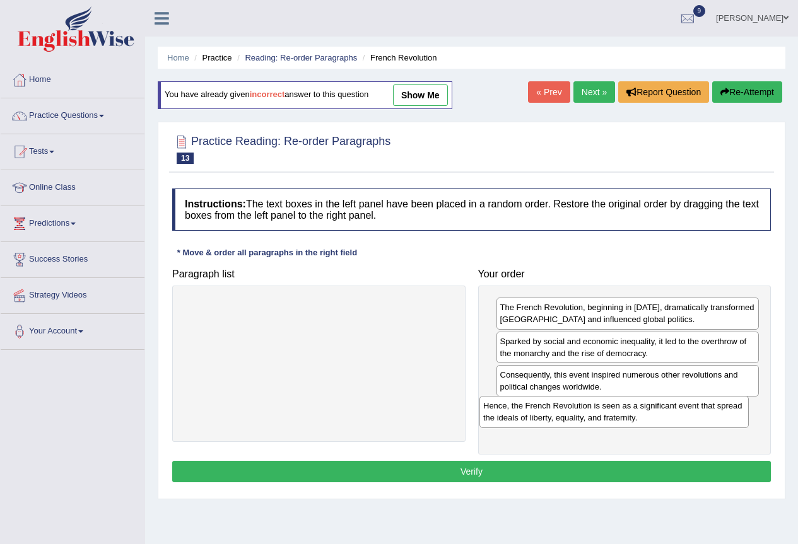
drag, startPoint x: 307, startPoint y: 312, endPoint x: 602, endPoint y: 411, distance: 311.1
click at [602, 411] on div "Hence, the French Revolution is seen as a significant event that spread the ide…" at bounding box center [613, 412] width 269 height 32
click at [445, 462] on button "Verify" at bounding box center [471, 471] width 599 height 21
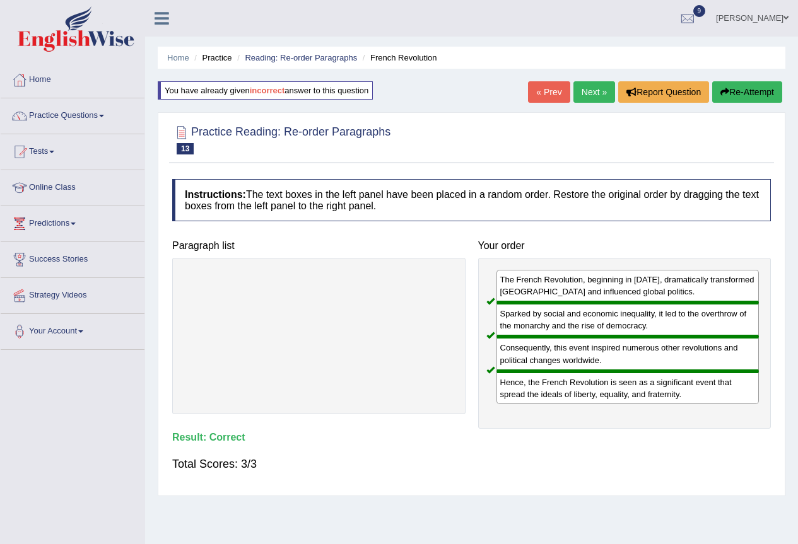
click at [333, 66] on ul "Home Practice Reading: Re-order Paragraphs French Revolution" at bounding box center [472, 58] width 628 height 22
click at [332, 57] on link "Reading: Re-order Paragraphs" at bounding box center [301, 57] width 112 height 9
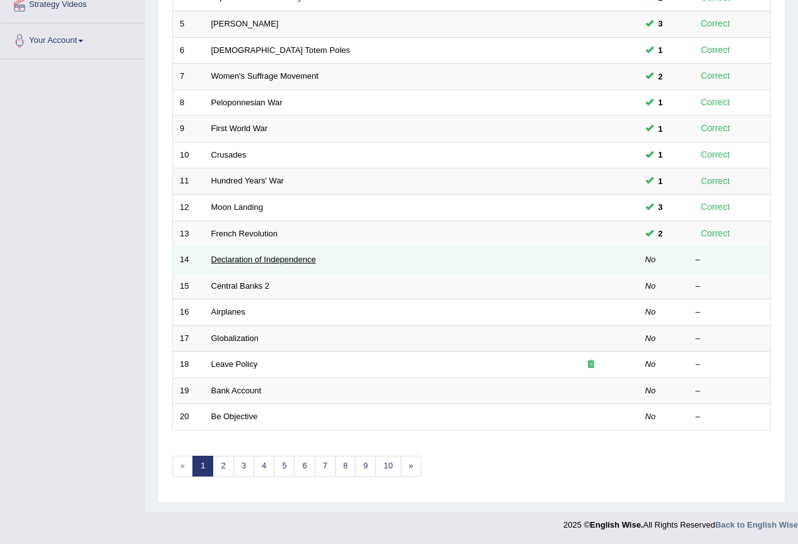
click at [283, 262] on link "Declaration of Independence" at bounding box center [263, 259] width 105 height 9
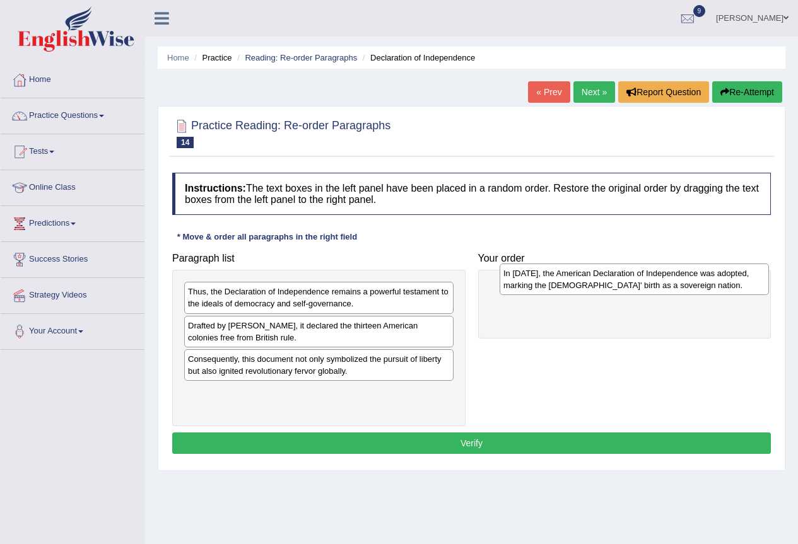
drag, startPoint x: 292, startPoint y: 402, endPoint x: 603, endPoint y: 282, distance: 333.2
click at [603, 282] on div "In 1776, the American Declaration of Independence was adopted, marking the Unit…" at bounding box center [634, 280] width 269 height 32
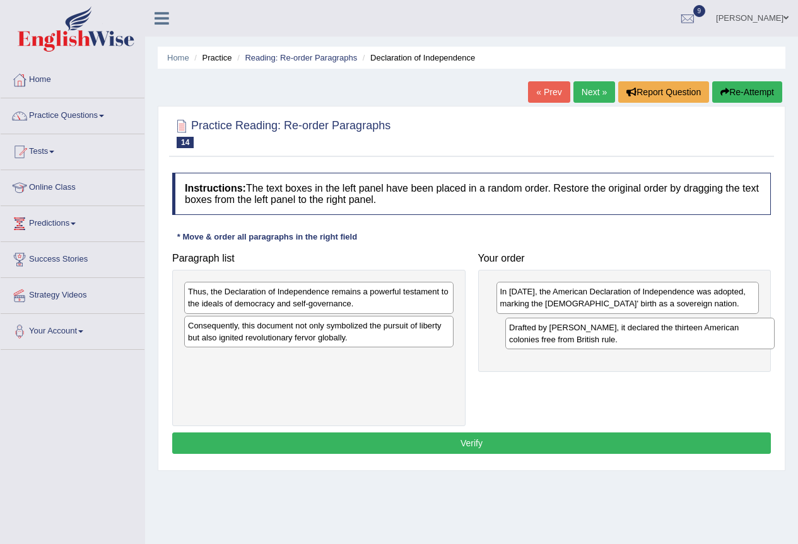
drag, startPoint x: 236, startPoint y: 342, endPoint x: 557, endPoint y: 344, distance: 321.0
click at [557, 344] on div "Drafted by Thomas Jefferson, it declared the thirteen American colonies free fr…" at bounding box center [639, 334] width 269 height 32
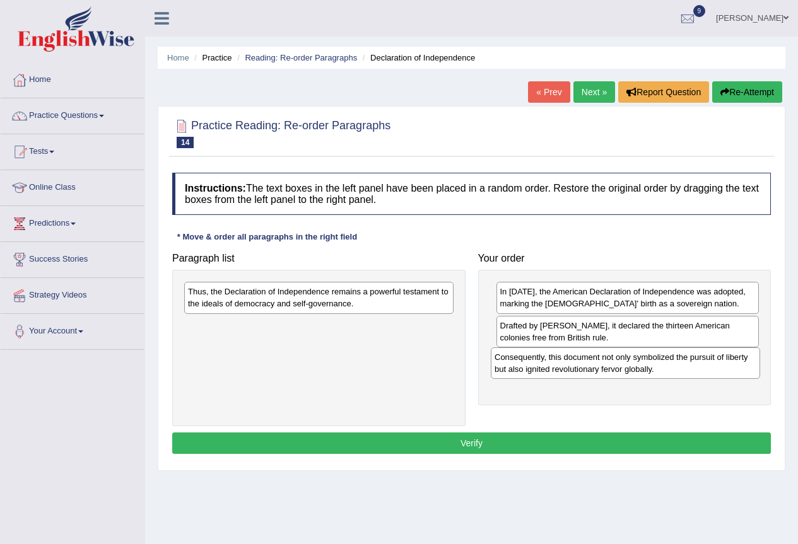
drag, startPoint x: 290, startPoint y: 342, endPoint x: 596, endPoint y: 373, distance: 308.2
click at [596, 373] on div "Consequently, this document not only symbolized the pursuit of liberty but also…" at bounding box center [625, 364] width 269 height 32
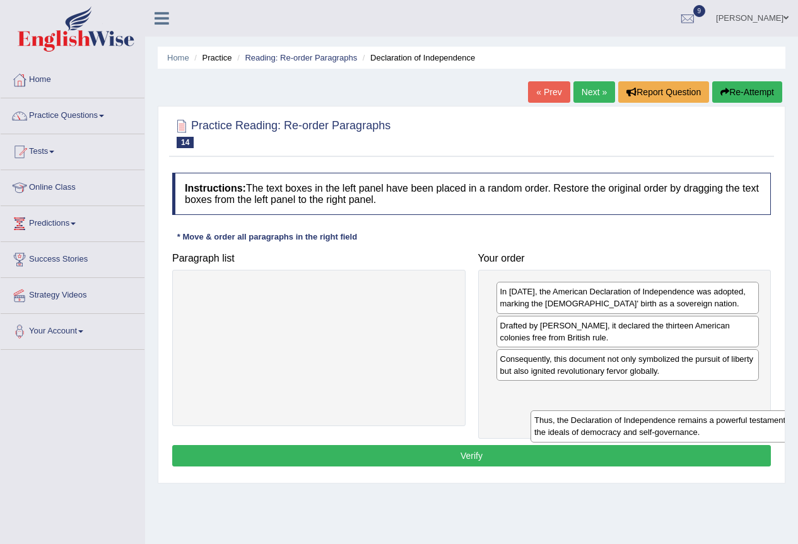
drag, startPoint x: 320, startPoint y: 301, endPoint x: 622, endPoint y: 395, distance: 316.4
click at [637, 411] on div "Thus, the Declaration of Independence remains a powerful testament to the ideal…" at bounding box center [664, 427] width 269 height 32
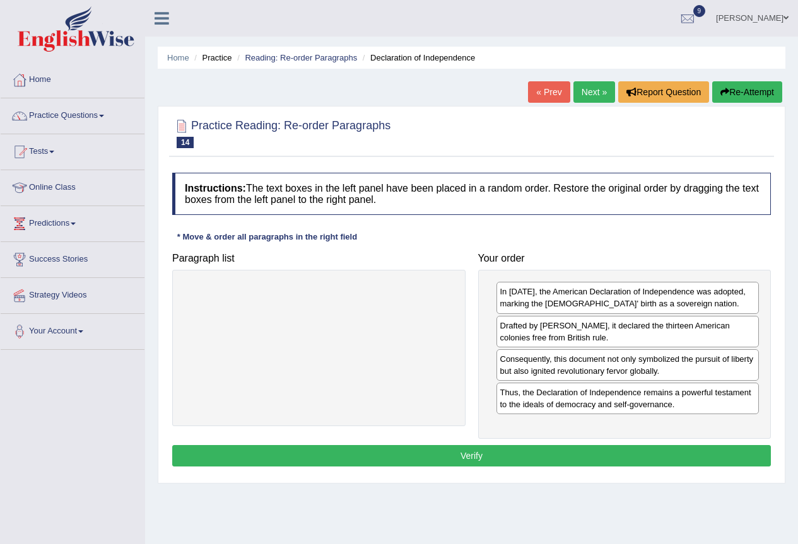
click at [421, 455] on button "Verify" at bounding box center [471, 455] width 599 height 21
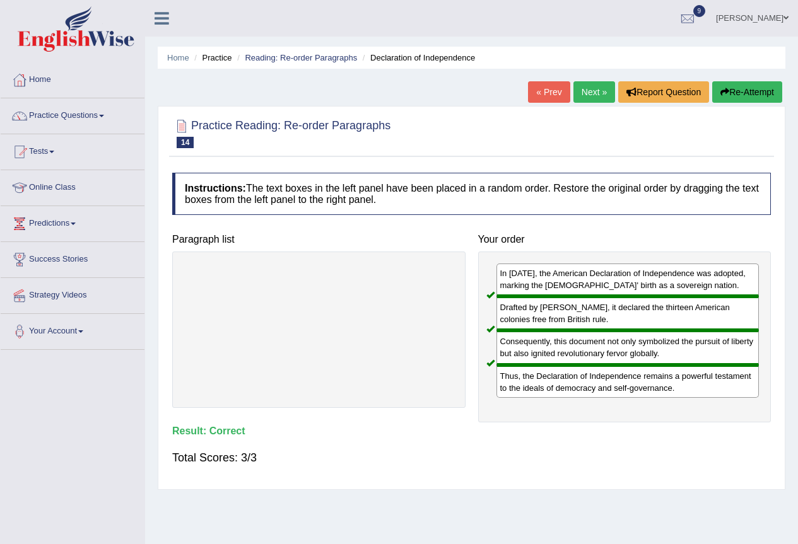
click at [295, 51] on ul "Home Practice Reading: Re-order Paragraphs Declaration of Independence" at bounding box center [472, 58] width 628 height 22
click at [286, 58] on link "Reading: Re-order Paragraphs" at bounding box center [301, 57] width 112 height 9
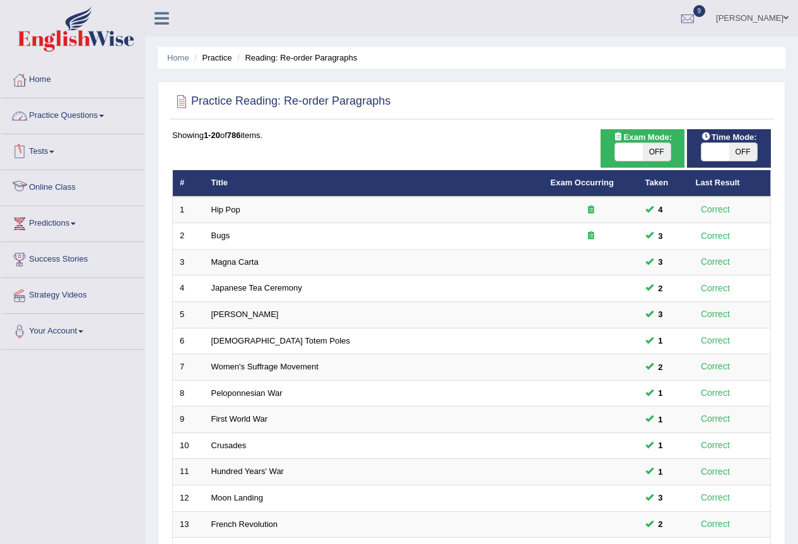
click at [95, 115] on link "Practice Questions" at bounding box center [73, 114] width 144 height 32
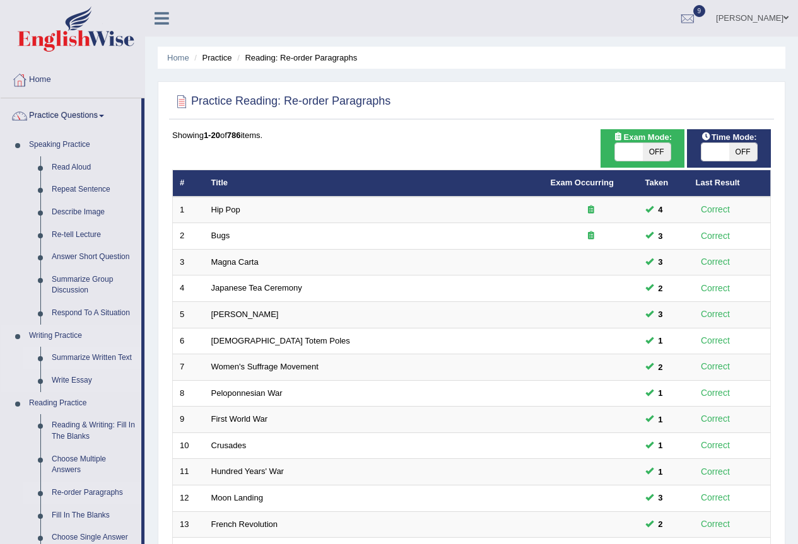
click at [74, 359] on link "Summarize Written Text" at bounding box center [93, 358] width 95 height 23
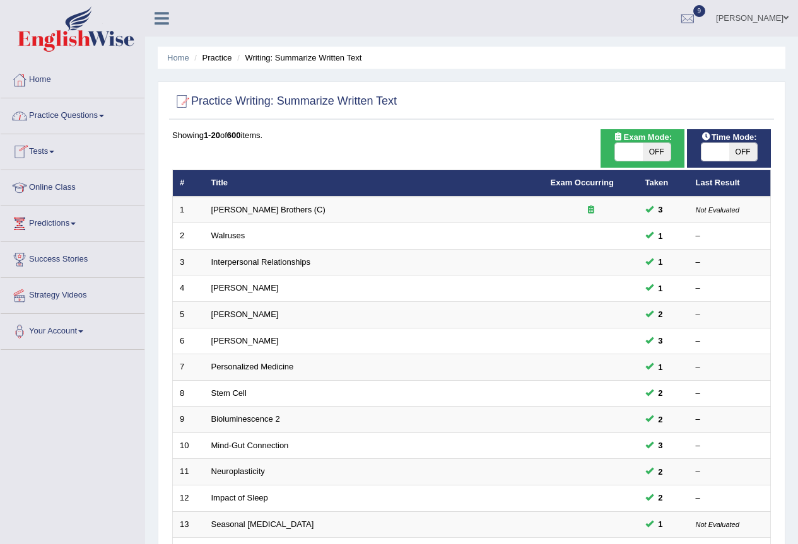
click at [74, 114] on link "Practice Questions" at bounding box center [73, 114] width 144 height 32
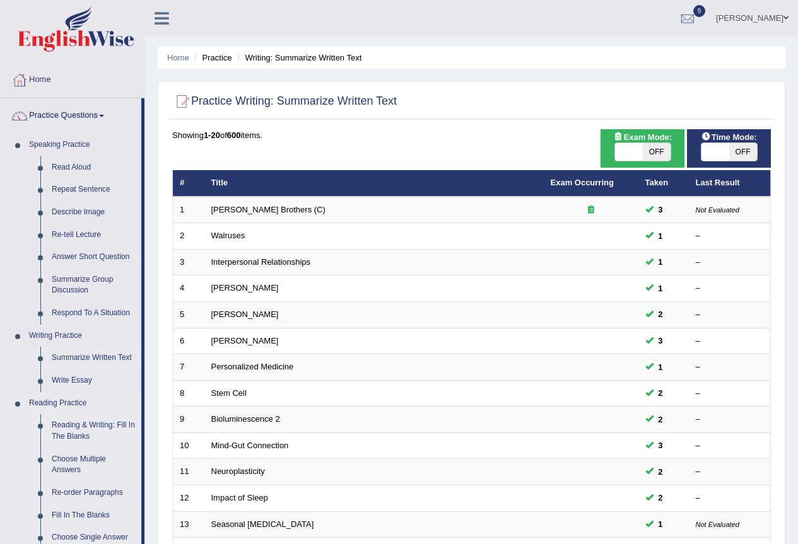
click at [89, 419] on link "Reading & Writing: Fill In The Blanks" at bounding box center [93, 430] width 95 height 33
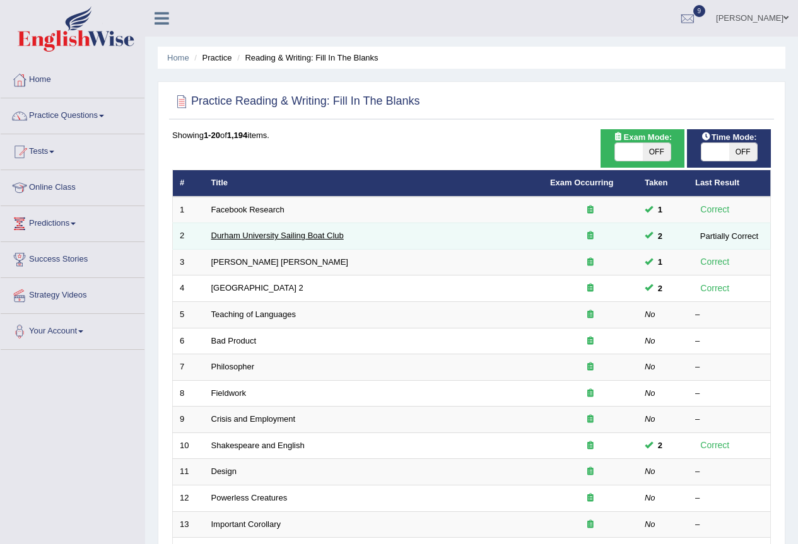
click at [250, 235] on link "Durham University Sailing Boat Club" at bounding box center [277, 235] width 132 height 9
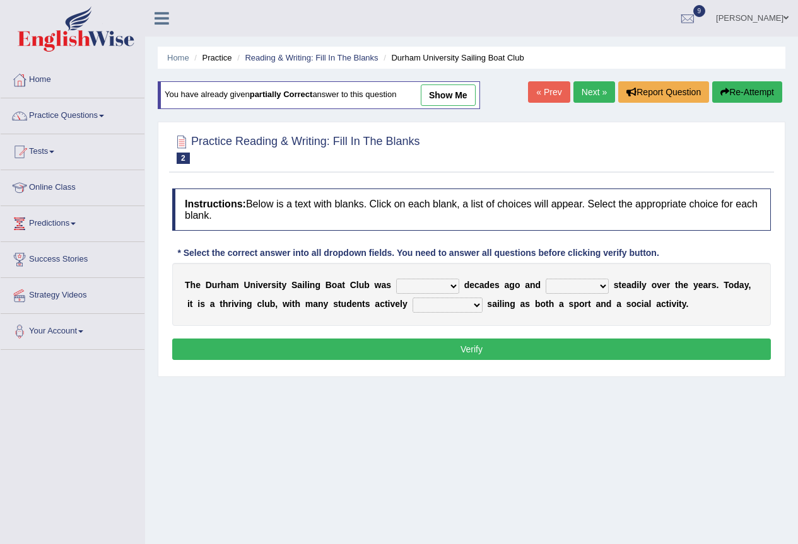
click at [441, 283] on select "found fund founded find" at bounding box center [427, 286] width 63 height 15
select select "founded"
click at [396, 279] on select "found fund founded find" at bounding box center [427, 286] width 63 height 15
click at [606, 288] on select "grow growing has grown grown" at bounding box center [577, 286] width 63 height 15
select select "has grown"
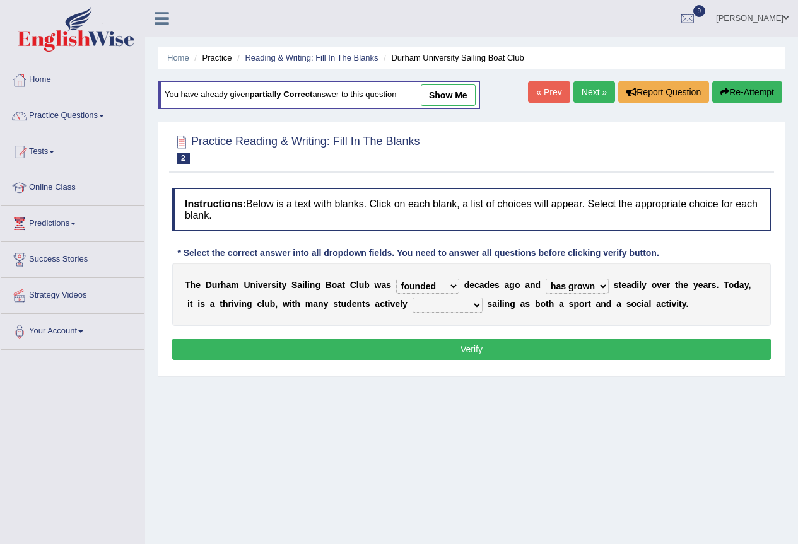
click at [546, 279] on select "grow growing has grown grown" at bounding box center [577, 286] width 63 height 15
click at [469, 308] on select "enjoy enjoyed are enjoying enjoying" at bounding box center [447, 305] width 70 height 15
select select "enjoying"
click at [412, 298] on select "enjoy enjoyed are enjoying enjoying" at bounding box center [447, 305] width 70 height 15
click at [670, 91] on button "Report Question" at bounding box center [663, 91] width 91 height 21
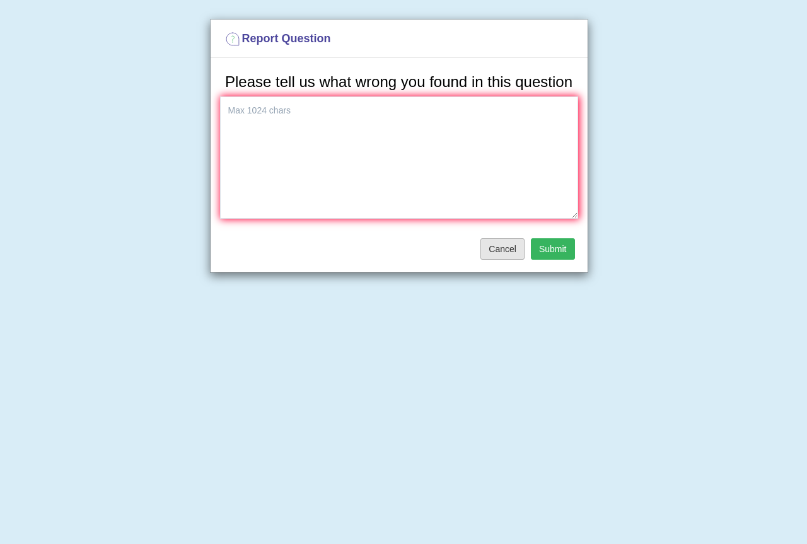
click at [512, 252] on button "Cancel" at bounding box center [503, 248] width 44 height 21
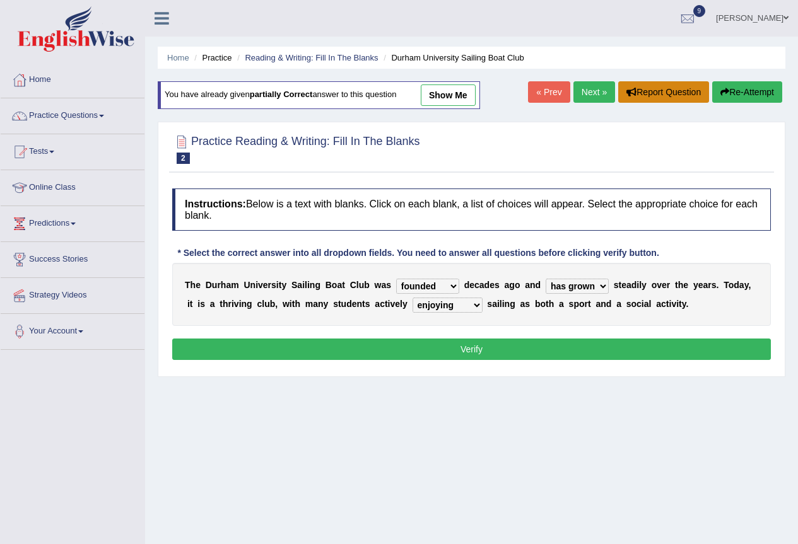
click at [662, 93] on button "Report Question" at bounding box center [663, 91] width 91 height 21
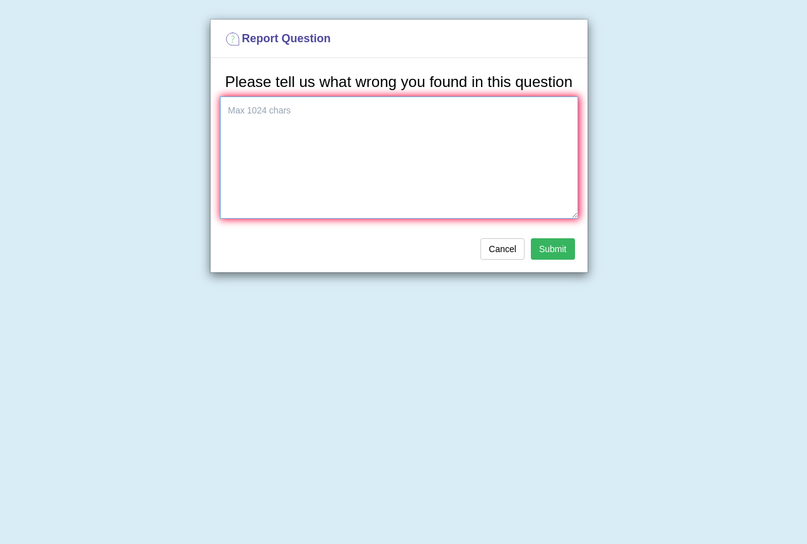
click at [392, 125] on textarea at bounding box center [399, 158] width 358 height 122
click at [394, 112] on textarea "The second answer was wrong, not 'growth'. the collect answer is 'has grown'" at bounding box center [399, 158] width 358 height 122
type textarea "The second answer was wrong, not 'grown'. the collect answer is 'has grown'"
click at [564, 254] on button "Submit" at bounding box center [553, 248] width 44 height 21
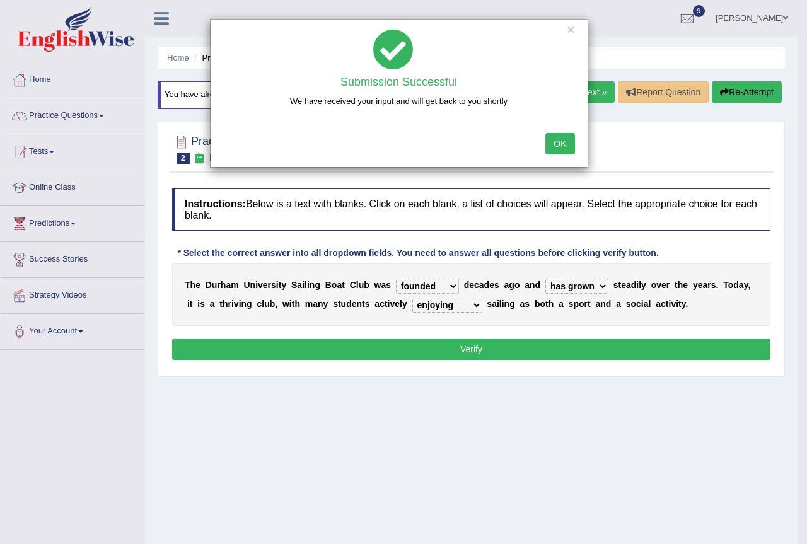
click at [562, 136] on button "OK" at bounding box center [560, 143] width 29 height 21
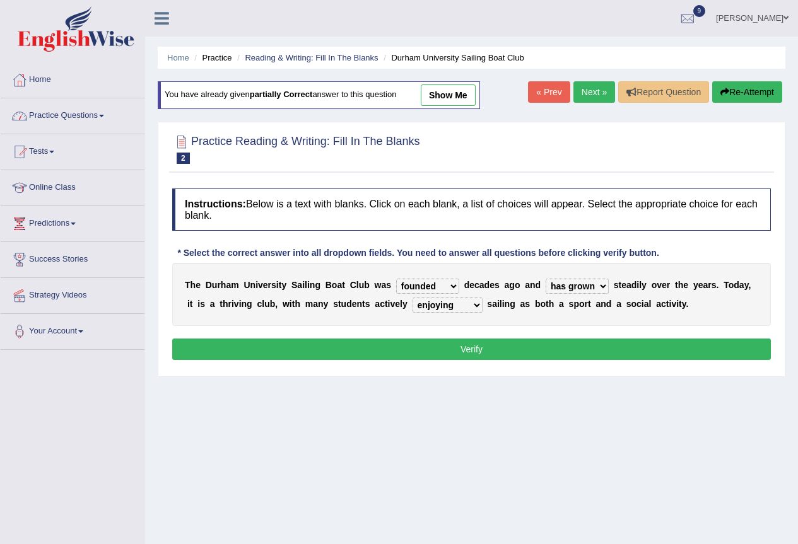
click at [88, 111] on link "Practice Questions" at bounding box center [73, 114] width 144 height 32
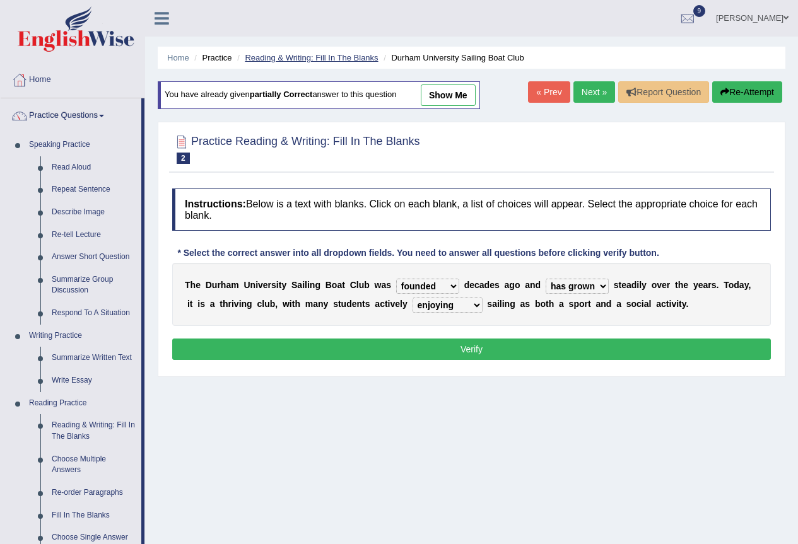
click at [315, 57] on link "Reading & Writing: Fill In The Blanks" at bounding box center [311, 57] width 133 height 9
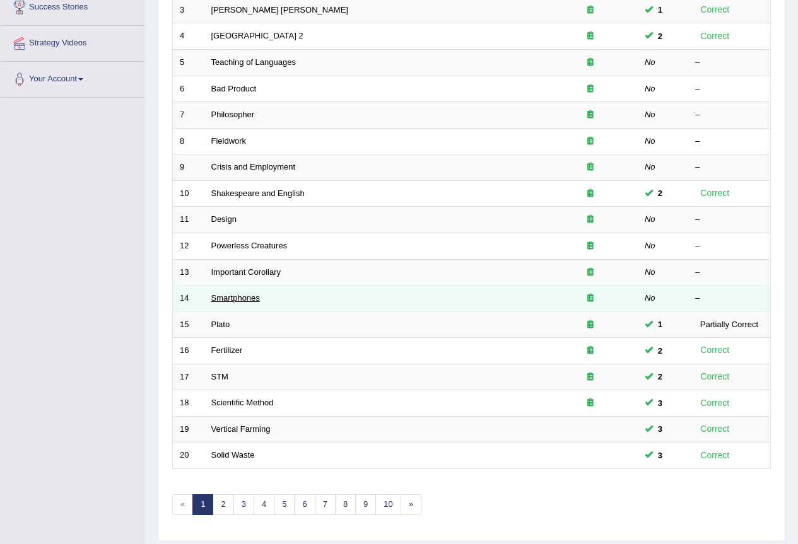
click at [237, 295] on link "Smartphones" at bounding box center [235, 297] width 49 height 9
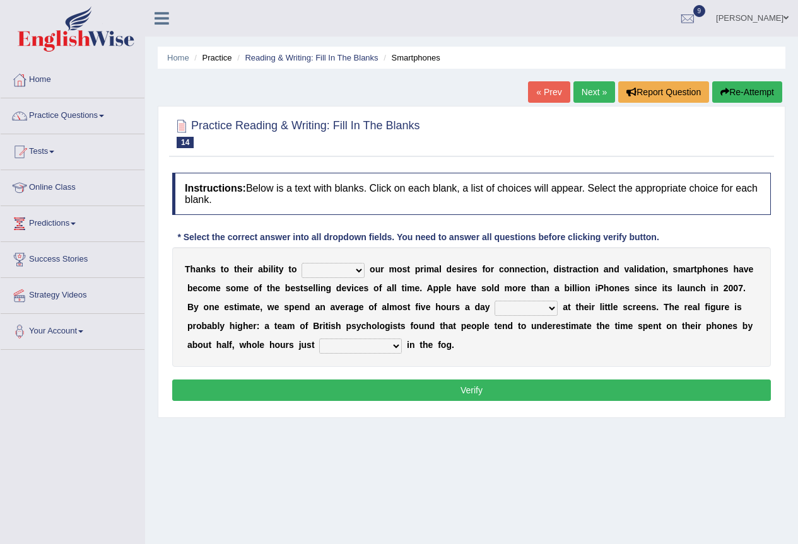
click at [344, 271] on select "hijack describe sharpen conserve" at bounding box center [332, 270] width 63 height 15
select select "sharpen"
click at [301, 263] on select "hijack describe sharpen conserve" at bounding box center [332, 270] width 63 height 15
click at [537, 312] on select "watching waggling snoring staring" at bounding box center [525, 308] width 63 height 15
select select "watching"
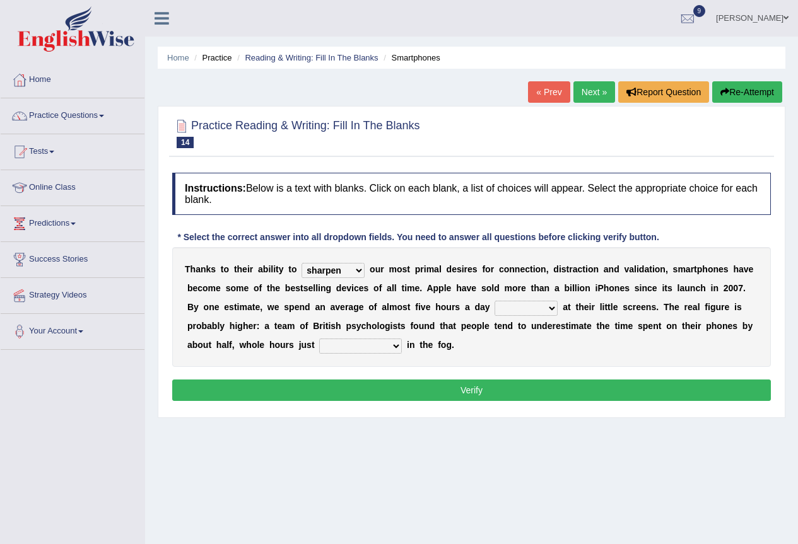
click at [494, 301] on select "watching waggling snoring staring" at bounding box center [525, 308] width 63 height 15
click at [361, 346] on select "has evaporated evaporating evaporate evaporates" at bounding box center [360, 346] width 83 height 15
select select "evaporating"
click at [319, 339] on select "has evaporated evaporating evaporate evaporates" at bounding box center [360, 346] width 83 height 15
click at [501, 399] on button "Verify" at bounding box center [471, 390] width 599 height 21
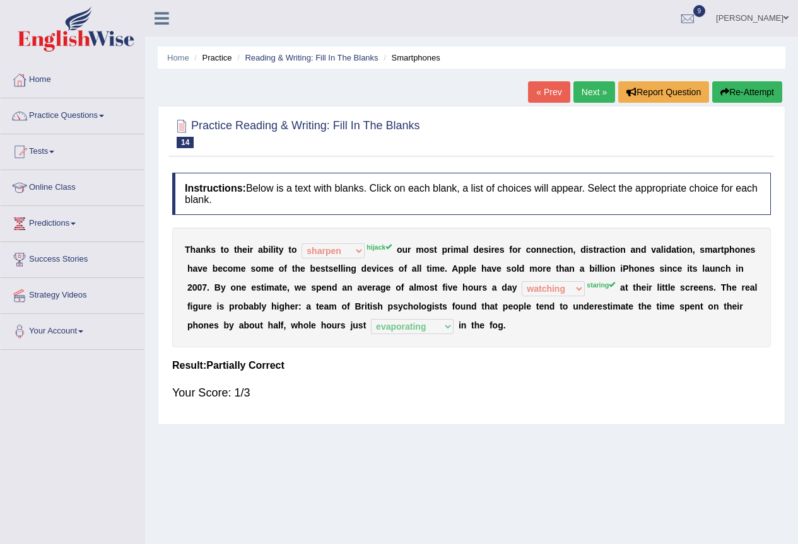
click at [765, 91] on button "Re-Attempt" at bounding box center [747, 91] width 70 height 21
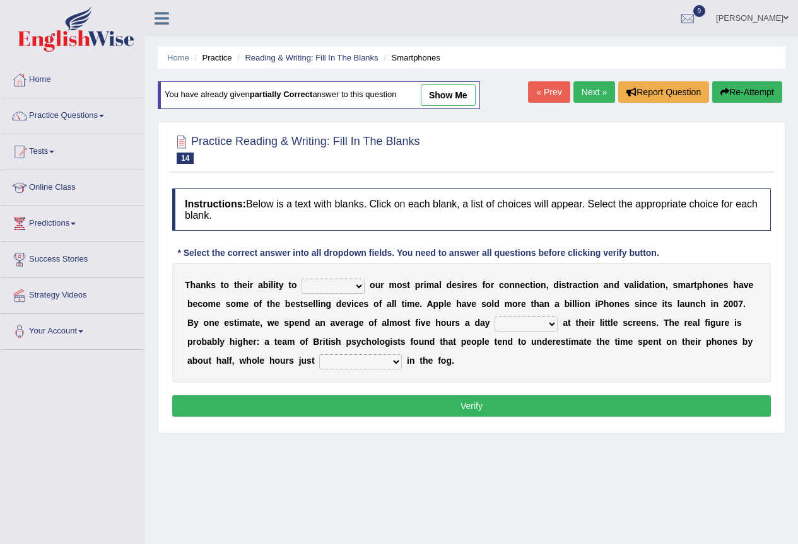
click at [344, 285] on select "hijack describe sharpen conserve" at bounding box center [332, 286] width 63 height 15
select select "hijack"
click at [301, 279] on select "hijack describe sharpen conserve" at bounding box center [332, 286] width 63 height 15
click at [534, 322] on select "watching waggling snoring staring" at bounding box center [525, 324] width 63 height 15
select select "staring"
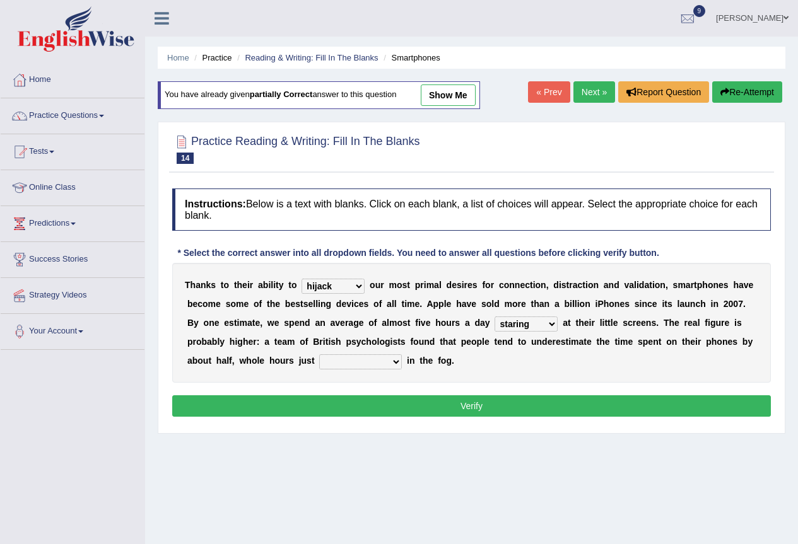
click at [494, 317] on select "watching waggling snoring staring" at bounding box center [525, 324] width 63 height 15
click at [385, 361] on select "has evaporated evaporating evaporate evaporates" at bounding box center [360, 361] width 83 height 15
select select "evaporating"
click at [319, 354] on select "has evaporated evaporating evaporate evaporates" at bounding box center [360, 361] width 83 height 15
click at [470, 401] on button "Verify" at bounding box center [471, 405] width 599 height 21
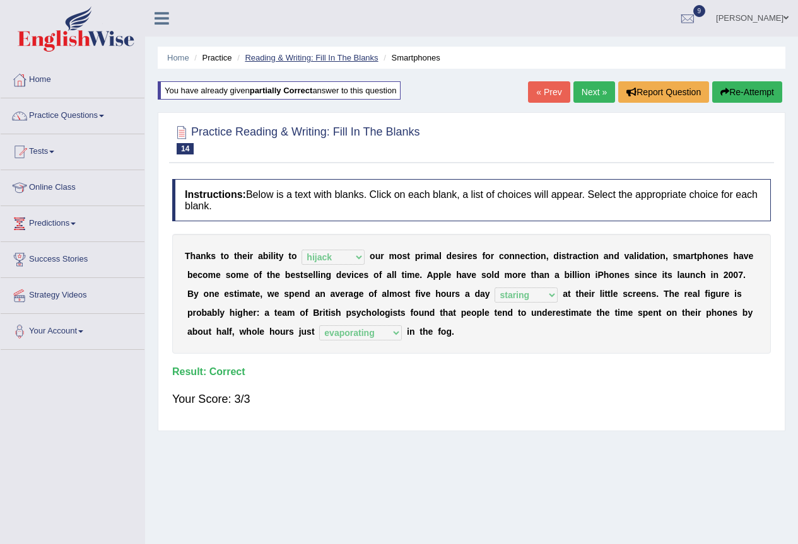
click at [366, 58] on link "Reading & Writing: Fill In The Blanks" at bounding box center [311, 57] width 133 height 9
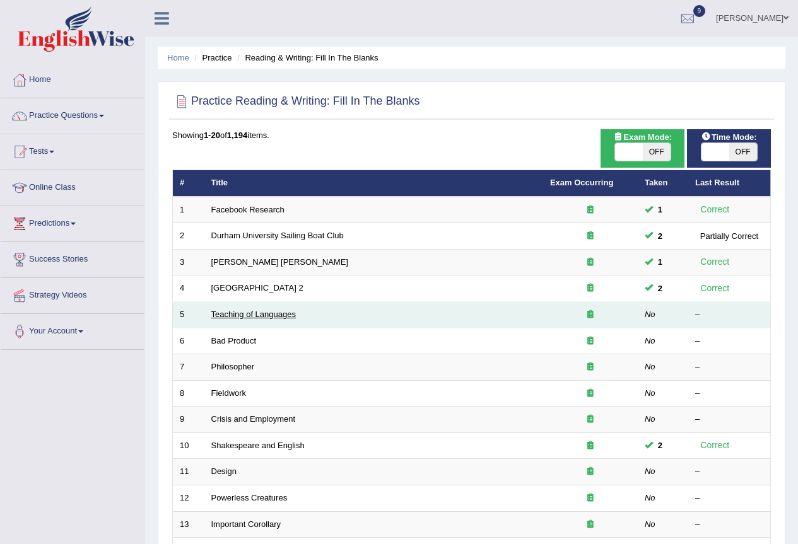
click at [274, 317] on link "Teaching of Languages" at bounding box center [253, 314] width 85 height 9
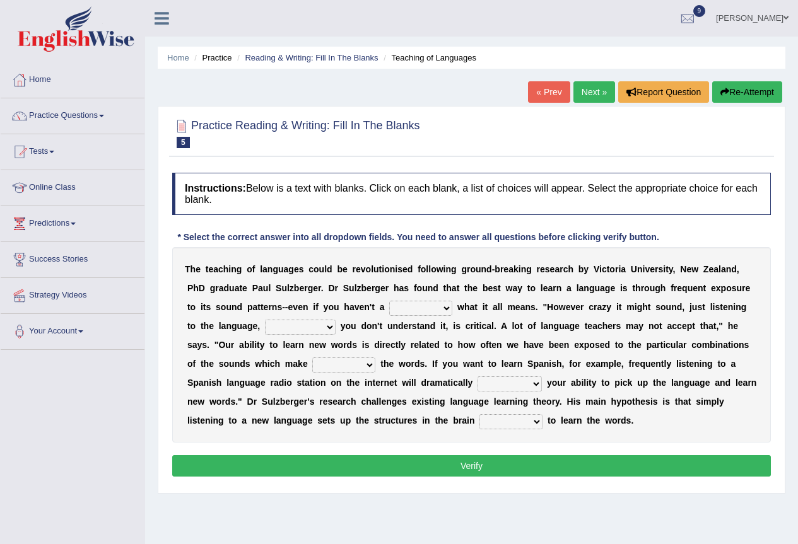
click at [398, 312] on select "dew claw clue due" at bounding box center [420, 308] width 63 height 15
click at [389, 301] on select "dew claw clue due" at bounding box center [420, 308] width 63 height 15
click at [430, 313] on select "dew claw clue due" at bounding box center [420, 308] width 63 height 15
select select "clue"
click at [389, 301] on select "dew claw clue due" at bounding box center [420, 308] width 63 height 15
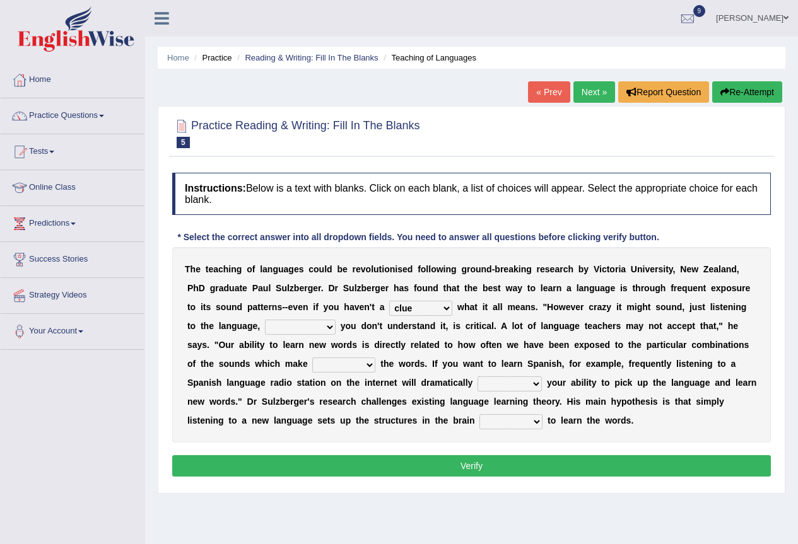
click at [297, 332] on select "but also all together even though if so" at bounding box center [300, 327] width 71 height 15
select select "even though"
click at [265, 320] on select "but also all together even though if so" at bounding box center [300, 327] width 71 height 15
click at [341, 366] on select "down up of on" at bounding box center [343, 365] width 63 height 15
select select "up"
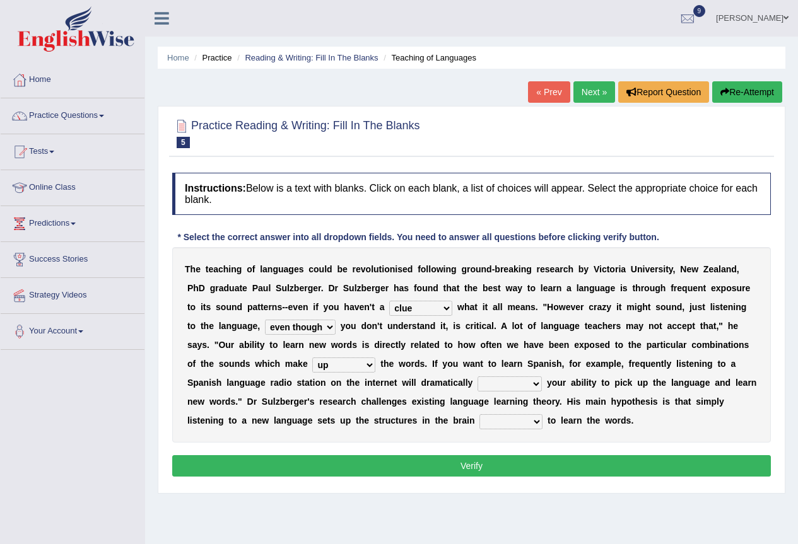
click at [312, 358] on select "down up of on" at bounding box center [343, 365] width 63 height 15
click at [556, 390] on div "T h e t e a c h i n g o f l a n g u a g e s c o u l d b e r e v o l u t i o n i…" at bounding box center [471, 345] width 599 height 196
click at [529, 382] on select "evaluate exaggerate describe boost" at bounding box center [509, 384] width 64 height 15
select select "boost"
click at [477, 377] on select "evaluate exaggerate describe boost" at bounding box center [509, 384] width 64 height 15
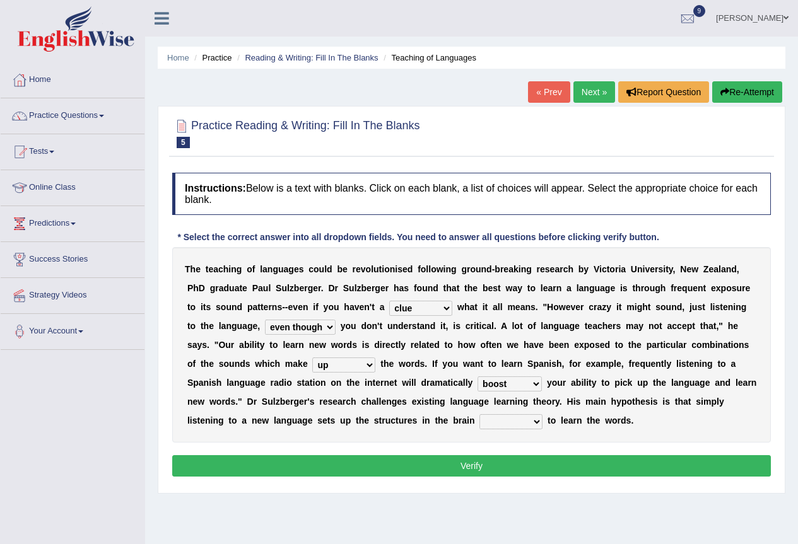
click at [525, 423] on select "requiring required directed to require" at bounding box center [510, 421] width 63 height 15
select select "requiring"
click at [479, 414] on select "requiring required directed to require" at bounding box center [510, 421] width 63 height 15
click at [481, 466] on button "Verify" at bounding box center [471, 465] width 599 height 21
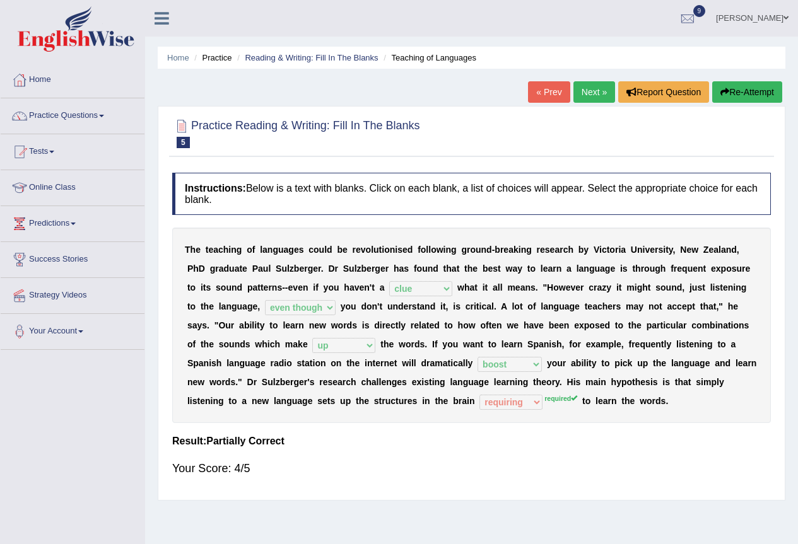
click at [749, 91] on button "Re-Attempt" at bounding box center [747, 91] width 70 height 21
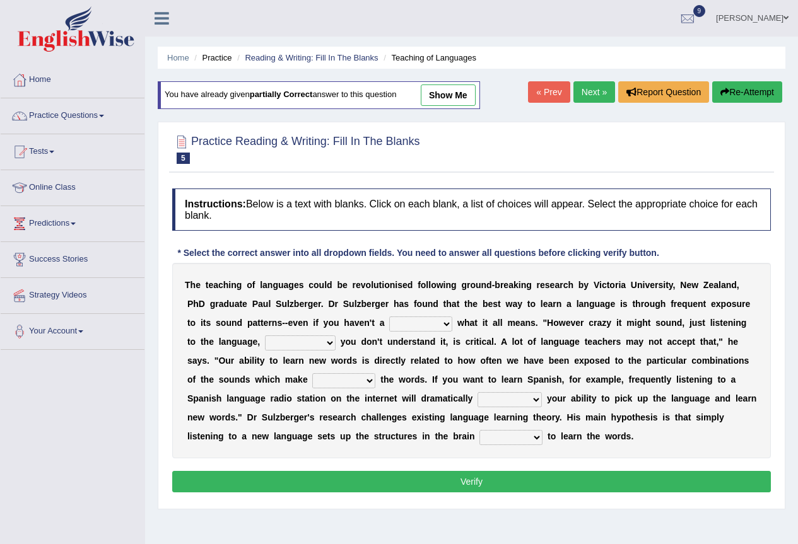
click at [519, 438] on select "requiring required directed to require" at bounding box center [510, 437] width 63 height 15
select select "required"
click at [479, 430] on select "requiring required directed to require" at bounding box center [510, 437] width 63 height 15
click at [506, 403] on select "evaluate exaggerate describe boost" at bounding box center [509, 399] width 64 height 15
select select "boost"
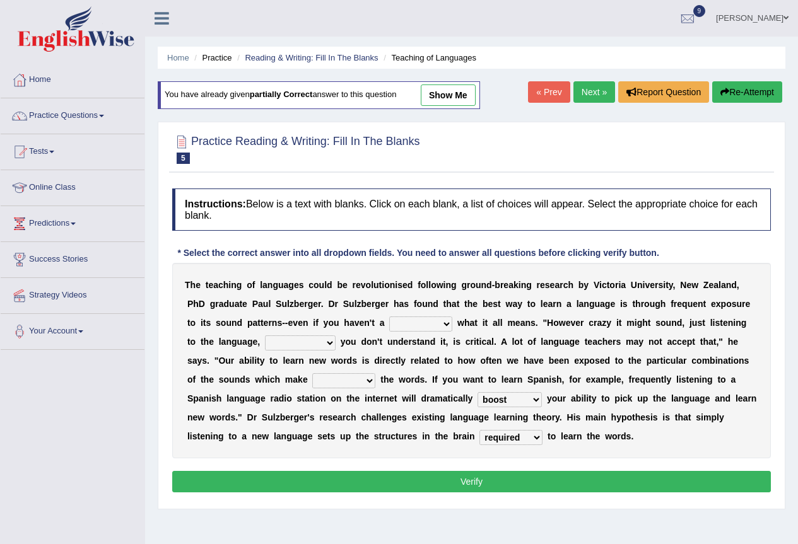
click at [477, 392] on select "evaluate exaggerate describe boost" at bounding box center [509, 399] width 64 height 15
click at [356, 377] on select "down up of on" at bounding box center [343, 380] width 63 height 15
select select "up"
click at [312, 373] on select "down up of on" at bounding box center [343, 380] width 63 height 15
click at [313, 339] on select "but also all together even though if so" at bounding box center [300, 343] width 71 height 15
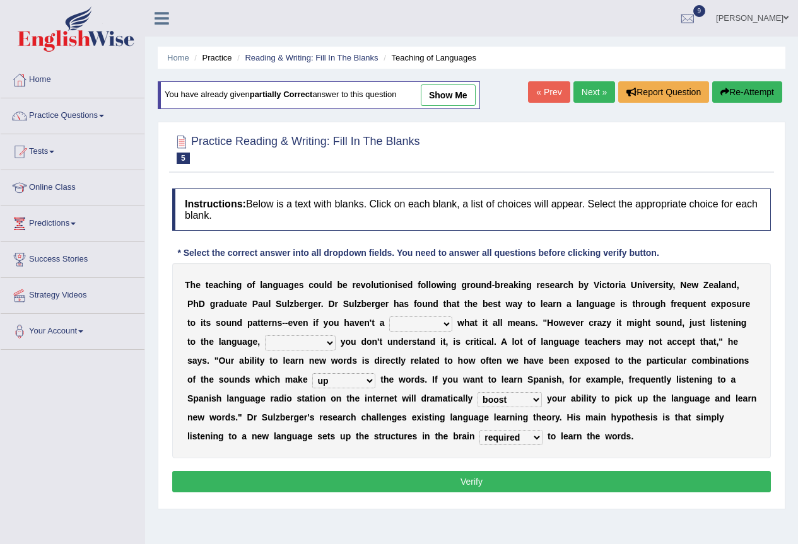
select select "even though"
click at [265, 336] on select "but also all together even though if so" at bounding box center [300, 343] width 71 height 15
click at [420, 324] on select "dew claw clue due" at bounding box center [420, 324] width 63 height 15
select select "clue"
click at [389, 317] on select "dew claw clue due" at bounding box center [420, 324] width 63 height 15
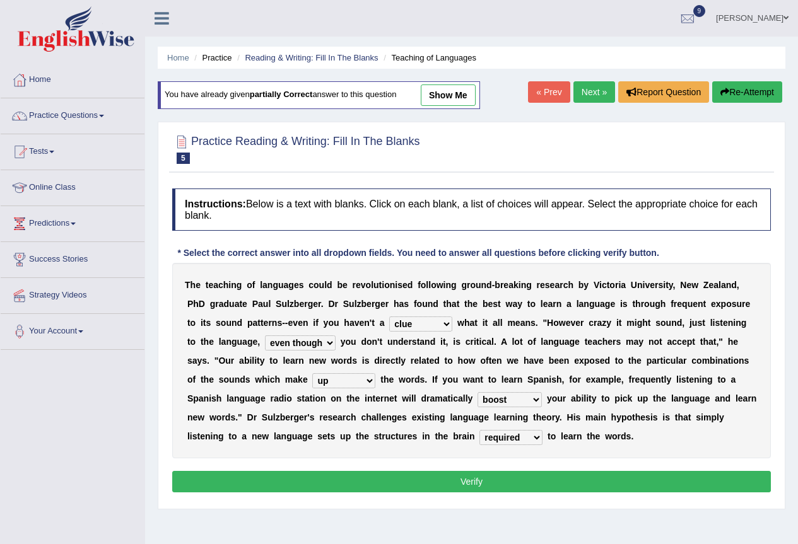
click at [423, 325] on select "dew claw clue due" at bounding box center [420, 324] width 63 height 15
click at [524, 307] on b at bounding box center [524, 304] width 5 height 10
click at [449, 478] on button "Verify" at bounding box center [471, 481] width 599 height 21
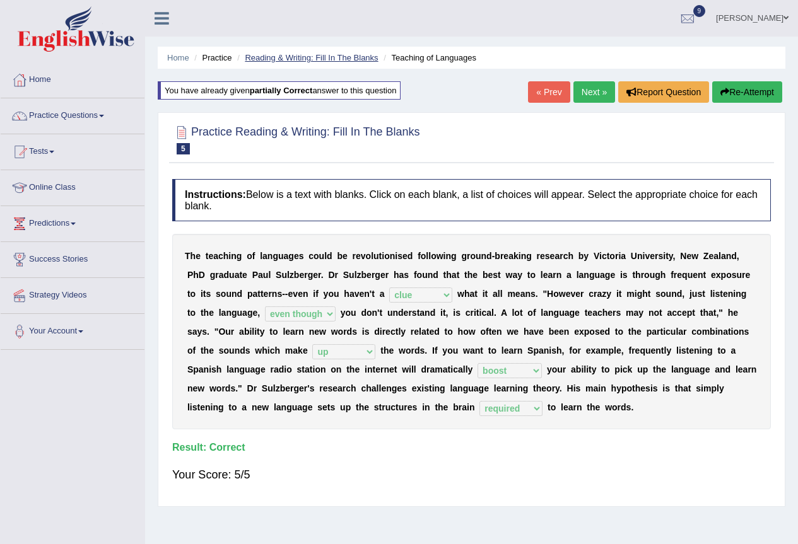
click at [327, 57] on link "Reading & Writing: Fill In The Blanks" at bounding box center [311, 57] width 133 height 9
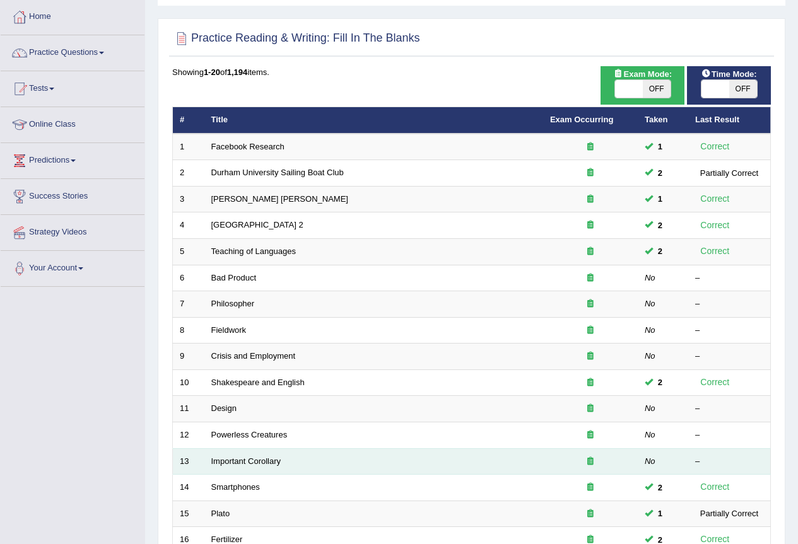
scroll to position [126, 0]
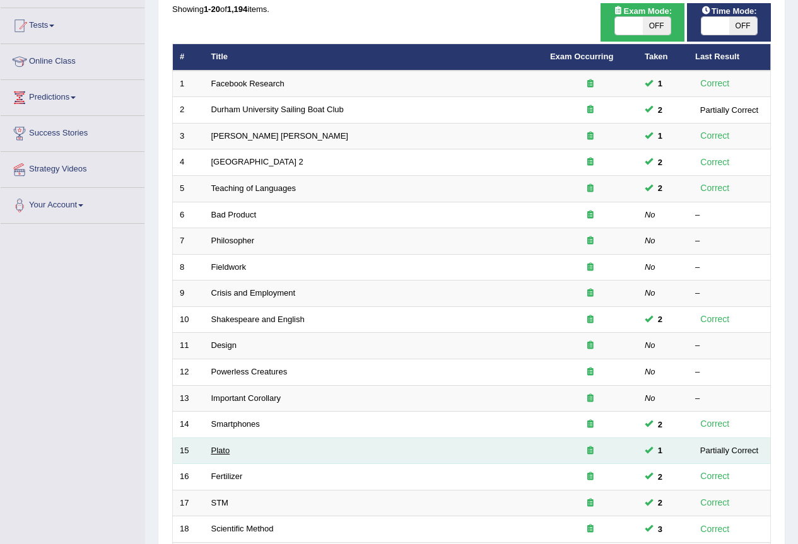
click at [226, 450] on link "Plato" at bounding box center [220, 450] width 19 height 9
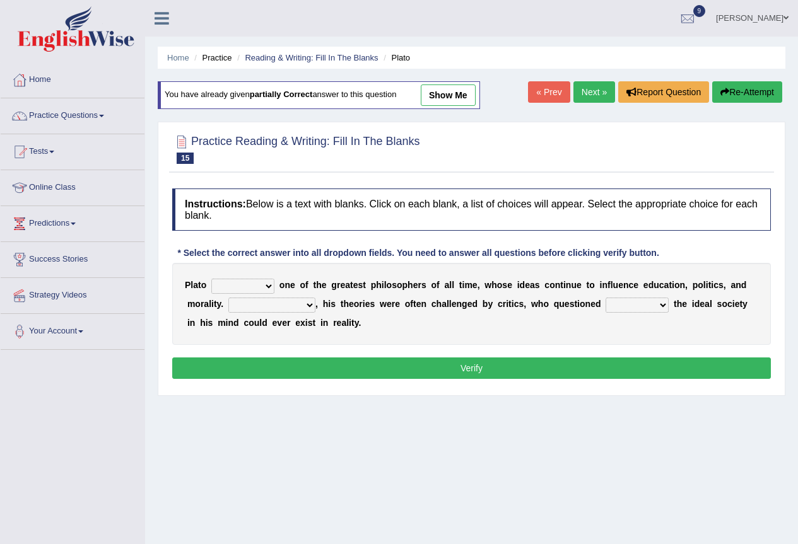
click at [241, 281] on select "keeps comes claims remains" at bounding box center [242, 286] width 63 height 15
select select "remains"
click at [211, 279] on select "keeps comes claims remains" at bounding box center [242, 286] width 63 height 15
click at [281, 308] on select "Notwithstanding So However Whatever" at bounding box center [271, 305] width 87 height 15
select select "However"
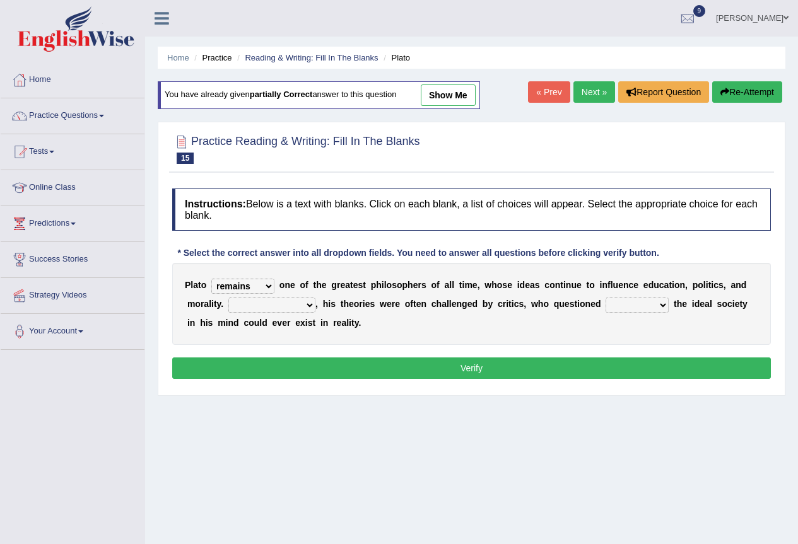
click at [228, 298] on select "Notwithstanding So However Whatever" at bounding box center [271, 305] width 87 height 15
click at [646, 303] on select "which what that whether" at bounding box center [636, 305] width 63 height 15
select select "whether"
click at [605, 298] on select "which what that whether" at bounding box center [636, 305] width 63 height 15
click at [428, 373] on button "Verify" at bounding box center [471, 368] width 599 height 21
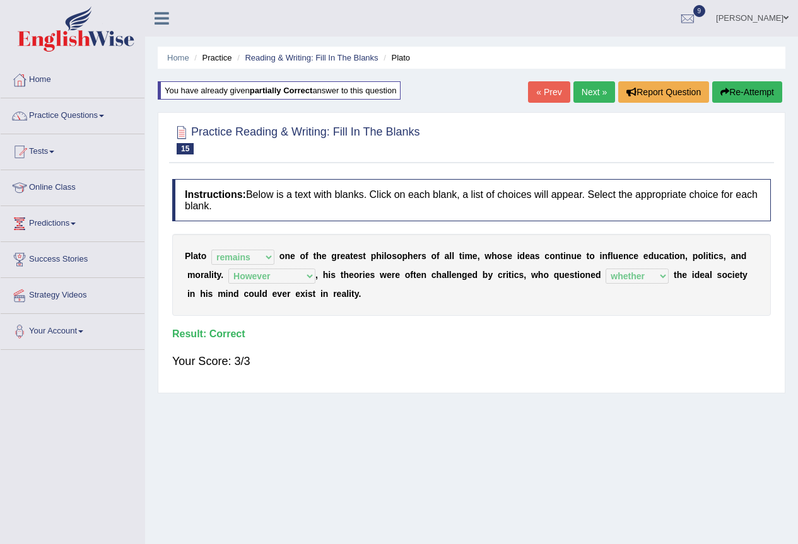
click at [97, 117] on link "Practice Questions" at bounding box center [73, 114] width 144 height 32
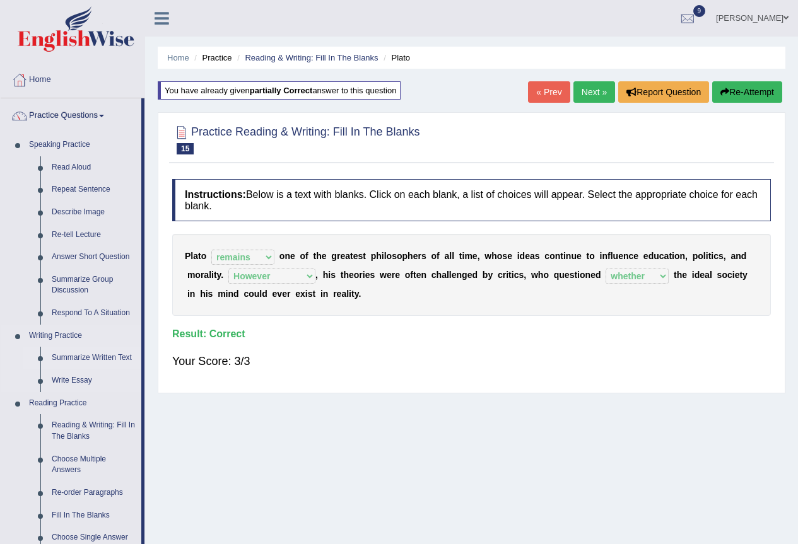
click at [117, 357] on link "Summarize Written Text" at bounding box center [93, 358] width 95 height 23
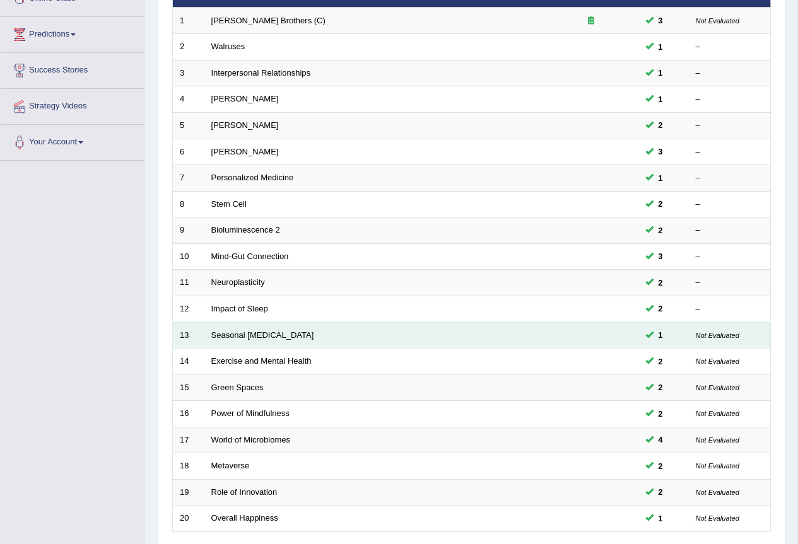
scroll to position [291, 0]
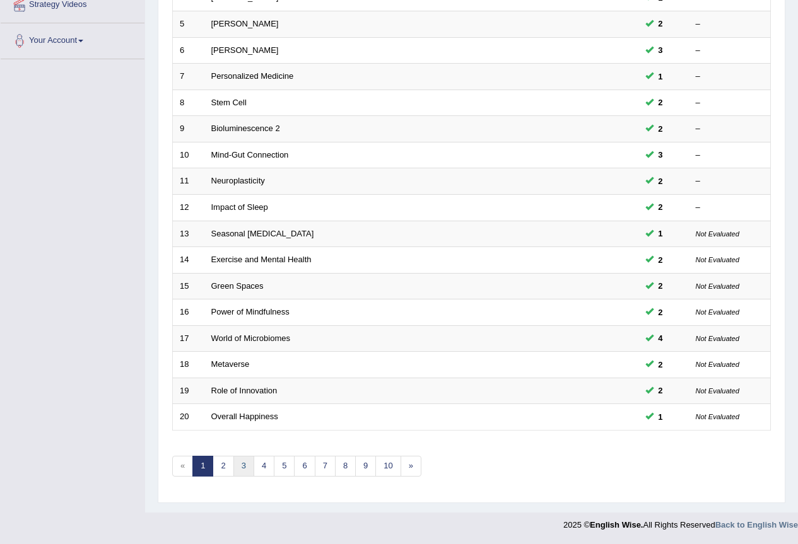
click at [240, 465] on link "3" at bounding box center [243, 466] width 21 height 21
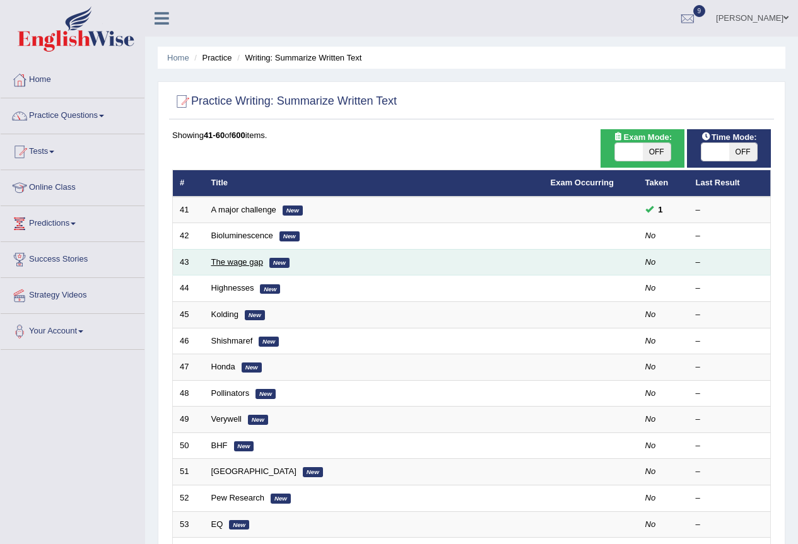
click at [249, 264] on link "The wage gap" at bounding box center [237, 261] width 52 height 9
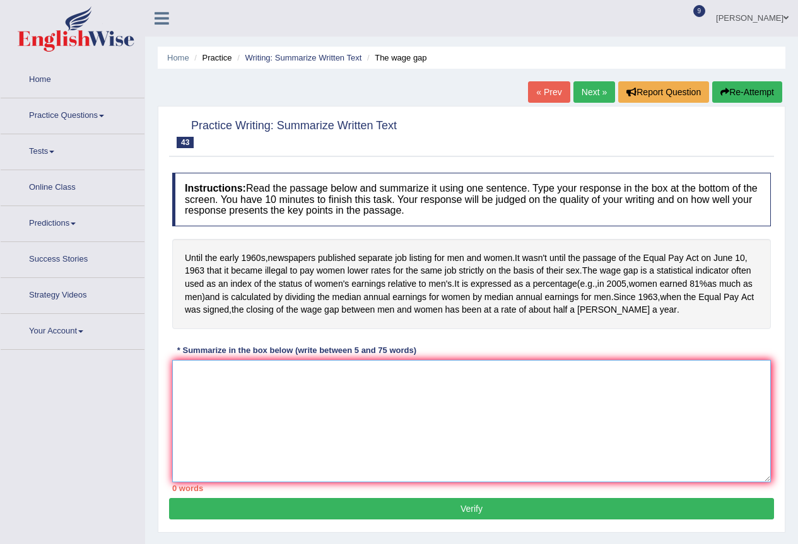
click at [318, 438] on textarea at bounding box center [471, 421] width 599 height 122
click at [665, 414] on textarea at bounding box center [471, 421] width 599 height 122
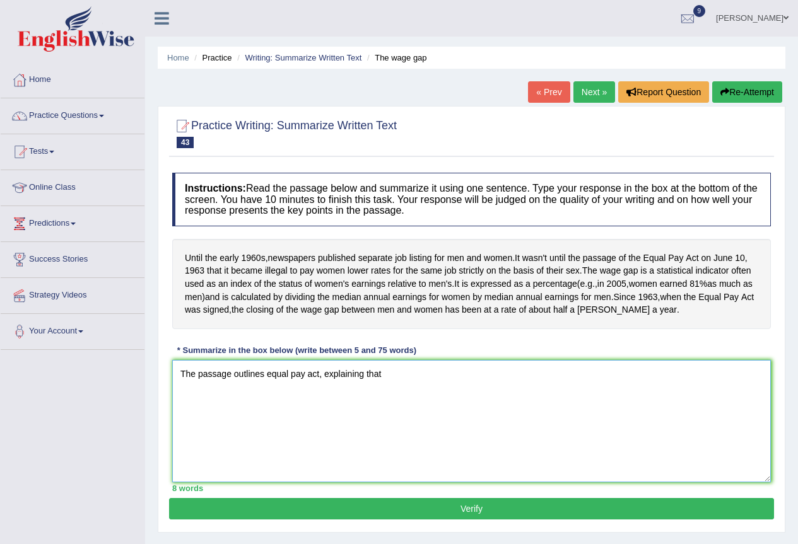
click at [319, 401] on textarea "The passage outlines equal pay act, explaining that" at bounding box center [471, 421] width 599 height 122
drag, startPoint x: 600, startPoint y: 400, endPoint x: 437, endPoint y: 407, distance: 163.5
click at [437, 407] on textarea "The passage outlines equal pay act, explaining that the law offers non-wage gap…" at bounding box center [471, 421] width 599 height 122
click at [544, 397] on textarea "The passage outlines equal pay act, explaining that it become illegal to" at bounding box center [471, 421] width 599 height 122
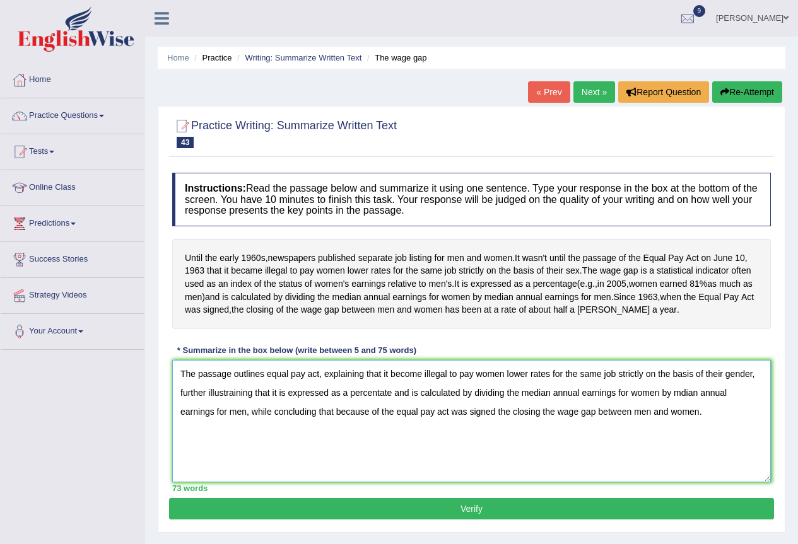
click at [556, 437] on textarea "The passage outlines equal pay act, explaining that it become illegal to pay wo…" at bounding box center [471, 421] width 599 height 122
click at [654, 436] on textarea "The passage outlines equal pay act, explaining that it become illegal to pay wo…" at bounding box center [471, 421] width 599 height 122
type textarea "The passage outlines equal pay act, explaining that it become illegal to pay wo…"
click at [477, 520] on button "Verify" at bounding box center [471, 508] width 605 height 21
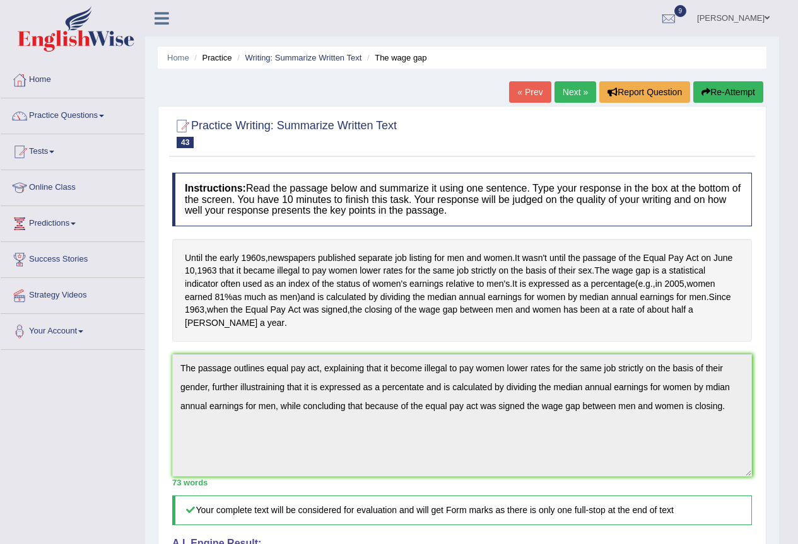
scroll to position [126, 0]
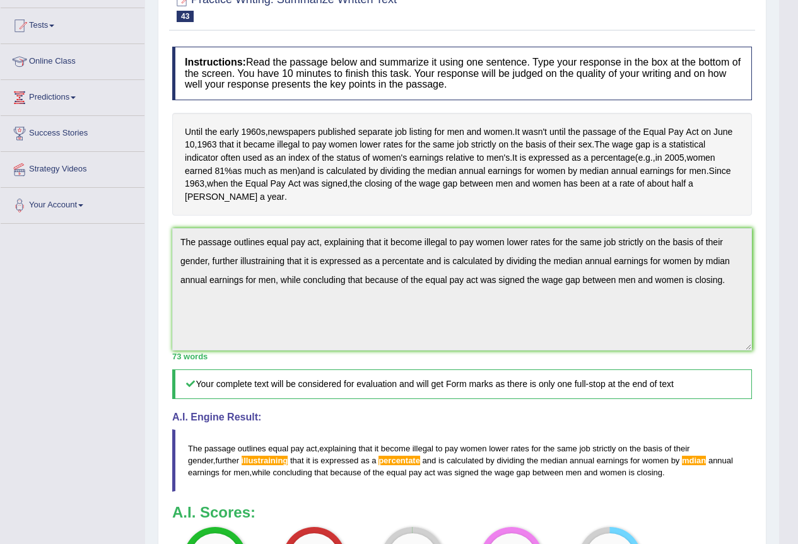
click at [170, 226] on div "Instructions: Read the passage below and summarize it using one sentence. Type …" at bounding box center [462, 326] width 586 height 572
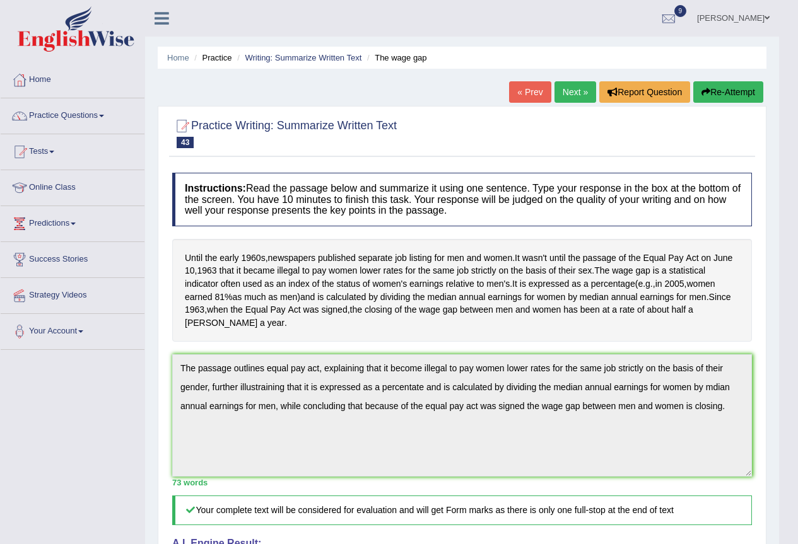
click at [739, 94] on button "Re-Attempt" at bounding box center [728, 91] width 70 height 21
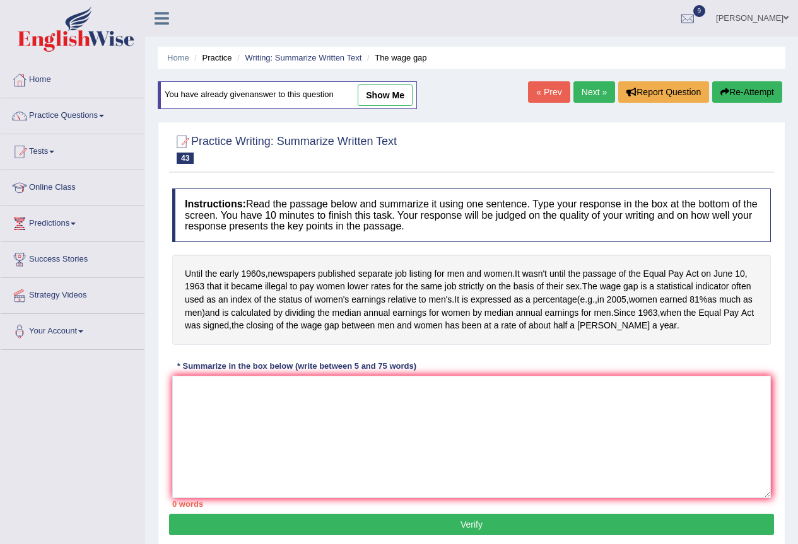
click at [255, 419] on textarea at bounding box center [471, 437] width 599 height 122
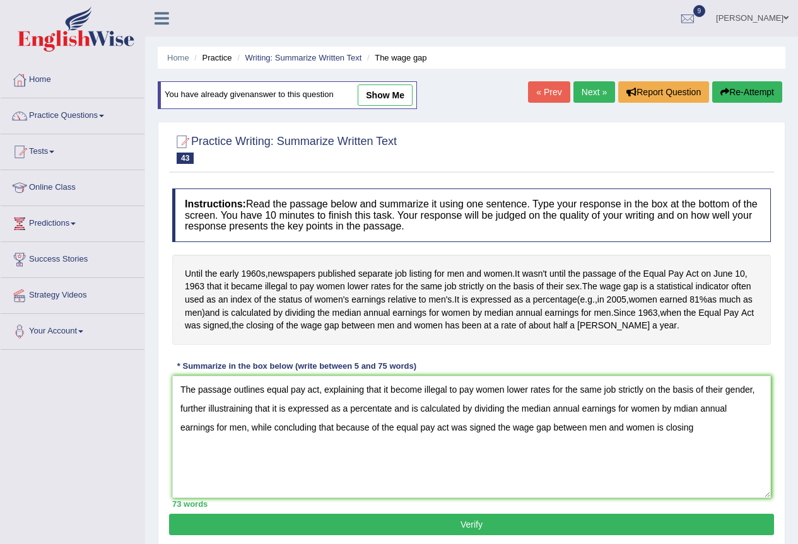
click at [549, 435] on textarea "The passage outlines equal pay act, explaining that it become illegal to pay wo…" at bounding box center [471, 437] width 599 height 122
click at [391, 438] on textarea "The passage outlines equal pay act, explaining that it become illegal to pay wo…" at bounding box center [471, 437] width 599 height 122
click at [685, 437] on textarea "The passage outlines equal pay act, explaining that it become illegal to pay wo…" at bounding box center [471, 437] width 599 height 122
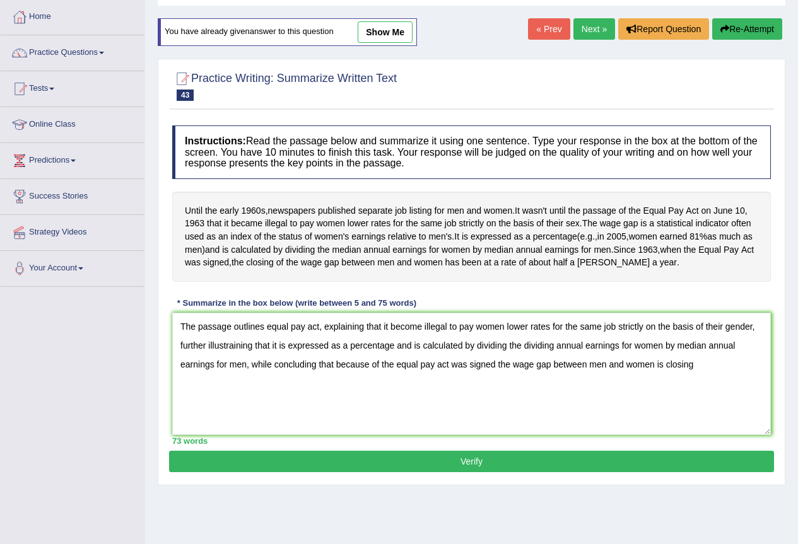
type textarea "The passage outlines equal pay act, explaining that it become illegal to pay wo…"
click at [502, 472] on button "Verify" at bounding box center [471, 461] width 605 height 21
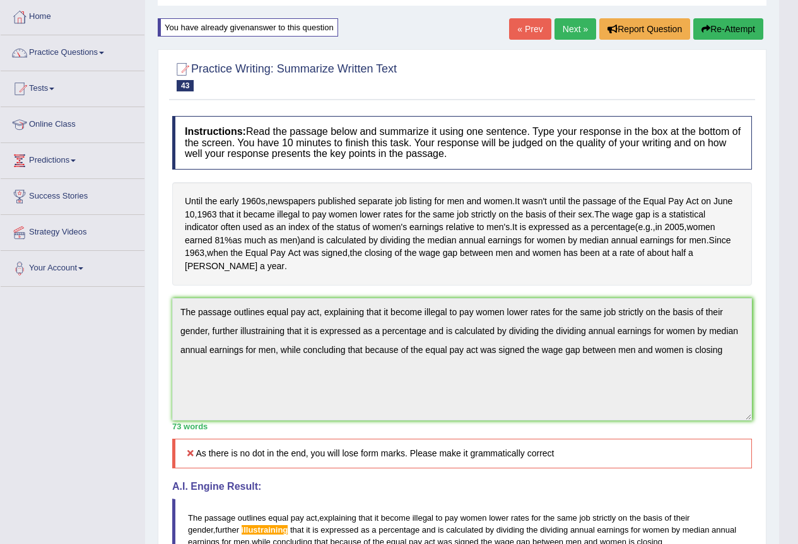
scroll to position [0, 0]
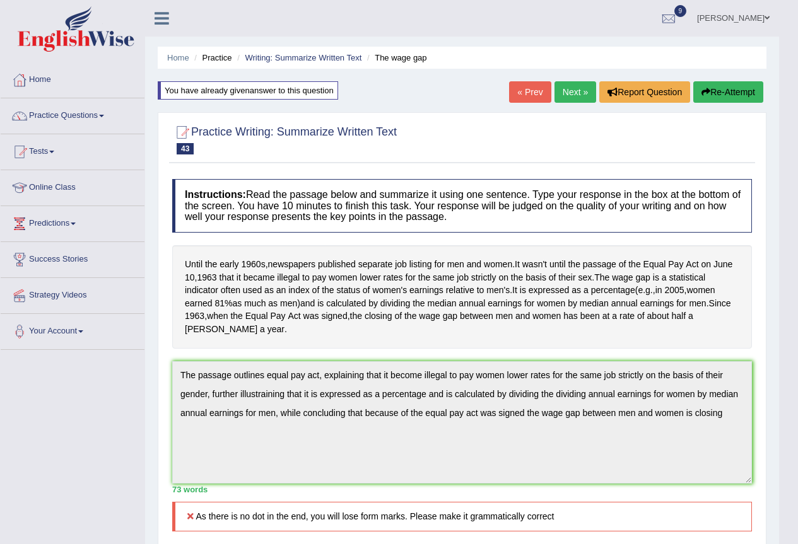
click at [723, 85] on button "Re-Attempt" at bounding box center [728, 91] width 70 height 21
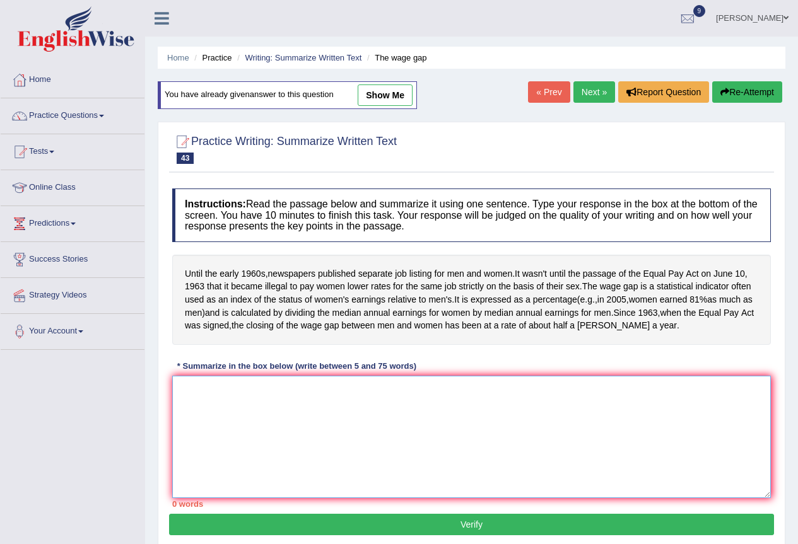
click at [215, 414] on textarea at bounding box center [471, 437] width 599 height 122
paste textarea "The passage outlines equal pay act, explaining that it become illegal to pay wo…"
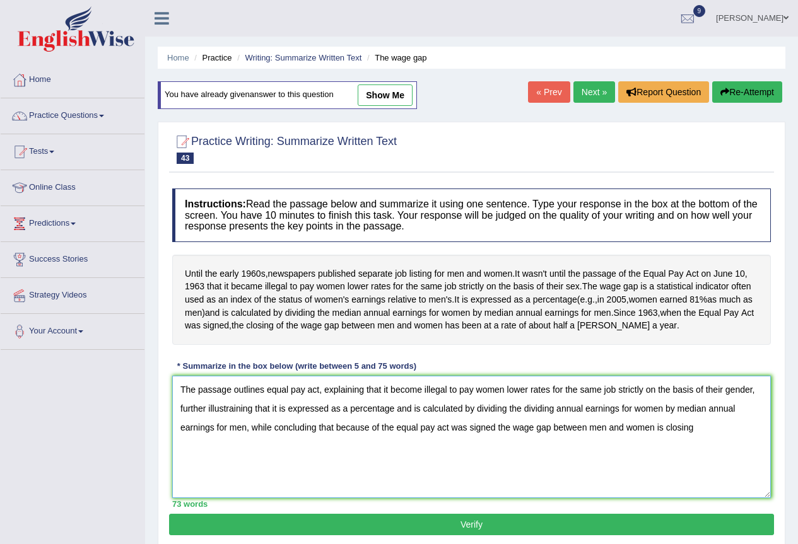
click at [252, 434] on textarea "The passage outlines equal pay act, explaining that it become illegal to pay wo…" at bounding box center [471, 437] width 599 height 122
click at [697, 453] on textarea "The passage outlines equal pay act, explaining that it become illegal to pay wo…" at bounding box center [471, 437] width 599 height 122
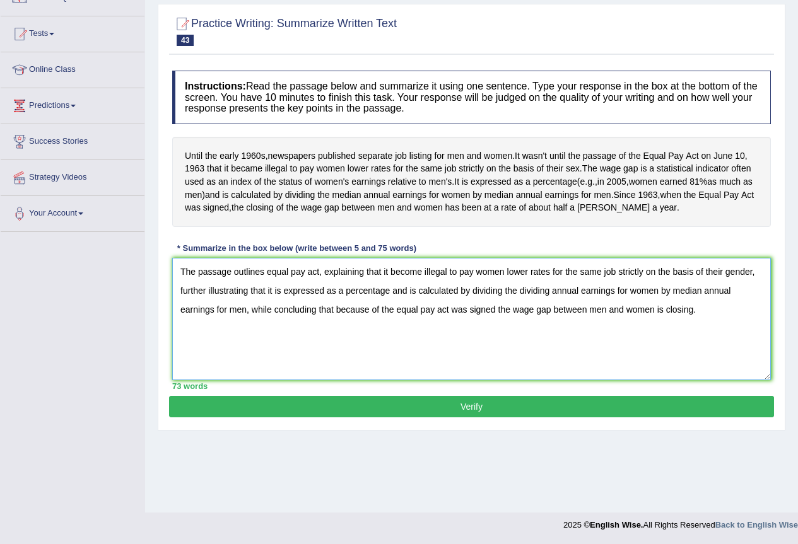
type textarea "The passage outlines equal pay act, explaining that it become illegal to pay wo…"
click at [498, 418] on button "Verify" at bounding box center [471, 406] width 605 height 21
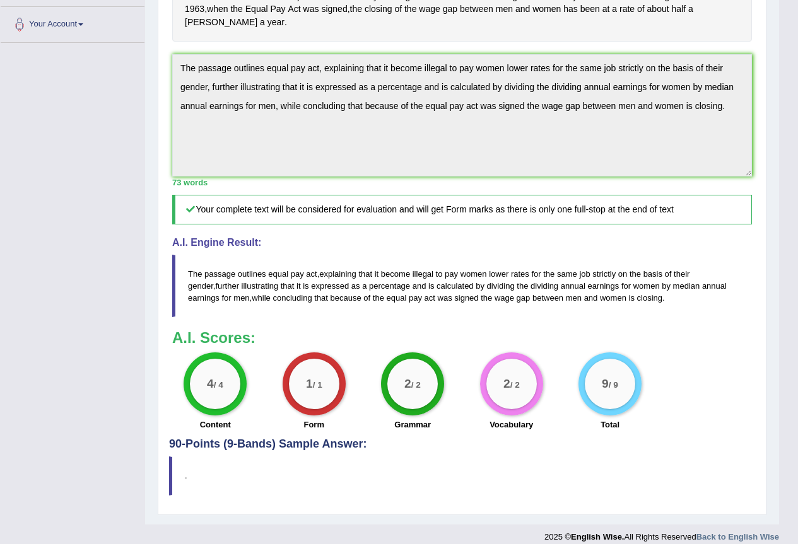
scroll to position [332, 0]
